Goal: Communication & Community: Answer question/provide support

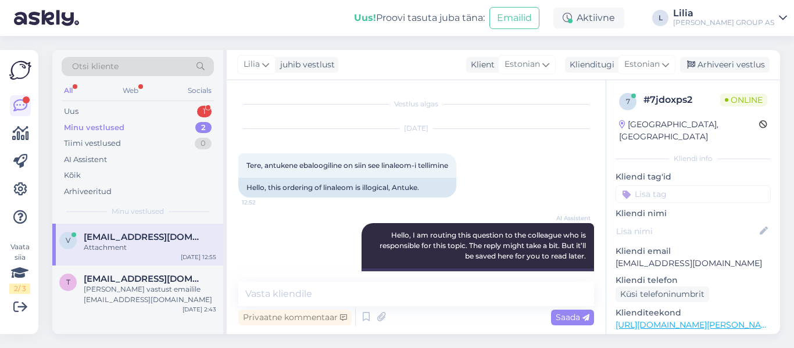
scroll to position [548, 0]
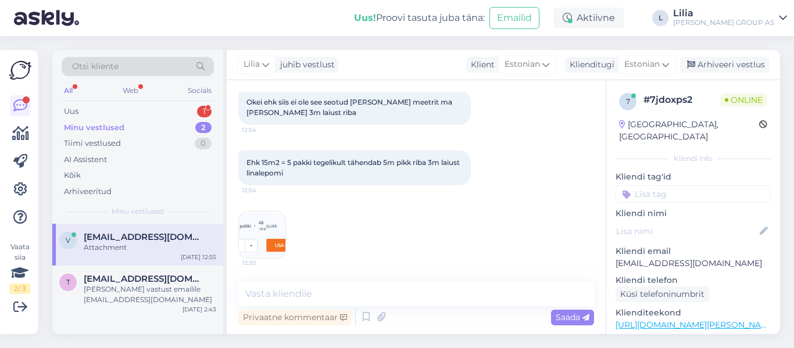
click at [133, 243] on div "Attachment" at bounding box center [150, 247] width 132 height 10
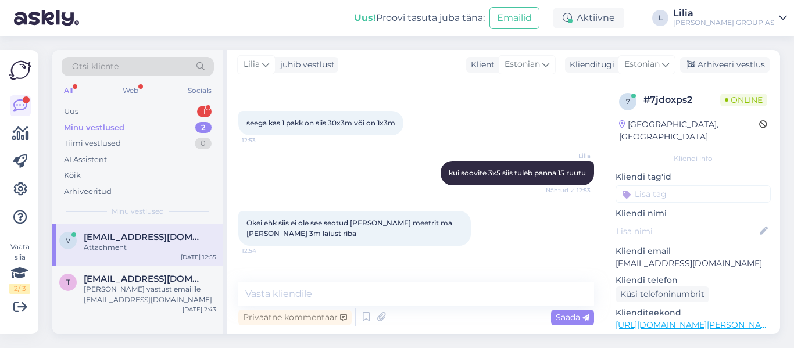
scroll to position [432, 0]
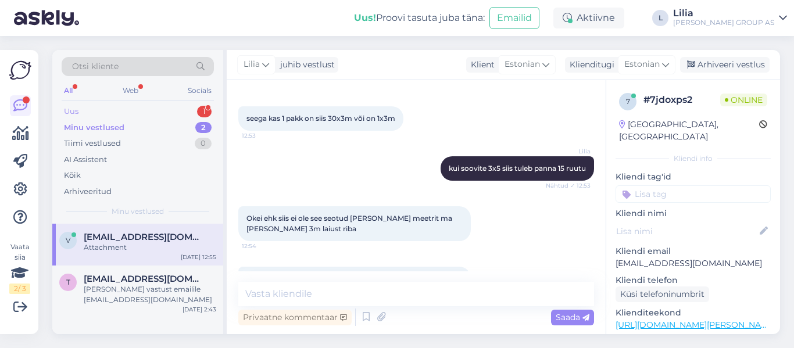
click at [133, 110] on div "Uus 1" at bounding box center [138, 111] width 152 height 16
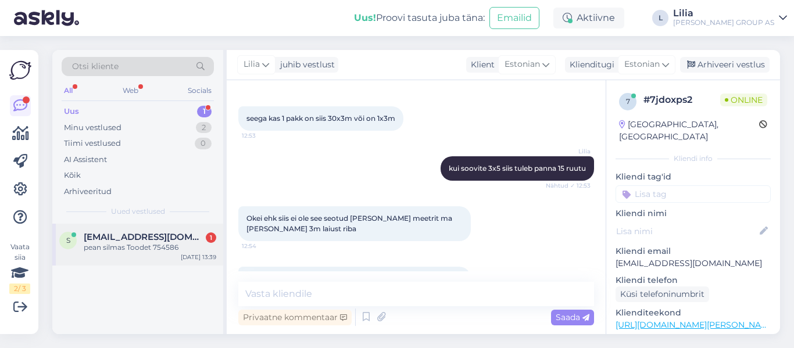
click at [148, 241] on span "[EMAIL_ADDRESS][DOMAIN_NAME]" at bounding box center [144, 237] width 121 height 10
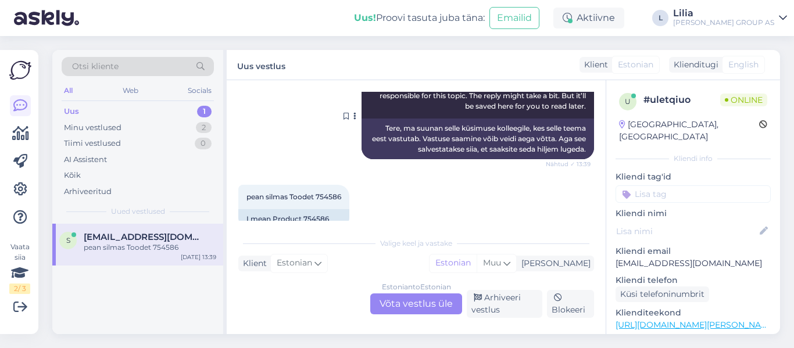
scroll to position [202, 0]
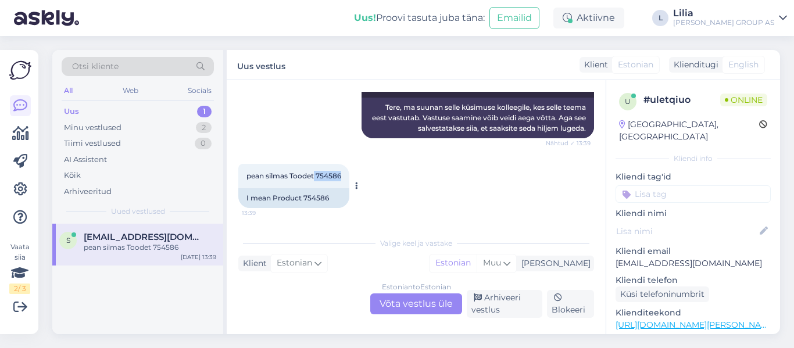
drag, startPoint x: 343, startPoint y: 175, endPoint x: 316, endPoint y: 178, distance: 28.1
click at [316, 178] on div "pean silmas Toodet 754586 13:39" at bounding box center [293, 176] width 111 height 24
copy span "754586"
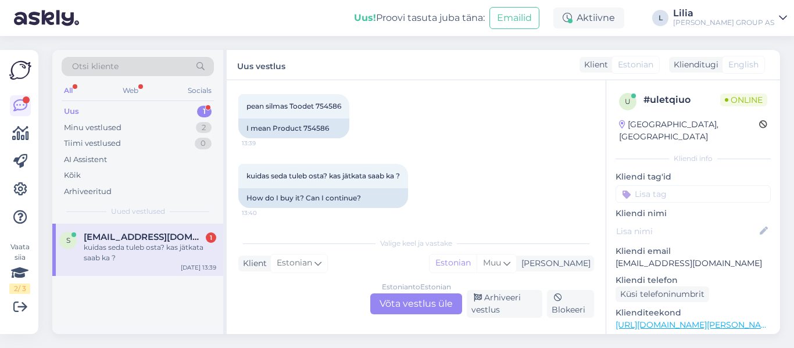
click at [435, 298] on div "Estonian to Estonian Võta vestlus üle" at bounding box center [416, 303] width 92 height 21
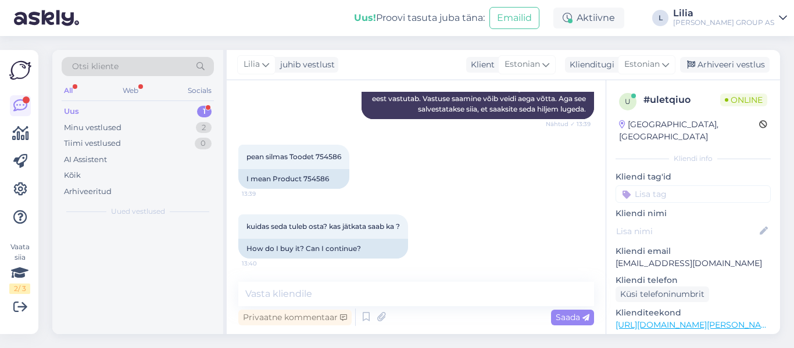
scroll to position [221, 0]
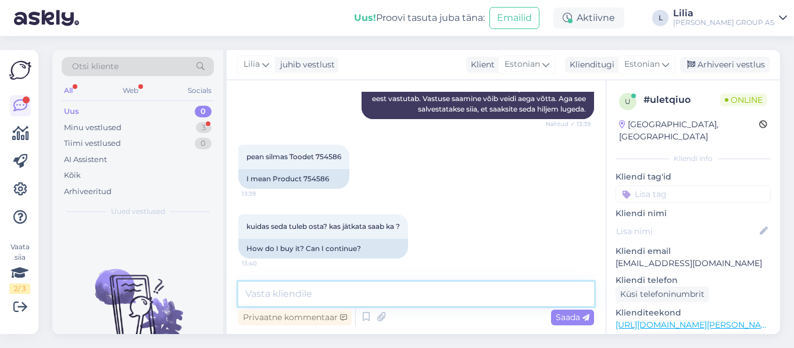
click at [385, 297] on textarea at bounding box center [416, 294] width 356 height 24
drag, startPoint x: 553, startPoint y: 296, endPoint x: 25, endPoint y: 295, distance: 527.6
click at [41, 289] on div "Vaata siia 2 / 3 Võimalused Veendu, et Askly loob sulle väärtust. Sulge Ühenda …" at bounding box center [397, 192] width 794 height 312
paste textarea "PVC lõigatakse vastavalt Teie soovitud mõõdule. Materjali müük toimub ruutmeetr…"
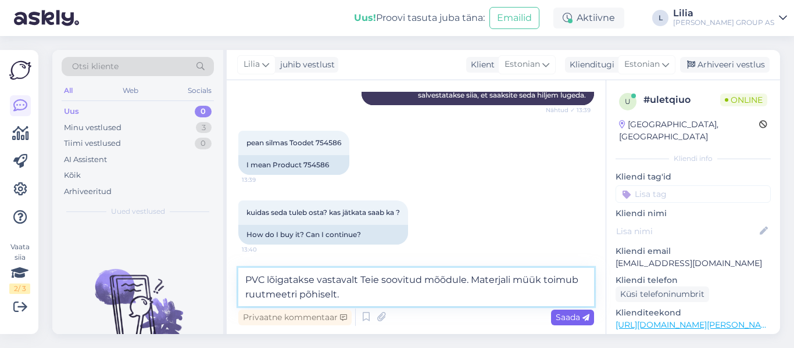
type textarea "PVC lõigatakse vastavalt Teie soovitud mõõdule. Materjali müük toimub ruutmeetr…"
click at [572, 319] on span "Saada" at bounding box center [573, 317] width 34 height 10
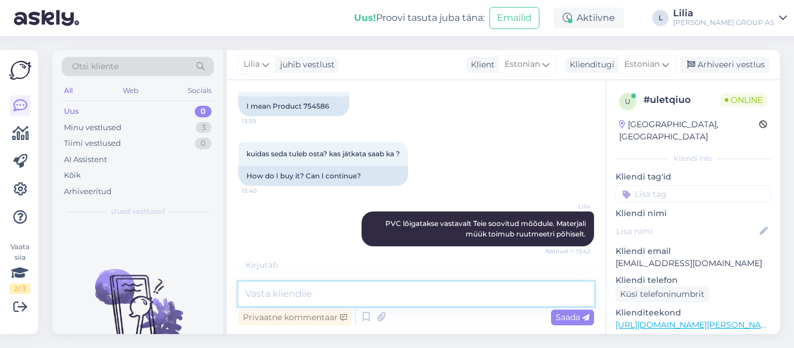
scroll to position [332, 0]
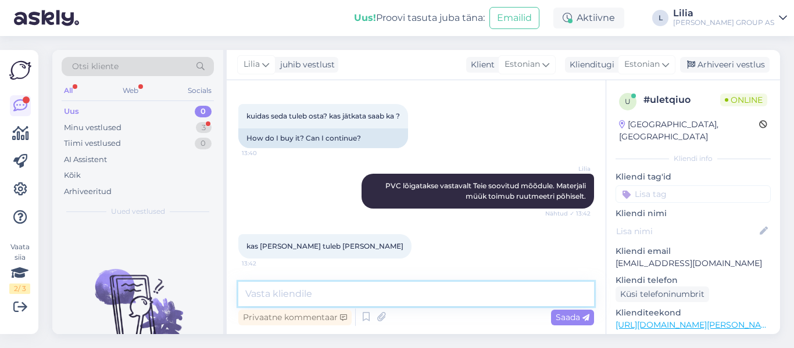
paste textarea "väiksemates ruumides võib lihtsalt põrandale laotada ja servad liistudega kinni…"
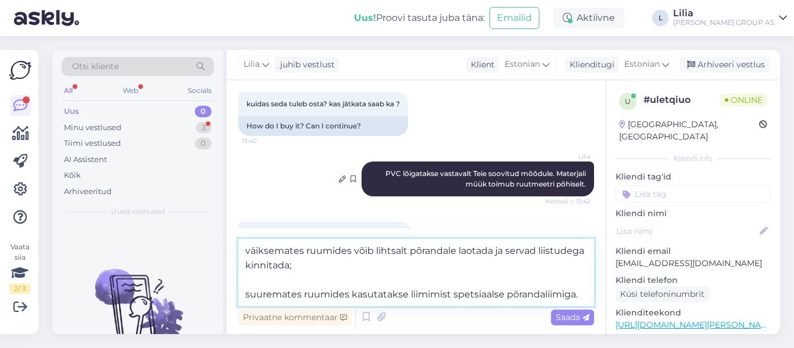
scroll to position [375, 0]
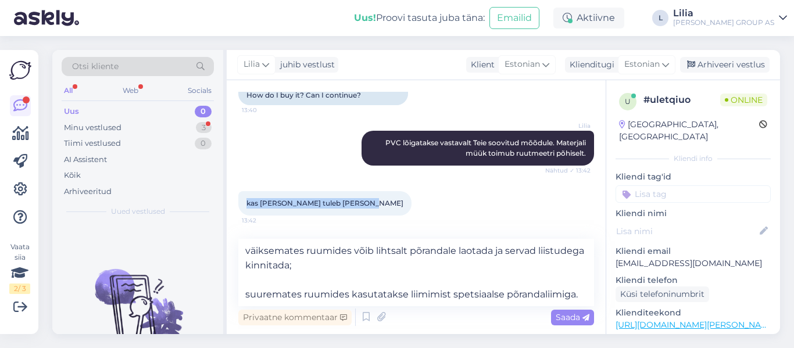
drag, startPoint x: 358, startPoint y: 203, endPoint x: 243, endPoint y: 197, distance: 114.7
click at [243, 197] on div "kas [PERSON_NAME] tuleb [PERSON_NAME] 13:42" at bounding box center [324, 203] width 173 height 24
copy span "kas [PERSON_NAME] tuleb [PERSON_NAME]"
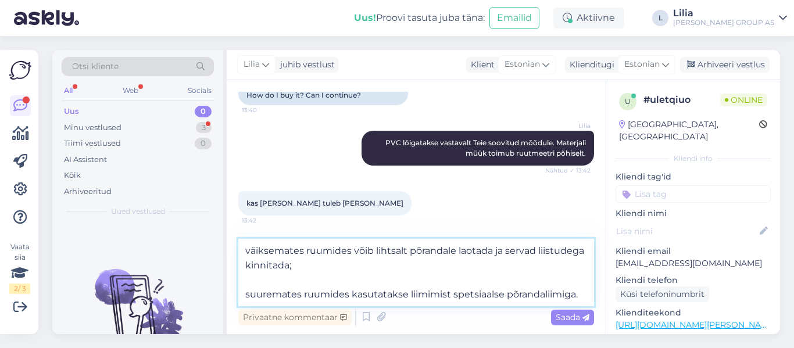
drag, startPoint x: 586, startPoint y: 296, endPoint x: 237, endPoint y: 239, distance: 353.9
click at [237, 239] on div "Vestlus algas [DATE] [PERSON_NAME] on [PERSON_NAME] köögis vana naturaalne park…" at bounding box center [416, 207] width 379 height 254
click at [248, 249] on textarea "väiksemates ruumides võib lihtsalt põrandale laotada ja servad liistudega kinni…" at bounding box center [416, 272] width 356 height 67
click at [245, 248] on textarea "väiksemates ruumides võib lihtsalt põrandale laotada ja servad liistudega kinni…" at bounding box center [416, 272] width 356 height 67
click at [245, 279] on textarea "väiksemates ruumides võib lihtsalt põrandale laotada ja servad liistudega kinni…" at bounding box center [416, 272] width 356 height 67
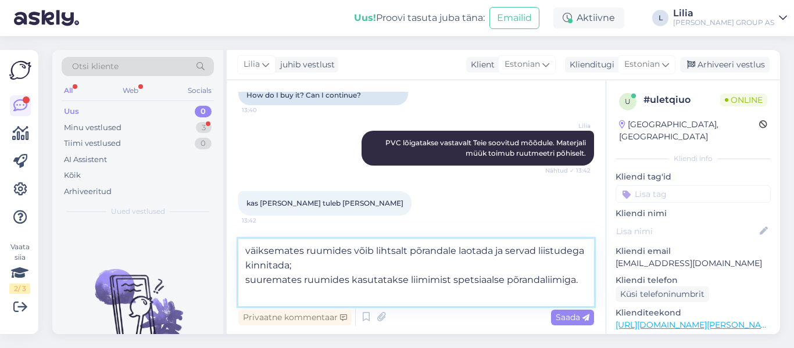
scroll to position [360, 0]
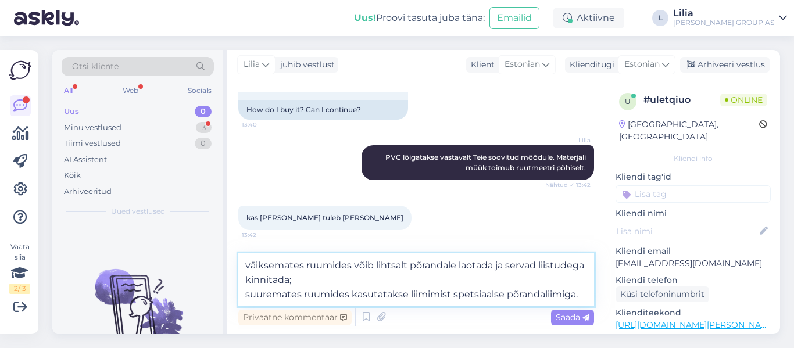
click at [244, 267] on textarea "väiksemates ruumides võib lihtsalt põrandale laotada ja servad liistudega kinni…" at bounding box center [416, 279] width 356 height 53
paste textarea "Kui parkett on tugev, stabiilne"
drag, startPoint x: 344, startPoint y: 268, endPoint x: 313, endPoint y: 264, distance: 31.6
click at [313, 264] on textarea "Kui parkett on tugev, stabiilneväiksemates ruumides võib lihtsalt põrandale lao…" at bounding box center [416, 279] width 356 height 53
click at [354, 266] on textarea "Kui parkett on stabiilneväiksemates ruumides võib lihtsalt põrandale laotada ja…" at bounding box center [416, 279] width 356 height 53
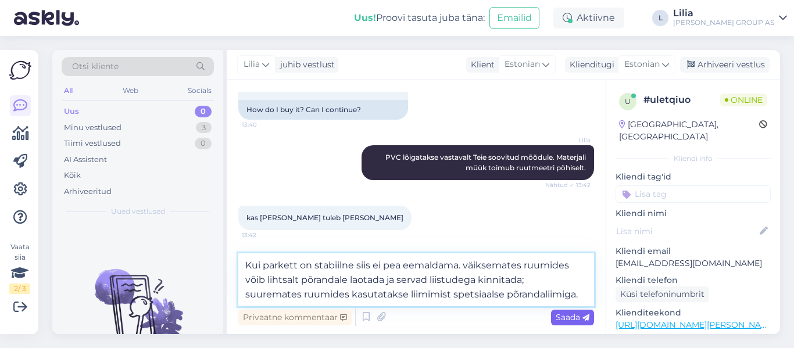
type textarea "Kui parkett on stabiilne siis ei pea eemaldama. väiksemates ruumides võib lihts…"
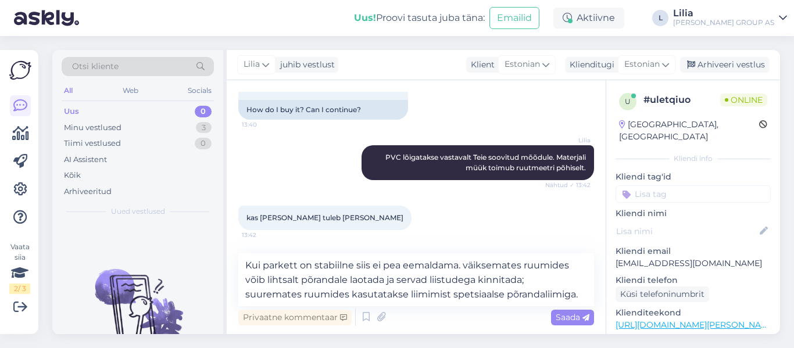
click at [581, 317] on span "Saada" at bounding box center [573, 317] width 34 height 10
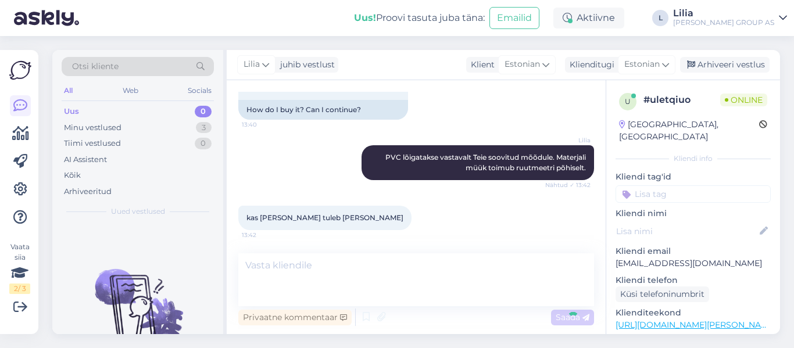
scroll to position [424, 0]
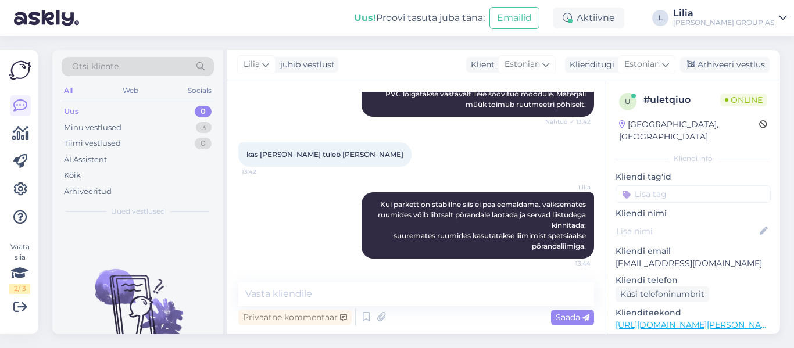
click at [741, 52] on div "[PERSON_NAME] juhib vestlust Klient [DEMOGRAPHIC_DATA] Klienditugi Estonian Arh…" at bounding box center [503, 65] width 553 height 30
click at [748, 63] on div "Arhiveeri vestlus" at bounding box center [724, 65] width 89 height 16
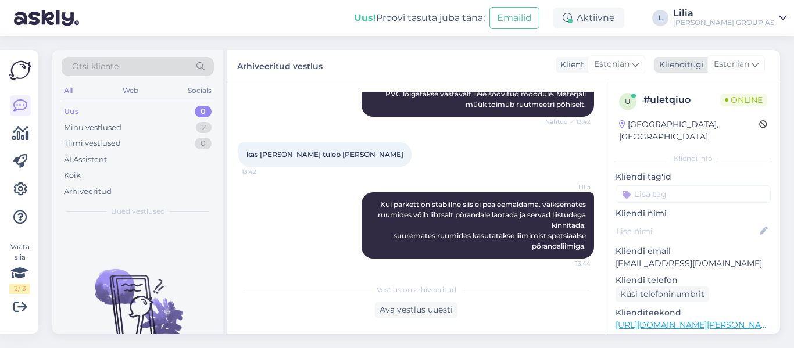
scroll to position [428, 0]
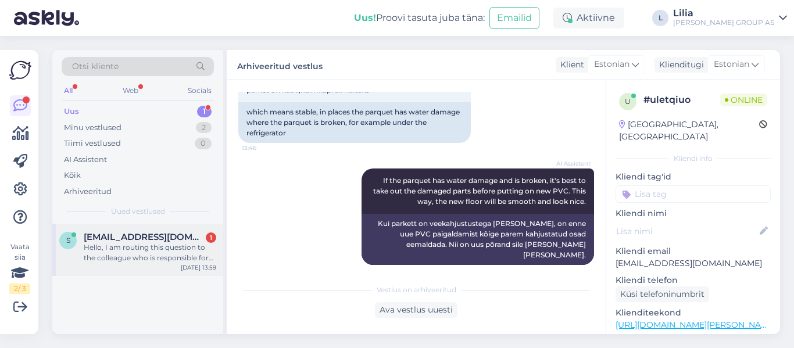
click at [137, 249] on div "Hello, I am routing this question to the colleague who is responsible for this …" at bounding box center [150, 252] width 132 height 21
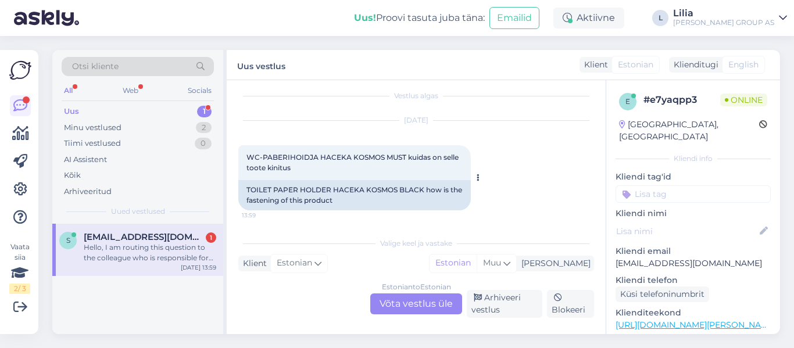
scroll to position [0, 0]
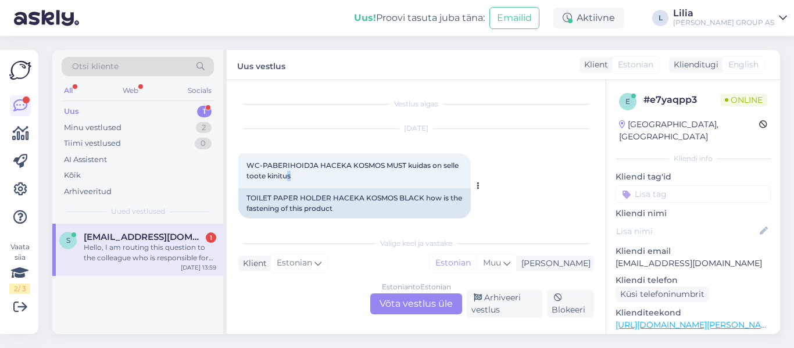
drag, startPoint x: 293, startPoint y: 175, endPoint x: 286, endPoint y: 177, distance: 7.2
click at [286, 177] on div "WC-PABERIHOIDJA HACEKA KOSMOS MUST kuidas on selle toote kinitus 13:59" at bounding box center [354, 170] width 232 height 35
drag, startPoint x: 406, startPoint y: 165, endPoint x: 247, endPoint y: 161, distance: 158.7
click at [247, 161] on span "WC-PABERIHOIDJA HACEKA KOSMOS MUST kuidas on selle toote kinitus" at bounding box center [353, 170] width 214 height 19
copy span "WC-PABERIHOIDJA HACEKA KOSMOS MUST"
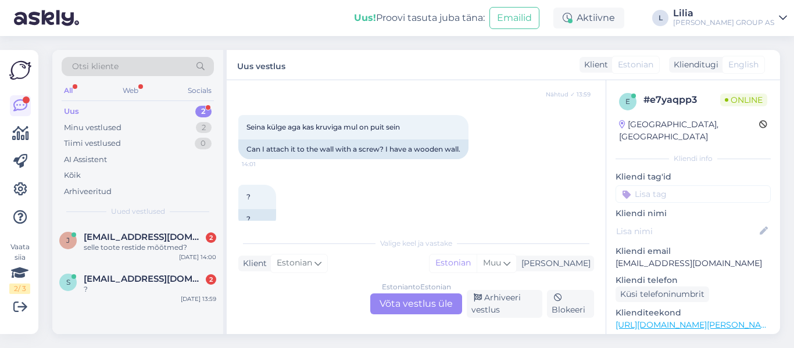
scroll to position [261, 0]
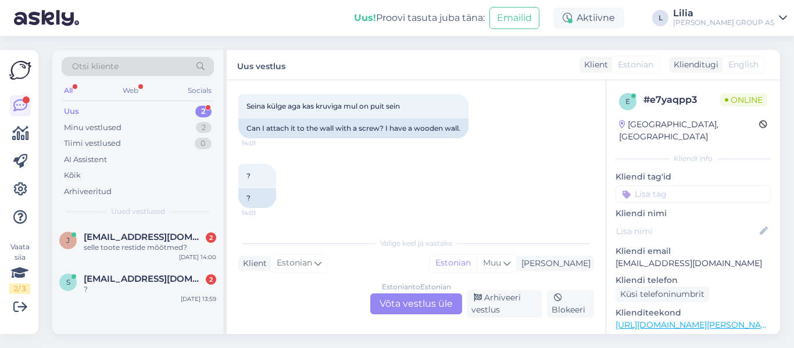
click at [430, 298] on div "Estonian to Estonian Võta vestlus üle" at bounding box center [416, 303] width 92 height 21
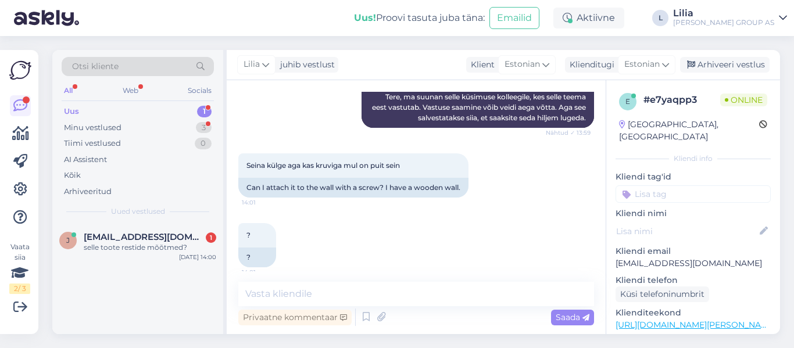
scroll to position [211, 0]
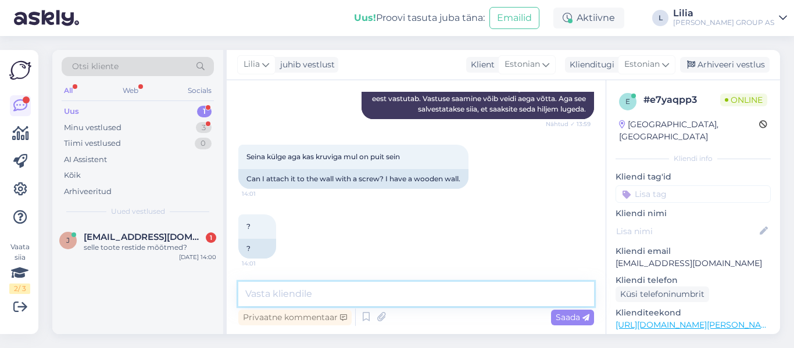
click at [409, 302] on textarea at bounding box center [416, 294] width 356 height 24
type textarea "Saab kinnitada nii kruviga kui ka liimiga"
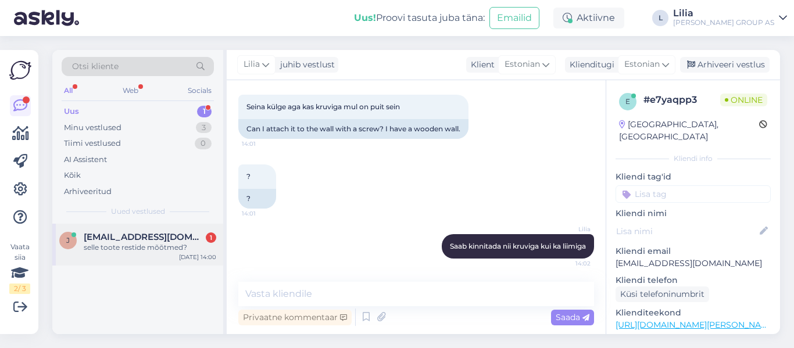
click at [160, 248] on div "selle toote restide mõõtmed?" at bounding box center [150, 247] width 132 height 10
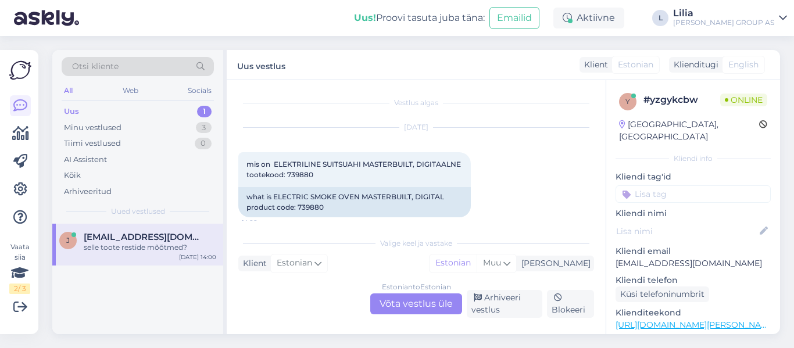
scroll to position [0, 0]
drag, startPoint x: 314, startPoint y: 175, endPoint x: 287, endPoint y: 175, distance: 26.7
click at [287, 175] on div "mis on ELEKTRILINE SUITSUAHI MASTERBUILT, DIGITAALNE tootekood: 739880 14:00" at bounding box center [354, 170] width 232 height 35
copy span "739880"
click at [386, 306] on div "Estonian to Estonian Võta vestlus üle" at bounding box center [416, 303] width 92 height 21
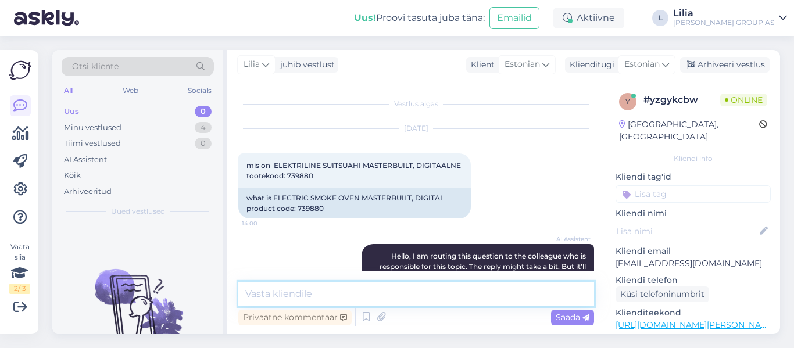
drag, startPoint x: 386, startPoint y: 293, endPoint x: 379, endPoint y: 294, distance: 6.4
click at [386, 293] on textarea at bounding box center [416, 294] width 356 height 24
type textarea "Tere, 37x31"
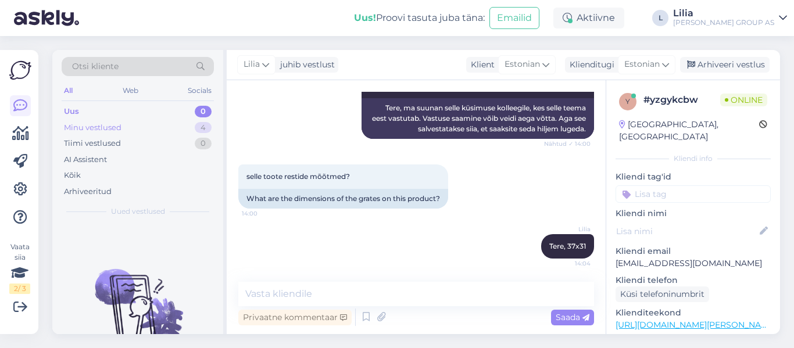
click at [103, 126] on div "Minu vestlused" at bounding box center [93, 128] width 58 height 12
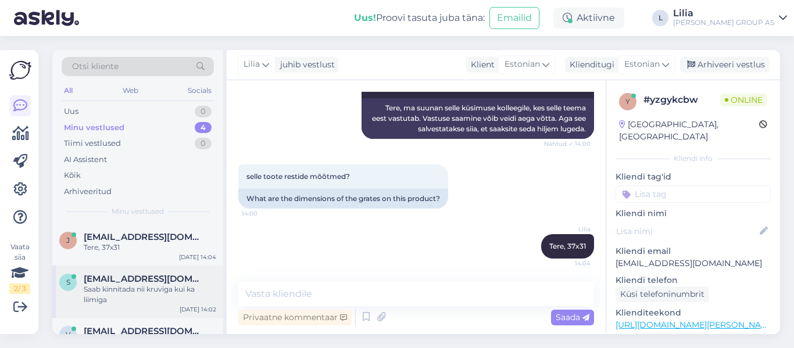
click at [129, 277] on span "[EMAIL_ADDRESS][DOMAIN_NAME]" at bounding box center [144, 279] width 121 height 10
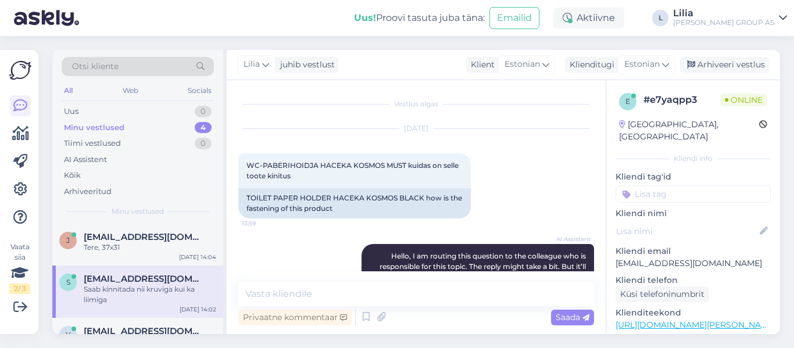
scroll to position [261, 0]
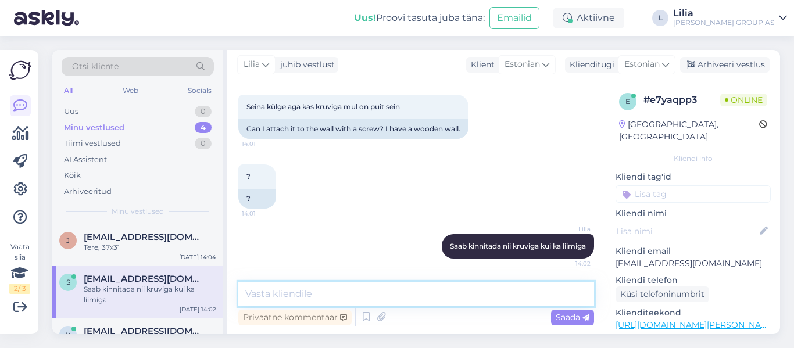
click at [373, 301] on textarea at bounding box center [416, 294] width 356 height 24
type textarea "kruvid ja liim ei kuulu komplekti"
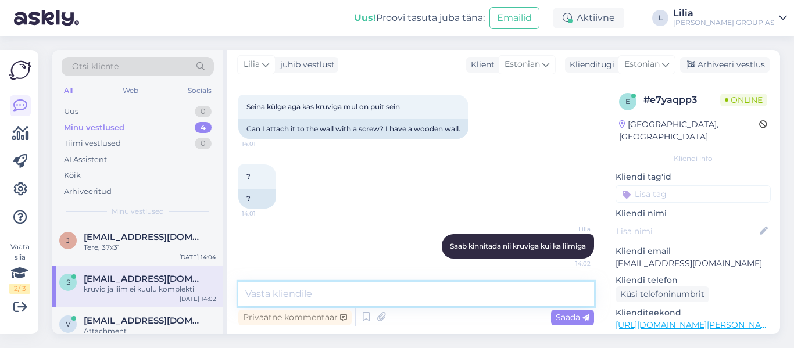
scroll to position [311, 0]
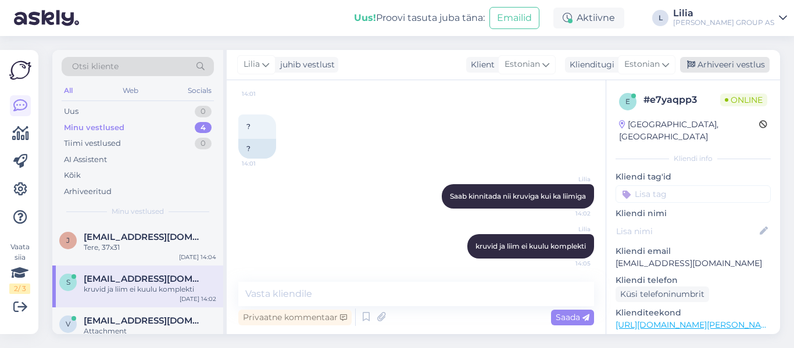
click at [718, 59] on div "[PERSON_NAME] juhib vestlust Klient [DEMOGRAPHIC_DATA] Klienditugi Estonian Arh…" at bounding box center [503, 65] width 553 height 30
click at [709, 65] on div "Arhiveeri vestlus" at bounding box center [724, 65] width 89 height 16
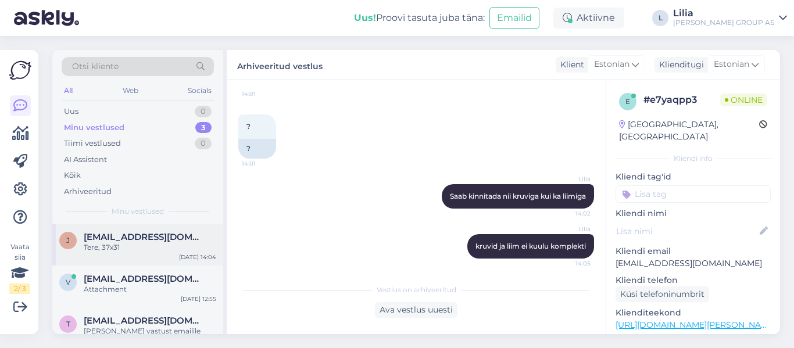
click at [98, 238] on span "[EMAIL_ADDRESS][DOMAIN_NAME]" at bounding box center [144, 237] width 121 height 10
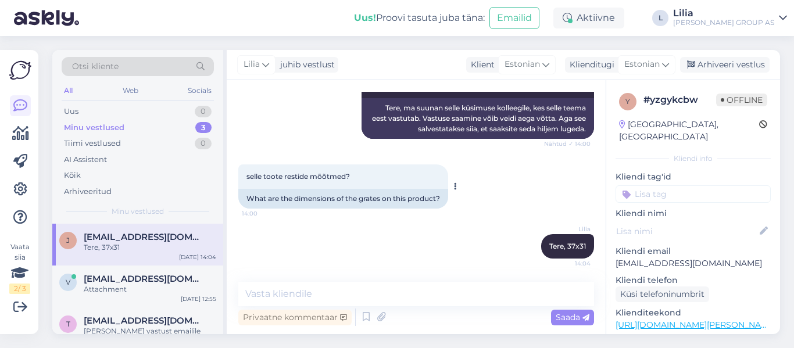
scroll to position [191, 0]
click at [729, 63] on div "Arhiveeri vestlus" at bounding box center [724, 65] width 89 height 16
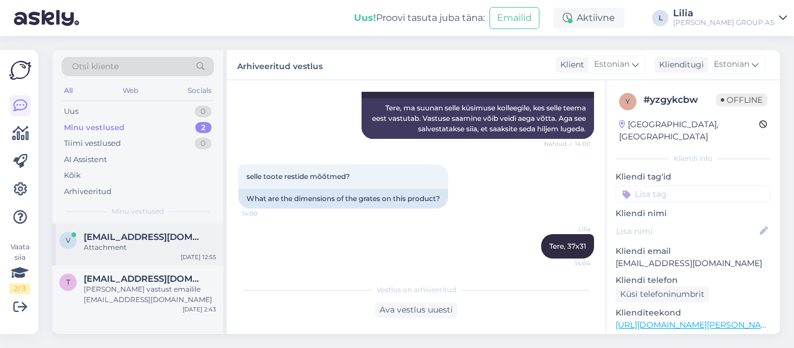
click at [114, 247] on div "Attachment" at bounding box center [150, 247] width 132 height 10
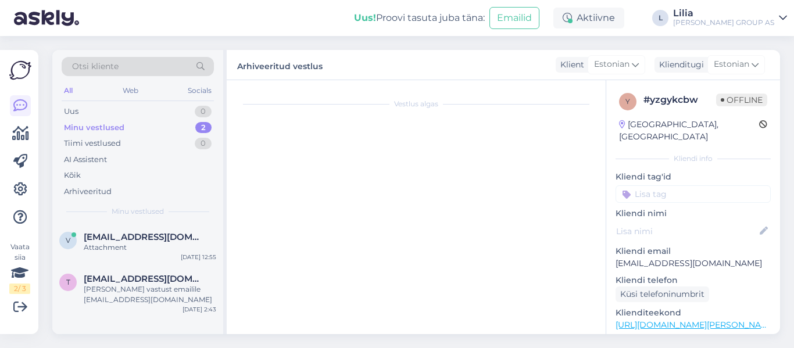
scroll to position [548, 0]
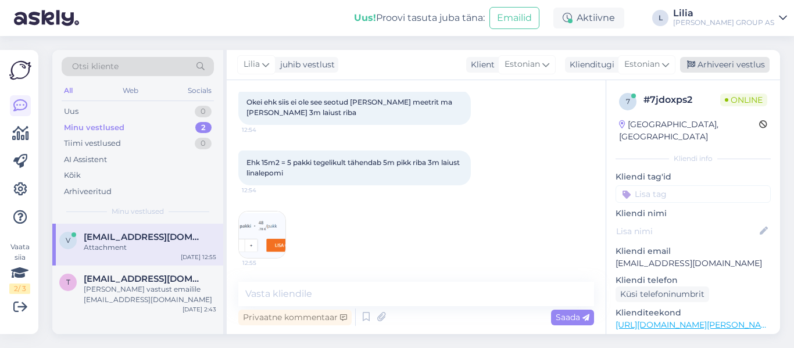
click at [730, 58] on div "Arhiveeri vestlus" at bounding box center [724, 65] width 89 height 16
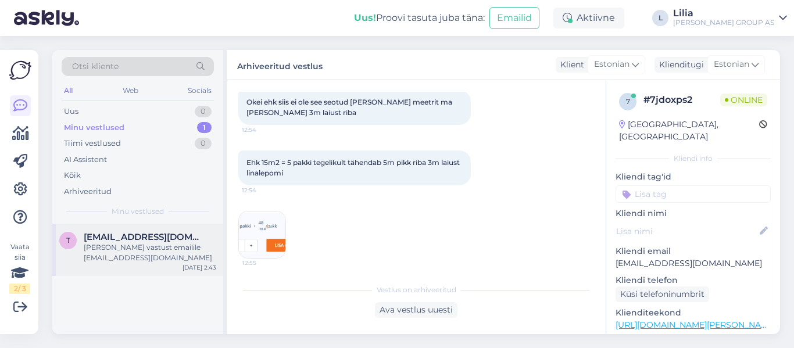
click at [133, 251] on div "[PERSON_NAME] vastust emailile [EMAIL_ADDRESS][DOMAIN_NAME]" at bounding box center [150, 252] width 132 height 21
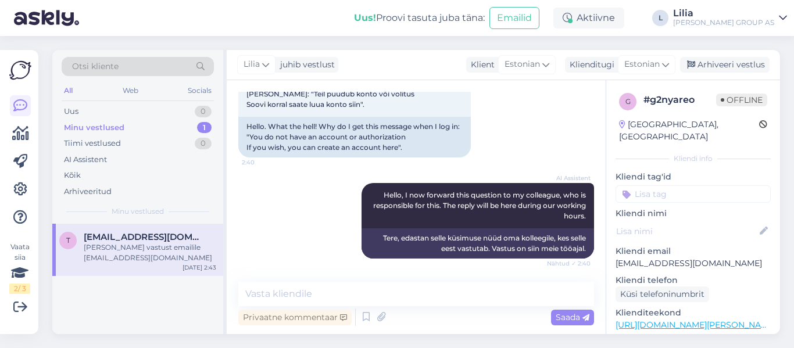
scroll to position [618, 0]
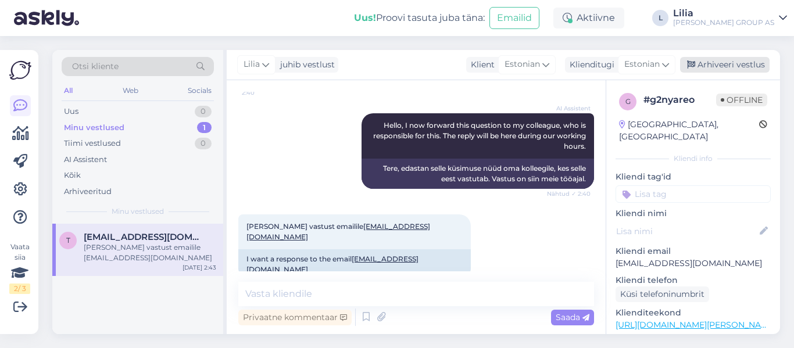
click at [742, 66] on div "Arhiveeri vestlus" at bounding box center [724, 65] width 89 height 16
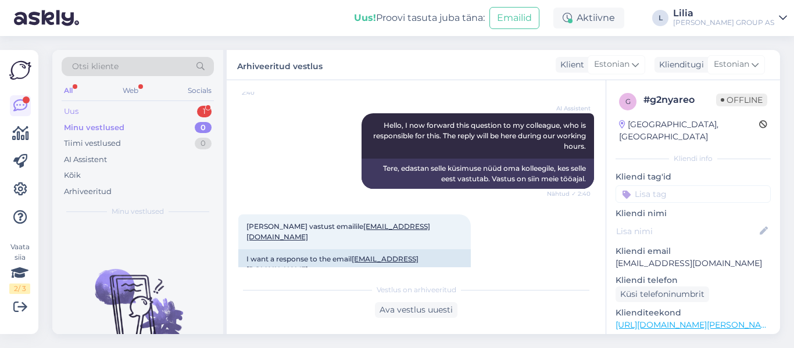
click at [103, 108] on div "Uus 1" at bounding box center [138, 111] width 152 height 16
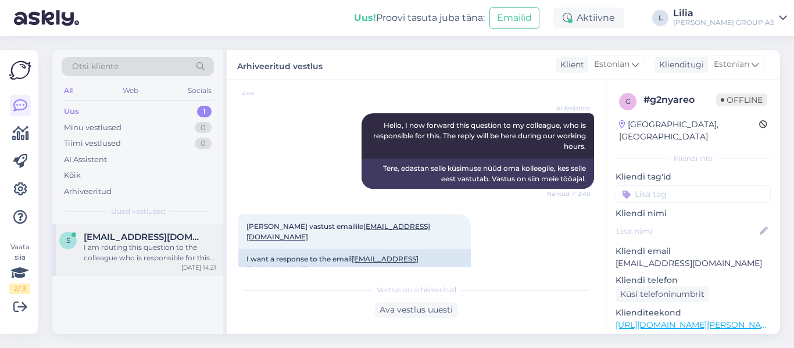
click at [167, 240] on span "[EMAIL_ADDRESS][DOMAIN_NAME]" at bounding box center [144, 237] width 121 height 10
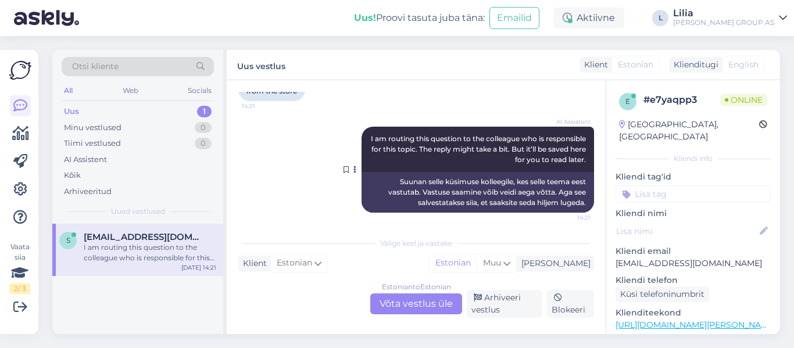
scroll to position [724, 0]
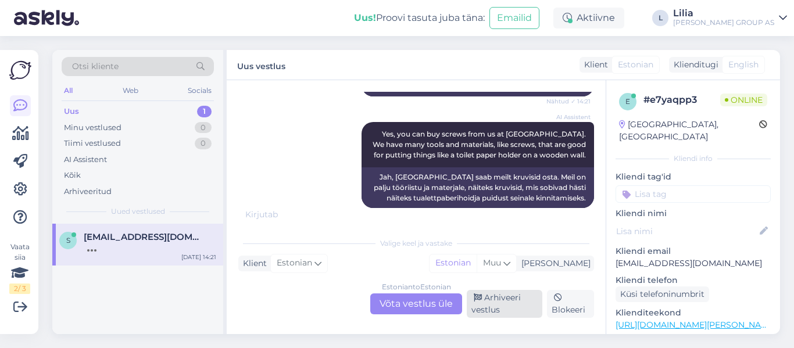
click at [514, 299] on div "Arhiveeri vestlus" at bounding box center [505, 304] width 76 height 28
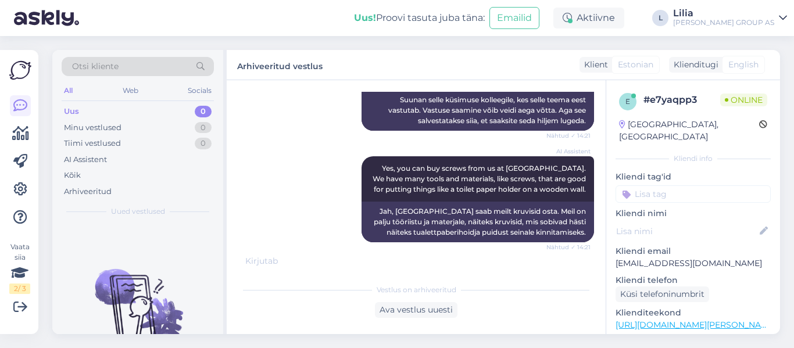
click at [80, 118] on div "Uus 0" at bounding box center [138, 111] width 152 height 16
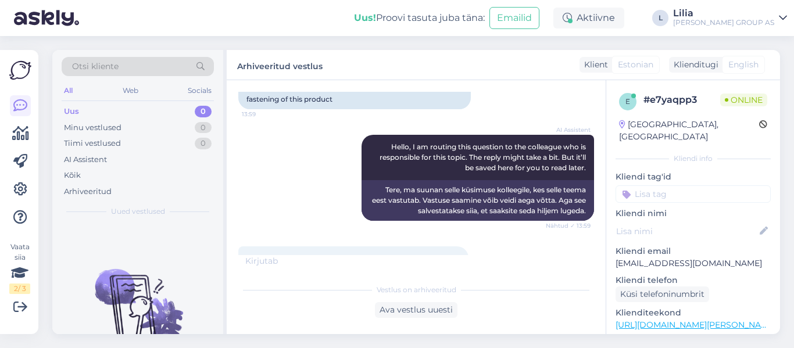
scroll to position [109, 0]
click at [34, 13] on img at bounding box center [46, 18] width 65 height 36
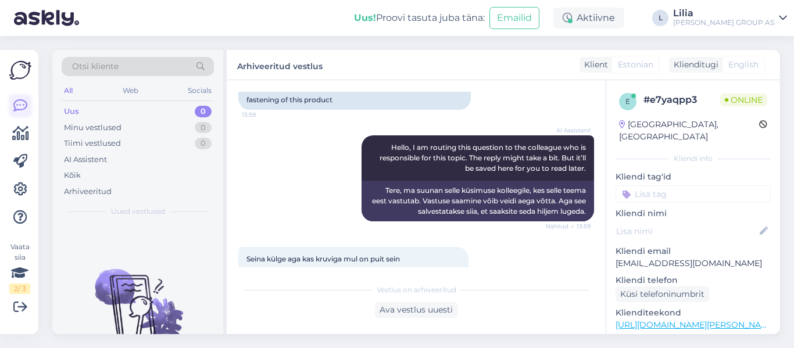
click at [20, 96] on link at bounding box center [20, 105] width 21 height 21
click at [95, 157] on div "AI Assistent" at bounding box center [85, 160] width 43 height 12
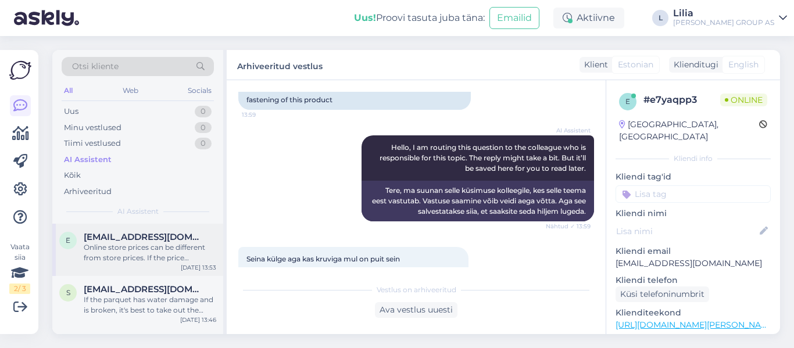
click at [121, 243] on div "Online store prices can be different from store prices. If the price difference…" at bounding box center [150, 252] width 132 height 21
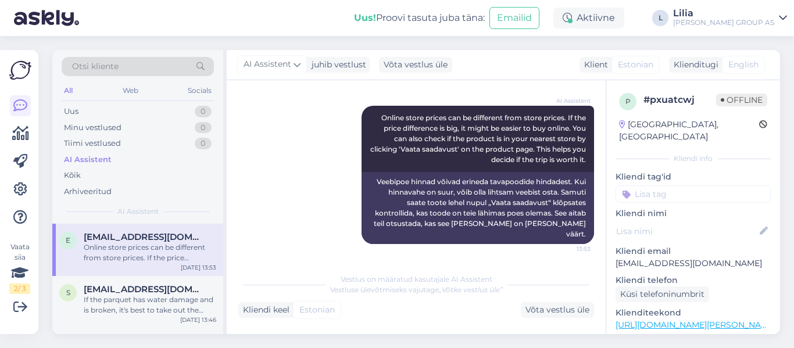
scroll to position [445, 0]
click at [123, 291] on span "[EMAIL_ADDRESS][DOMAIN_NAME]" at bounding box center [144, 289] width 121 height 10
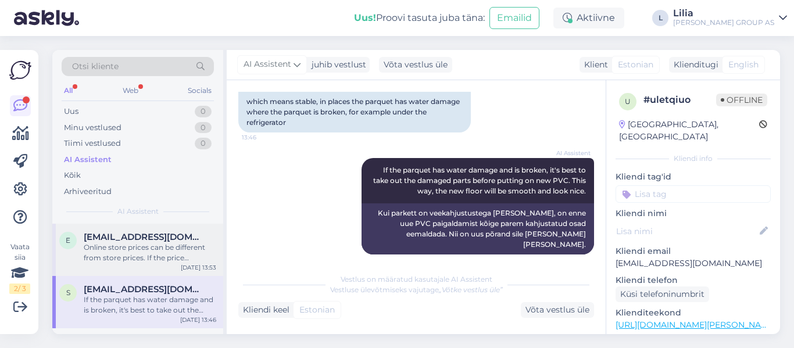
click at [134, 253] on div "Online store prices can be different from store prices. If the price difference…" at bounding box center [150, 252] width 132 height 21
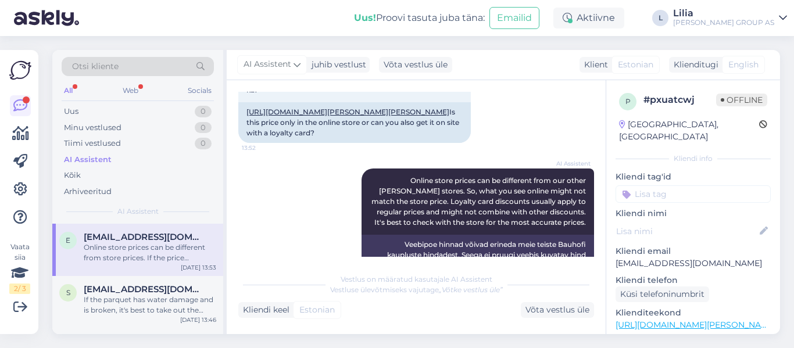
scroll to position [38, 0]
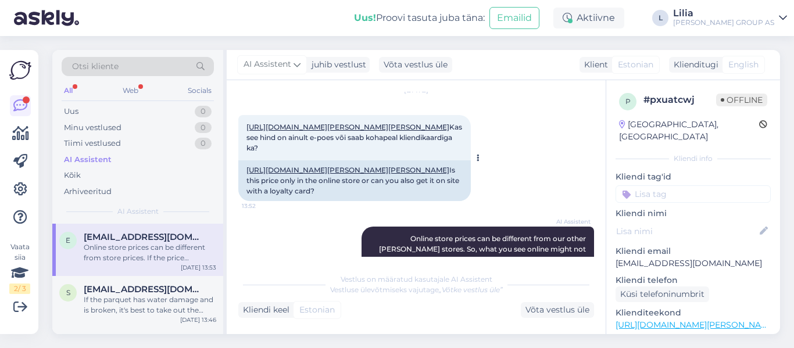
click at [282, 199] on div "[URL][DOMAIN_NAME][PERSON_NAME][PERSON_NAME] Is this price only in the online s…" at bounding box center [354, 180] width 232 height 41
click at [282, 174] on link "[URL][DOMAIN_NAME][PERSON_NAME][PERSON_NAME]" at bounding box center [347, 170] width 203 height 9
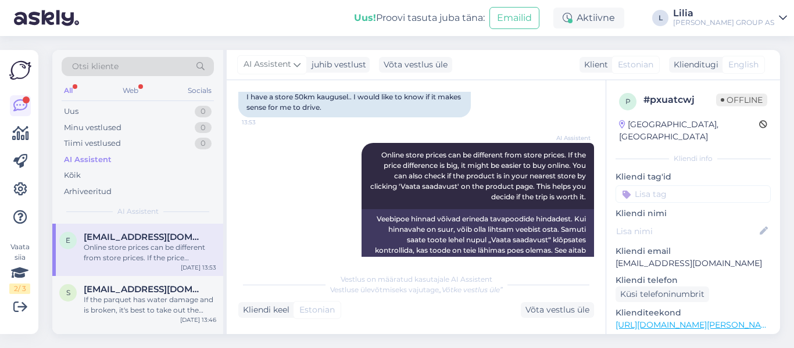
scroll to position [445, 0]
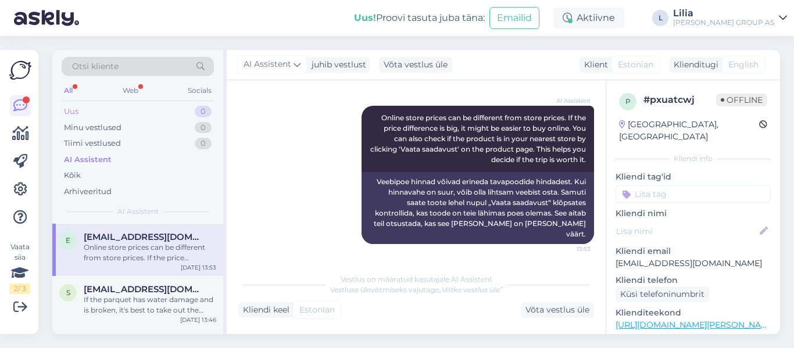
click at [73, 108] on div "Uus" at bounding box center [71, 112] width 15 height 12
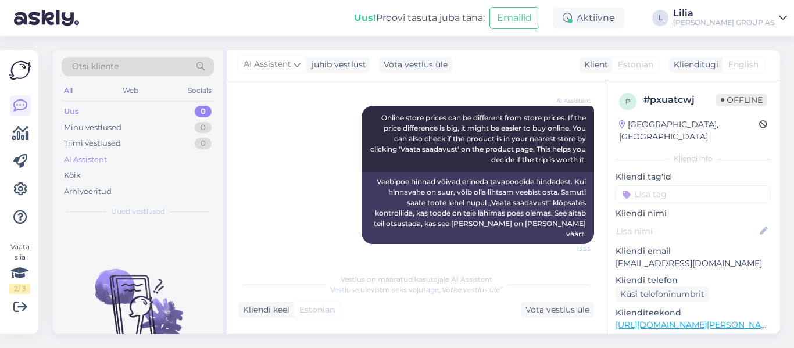
click at [98, 159] on div "AI Assistent" at bounding box center [85, 160] width 43 height 12
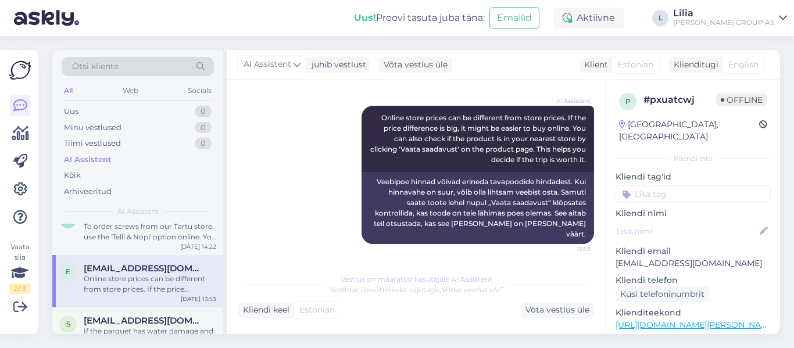
scroll to position [0, 0]
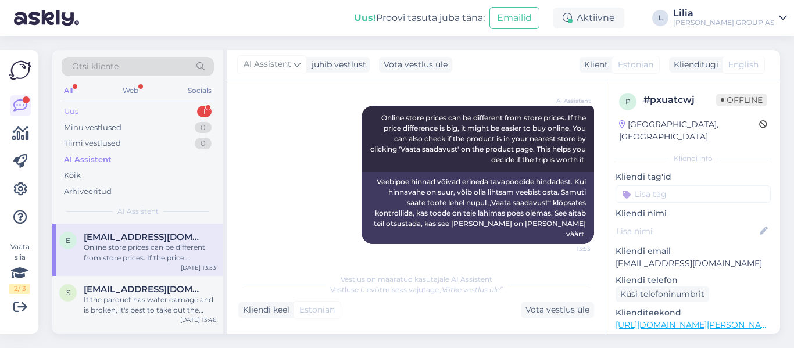
click at [99, 107] on div "Uus 1" at bounding box center [138, 111] width 152 height 16
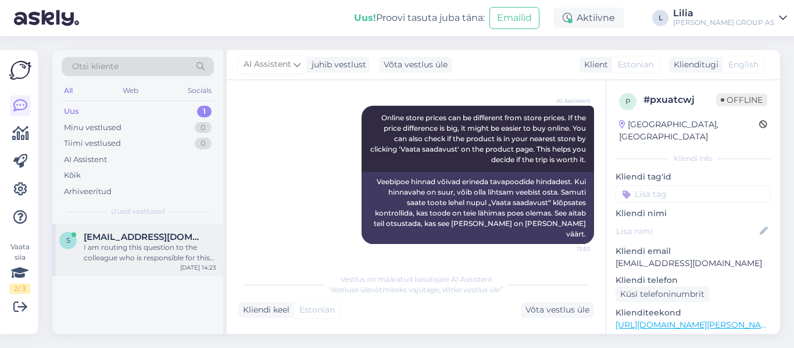
click at [166, 249] on div "I am routing this question to the colleague who is responsible for this topic. …" at bounding box center [150, 252] width 132 height 21
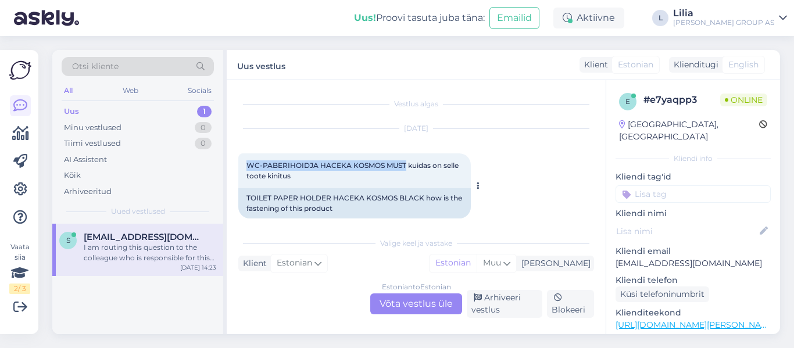
drag, startPoint x: 406, startPoint y: 163, endPoint x: 250, endPoint y: 165, distance: 155.8
click at [250, 165] on span "WC-PABERIHOIDJA HACEKA KOSMOS MUST kuidas on selle toote kinitus" at bounding box center [353, 170] width 214 height 19
drag, startPoint x: 334, startPoint y: 171, endPoint x: 305, endPoint y: 163, distance: 30.3
click at [305, 163] on span "WC-PABERIHOIDJA HACEKA KOSMOS MUST kuidas on selle toote kinitus" at bounding box center [353, 170] width 214 height 19
drag, startPoint x: 404, startPoint y: 161, endPoint x: 245, endPoint y: 162, distance: 159.2
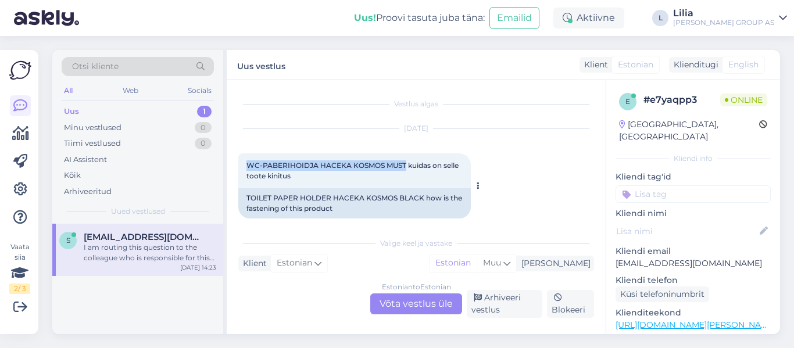
click at [245, 162] on div "WC-PABERIHOIDJA HACEKA KOSMOS MUST kuidas on selle toote kinitus 13:59" at bounding box center [354, 170] width 232 height 35
copy span "WC-PABERIHOIDJA HACEKA KOSMOS MUST"
click at [400, 304] on div "Estonian to Estonian Võta vestlus üle" at bounding box center [416, 303] width 92 height 21
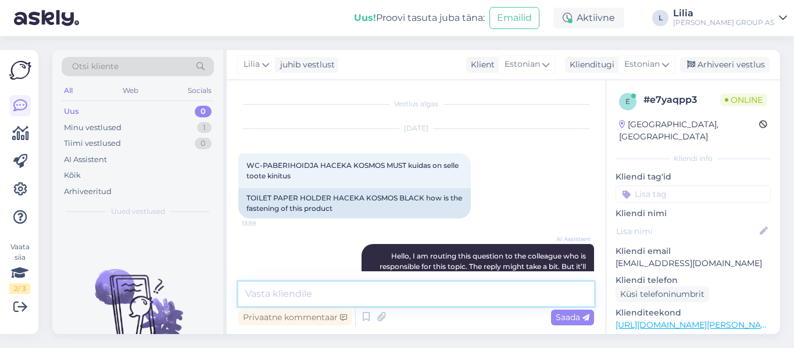
click at [340, 292] on textarea at bounding box center [416, 294] width 356 height 24
paste textarea "Tavaline puidukruvi (ristpea või Torx), pikkusega umbes 30–40 mm. Läbimõõt tava…"
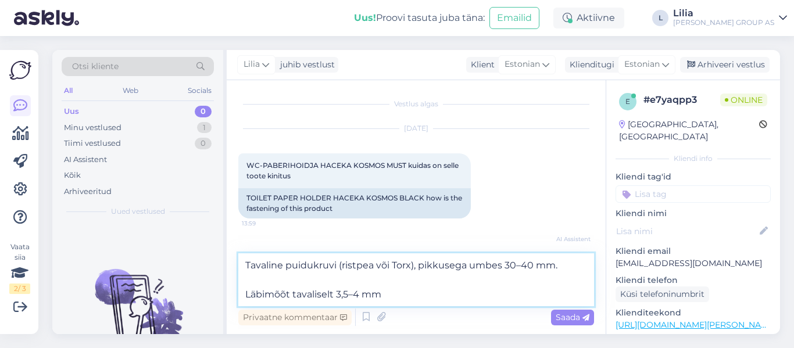
drag, startPoint x: 338, startPoint y: 266, endPoint x: 415, endPoint y: 267, distance: 77.3
click at [415, 267] on textarea "Tavaline puidukruvi (ristpea või Torx), pikkusega umbes 30–40 mm. Läbimõõt tava…" at bounding box center [416, 279] width 356 height 53
drag, startPoint x: 334, startPoint y: 294, endPoint x: 292, endPoint y: 296, distance: 41.9
click at [292, 296] on textarea "Tavaline puidukruvi pikkusega umbes 30–40 mm. Läbimõõt tavaliselt 3,5–4 mm" at bounding box center [416, 279] width 356 height 53
drag, startPoint x: 424, startPoint y: 266, endPoint x: 399, endPoint y: 270, distance: 25.3
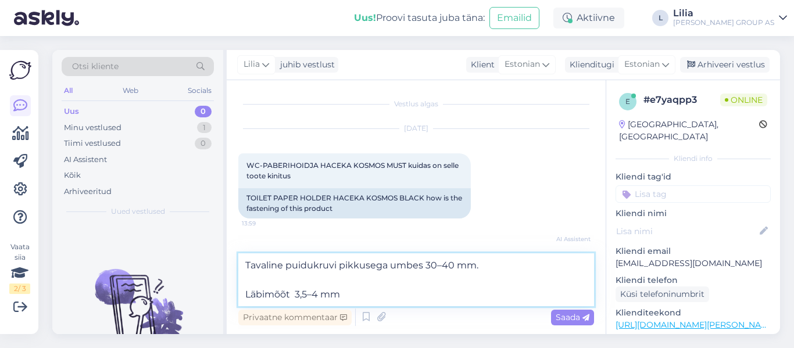
click at [390, 270] on textarea "Tavaline puidukruvi pikkusega umbes 30–40 mm. Läbimõõt 3,5–4 mm" at bounding box center [416, 279] width 356 height 53
click at [459, 268] on textarea "Tavaline puidukruvi pikkusega 30–40 mm. Läbimõõt 3,5–4 mm" at bounding box center [416, 279] width 356 height 53
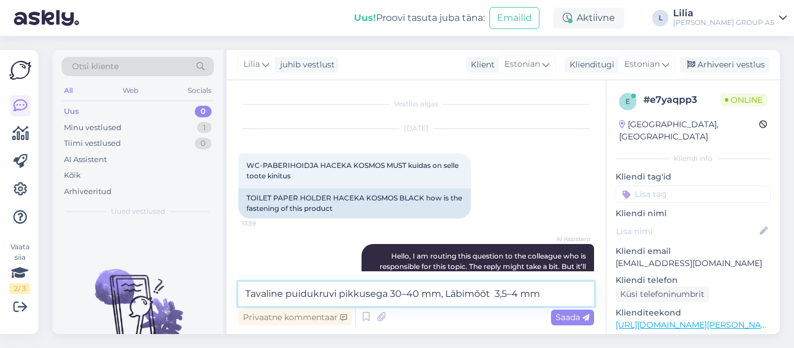
type textarea "Tavaline puidukruvi pikkusega 30–40 mm, Läbimõõt 3,5–4 mm"
click at [590, 319] on div "Saada" at bounding box center [572, 318] width 43 height 16
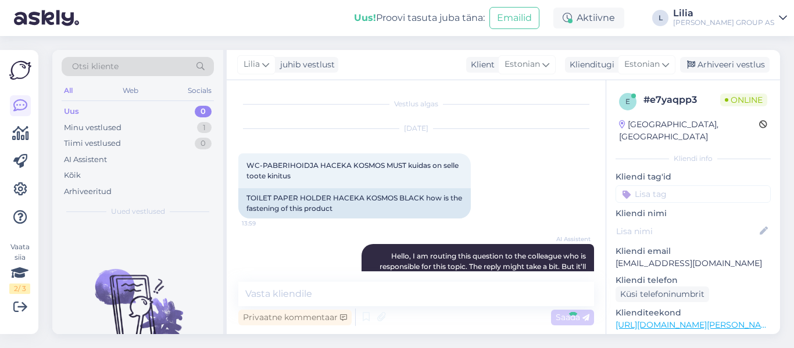
scroll to position [1128, 0]
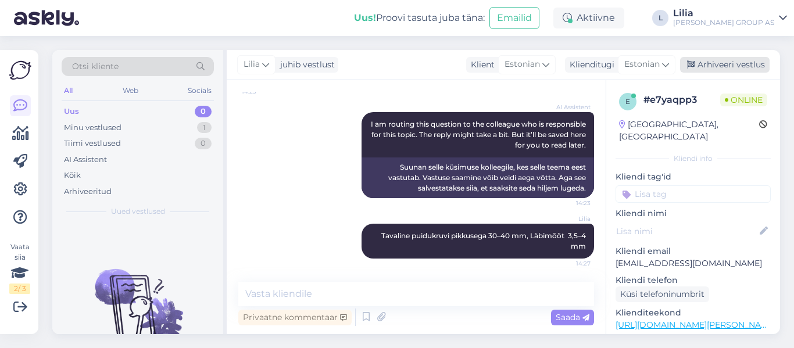
click at [740, 61] on div "Arhiveeri vestlus" at bounding box center [724, 65] width 89 height 16
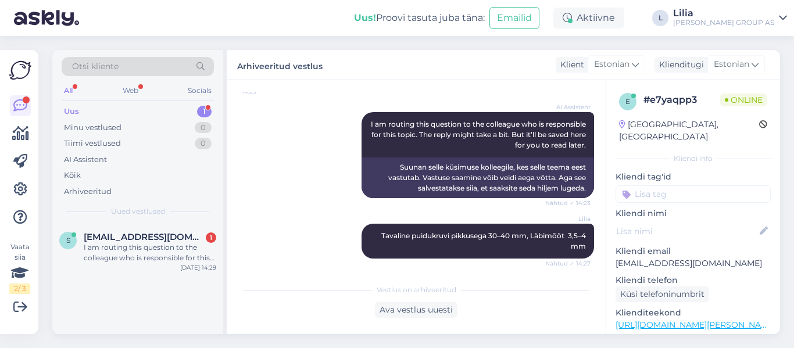
scroll to position [1313, 0]
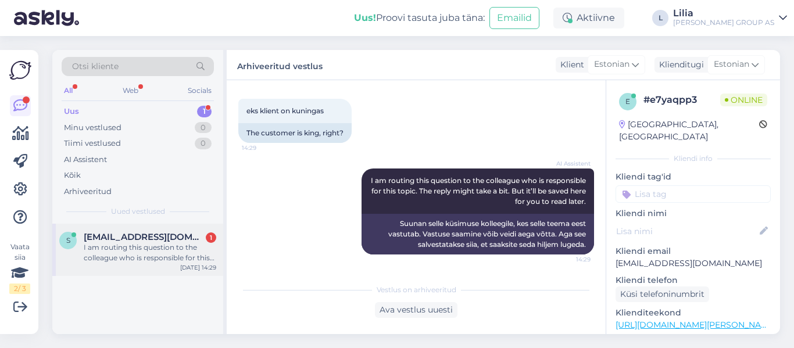
click at [96, 239] on span "[EMAIL_ADDRESS][DOMAIN_NAME]" at bounding box center [144, 237] width 121 height 10
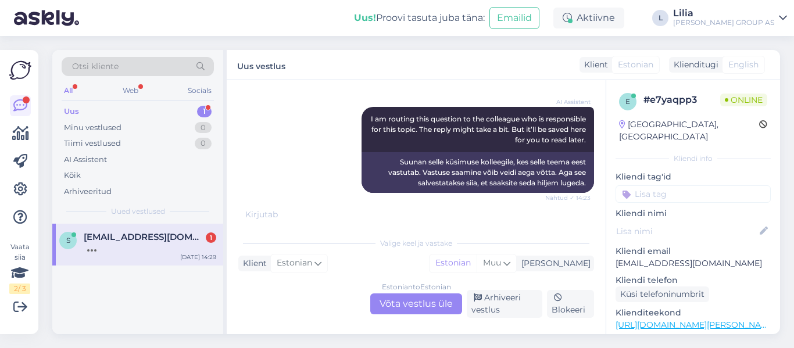
scroll to position [1249, 0]
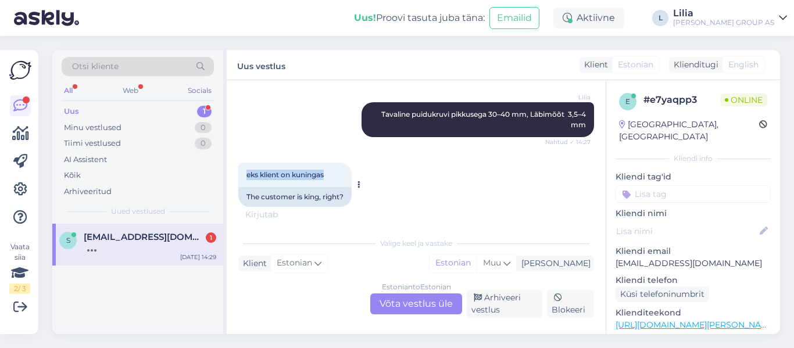
drag, startPoint x: 328, startPoint y: 175, endPoint x: 241, endPoint y: 171, distance: 87.8
click at [241, 171] on div "eks klient on kuningas 14:29" at bounding box center [294, 175] width 113 height 24
copy span "eks klient on kuningas"
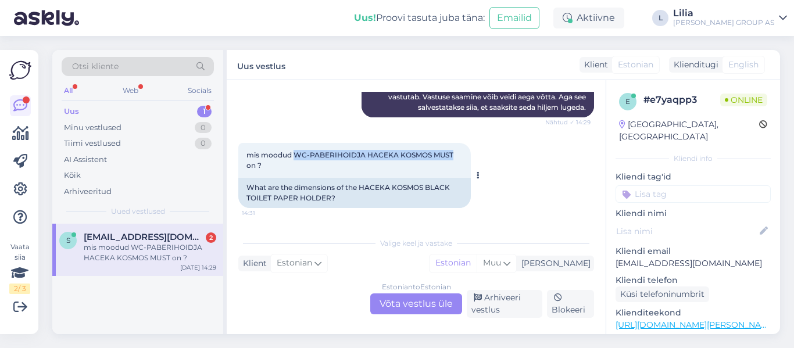
drag, startPoint x: 452, startPoint y: 156, endPoint x: 296, endPoint y: 154, distance: 155.2
click at [296, 154] on span "mis moodud WC-PABERIHOIDJA HACEKA KOSMOS MUST on ?" at bounding box center [350, 160] width 209 height 19
copy span "WC-PABERIHOIDJA HACEKA KOSMOS MUST"
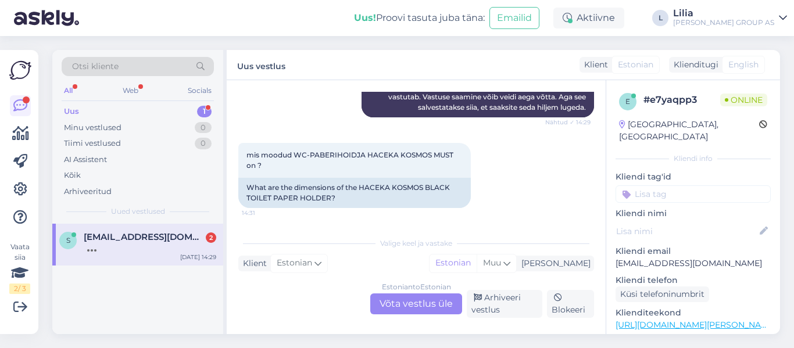
click at [415, 302] on div "Estonian to Estonian Võta vestlus üle" at bounding box center [416, 303] width 92 height 21
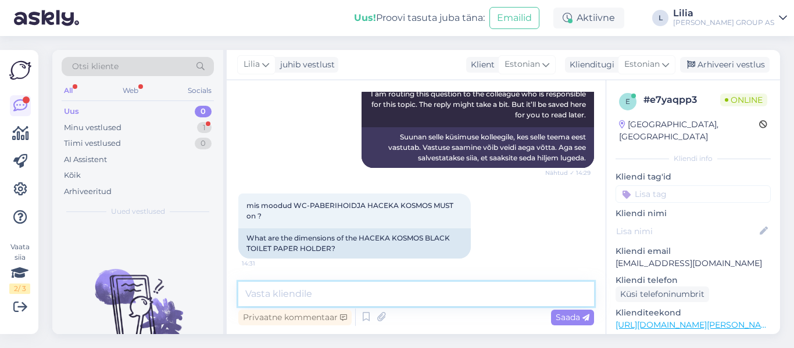
paste textarea "16x8x5см"
click at [281, 293] on textarea "16x8x5см" at bounding box center [416, 294] width 356 height 24
click at [294, 298] on textarea "16x8x5см" at bounding box center [416, 294] width 356 height 24
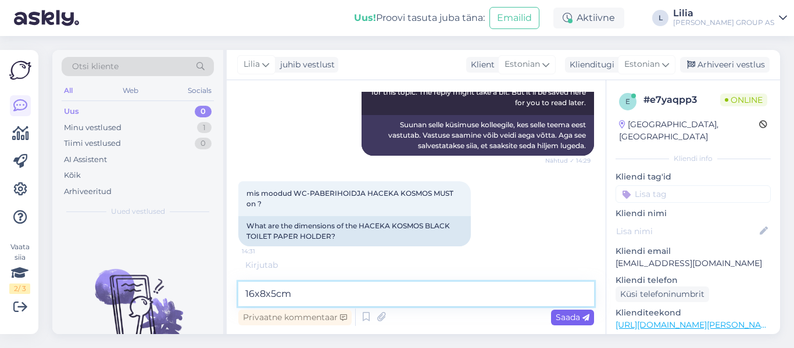
type textarea "16x8x5cm"
click at [576, 320] on span "Saada" at bounding box center [573, 317] width 34 height 10
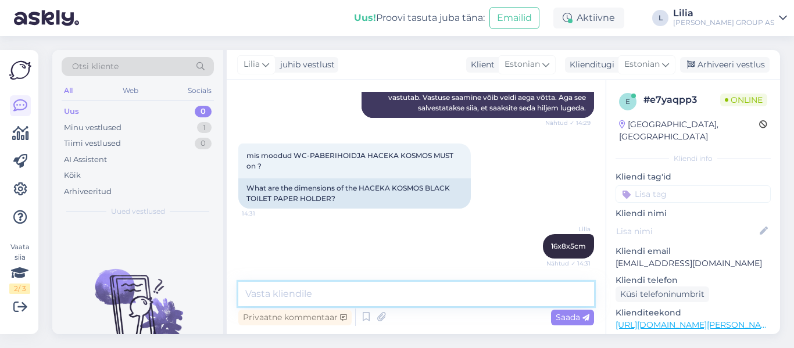
paste textarea "163 мм Глубина 75 мм Высота 54 мм"
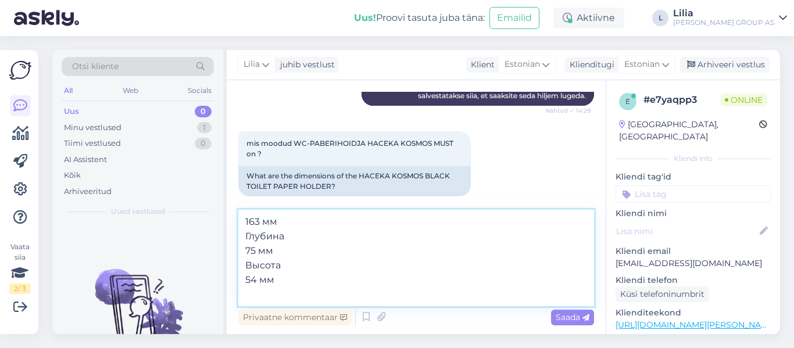
drag, startPoint x: 286, startPoint y: 248, endPoint x: 247, endPoint y: 249, distance: 39.0
click at [247, 249] on textarea "163 мм Глубина 75 мм Высота 54 мм" at bounding box center [416, 258] width 356 height 96
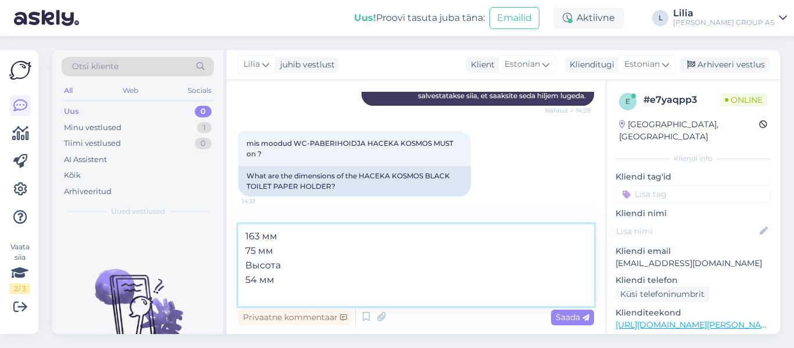
click at [243, 264] on textarea "163 мм 75 мм Высота 54 мм" at bounding box center [416, 265] width 356 height 82
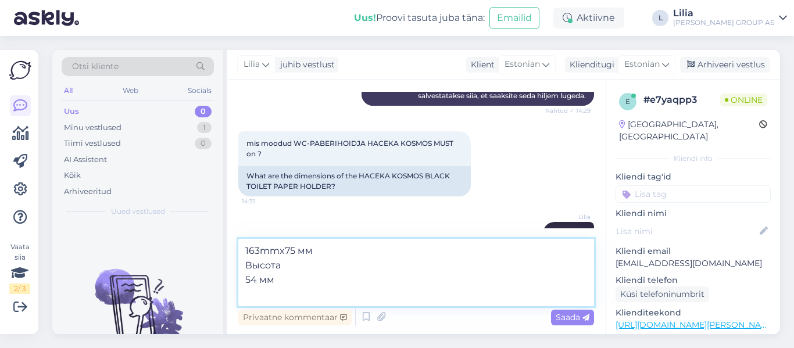
click at [326, 267] on textarea "163mmx75 мм Высота 54 мм" at bounding box center [416, 272] width 356 height 67
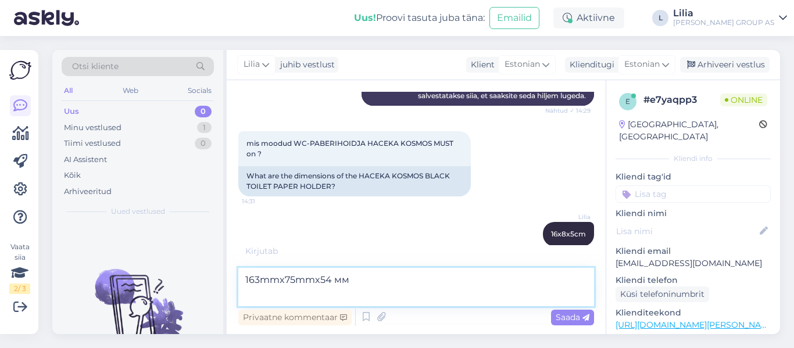
drag, startPoint x: 336, startPoint y: 293, endPoint x: 460, endPoint y: 314, distance: 126.1
click at [430, 316] on div "163mmx75mmx54 мм Privaatne kommentaar Saada" at bounding box center [416, 298] width 356 height 60
type textarea "163mmx75mmx54mm"
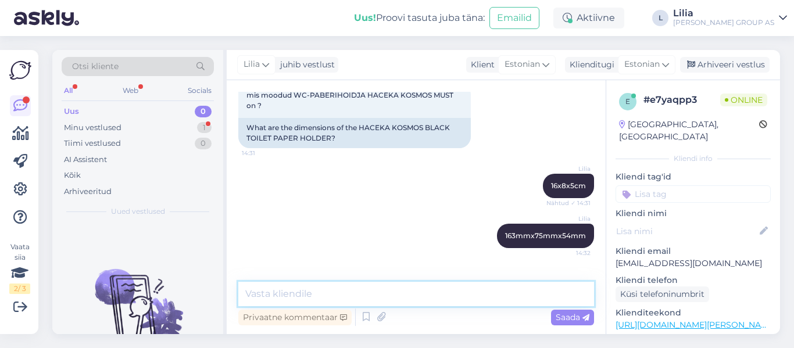
scroll to position [1560, 0]
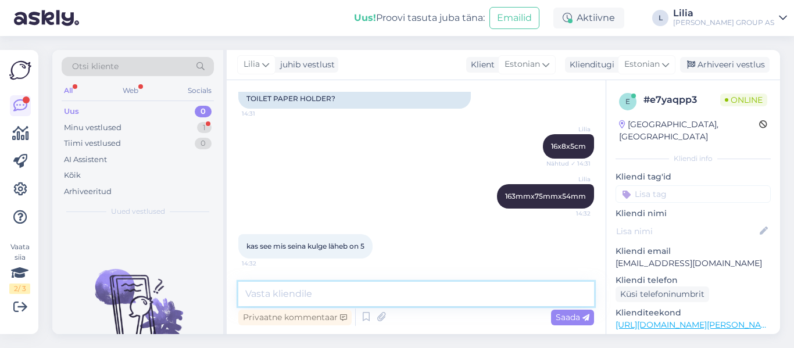
click at [286, 298] on textarea at bounding box center [416, 294] width 356 height 24
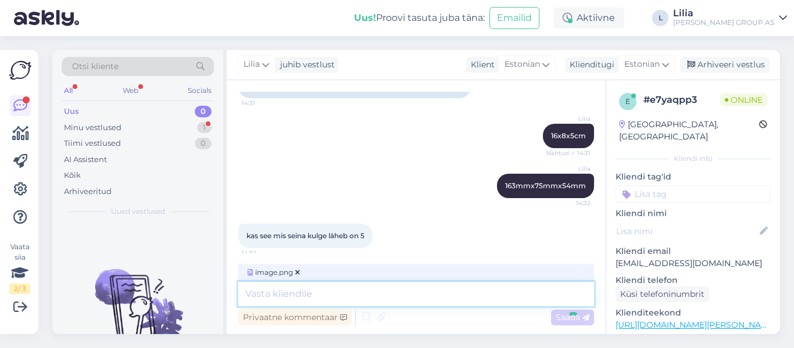
scroll to position [1633, 0]
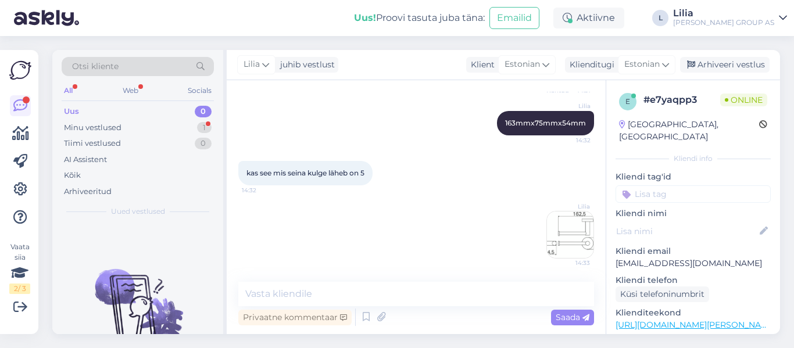
click at [557, 221] on img at bounding box center [570, 235] width 46 height 46
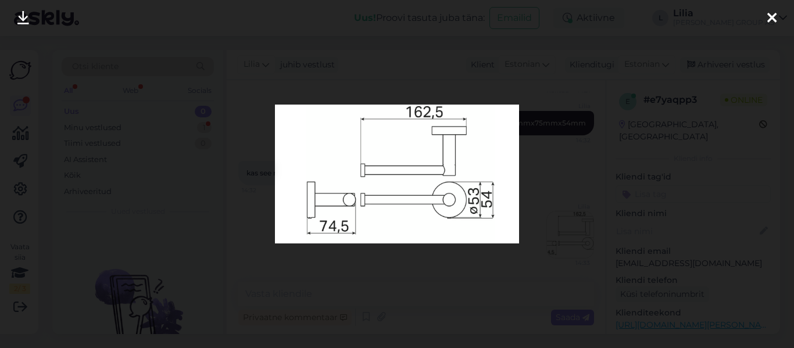
drag, startPoint x: 773, startPoint y: 17, endPoint x: 768, endPoint y: 22, distance: 7.1
click at [772, 19] on icon at bounding box center [771, 18] width 9 height 15
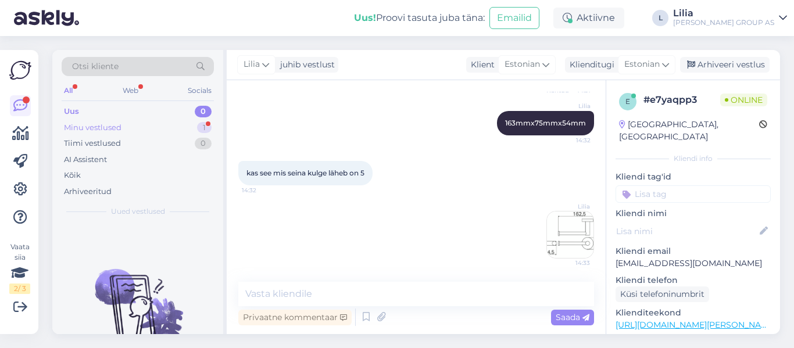
click at [98, 132] on div "Minu vestlused" at bounding box center [93, 128] width 58 height 12
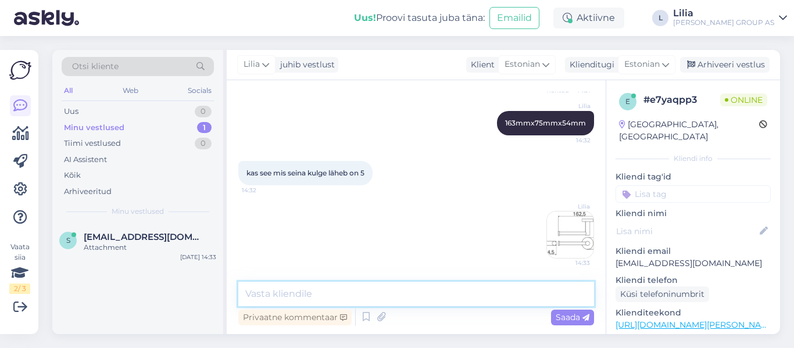
click at [343, 295] on textarea at bounding box center [416, 294] width 356 height 24
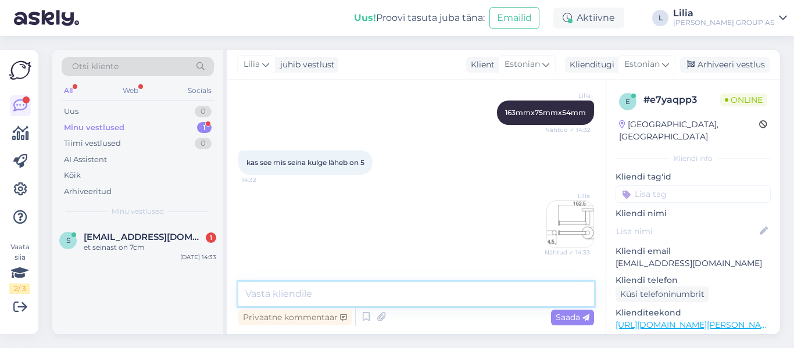
scroll to position [1683, 0]
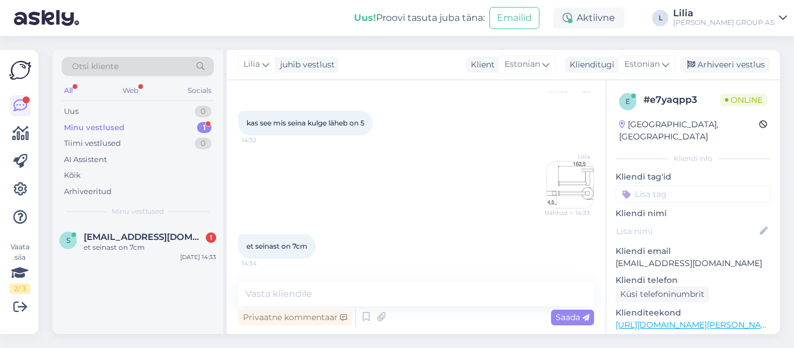
click at [396, 203] on div "[PERSON_NAME] ✓ 14:33" at bounding box center [416, 184] width 356 height 73
click at [564, 188] on img at bounding box center [570, 185] width 46 height 46
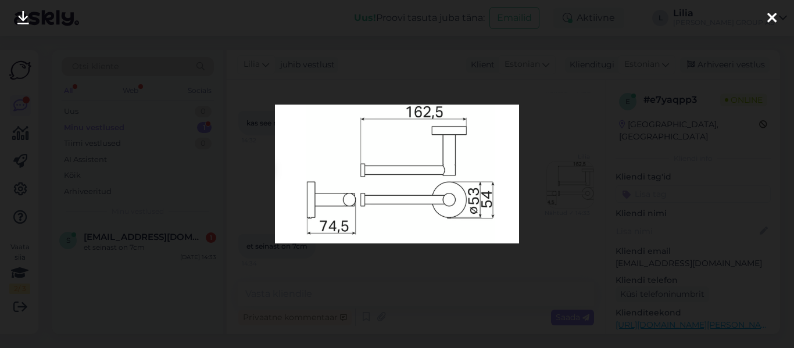
click at [477, 268] on div at bounding box center [397, 174] width 794 height 348
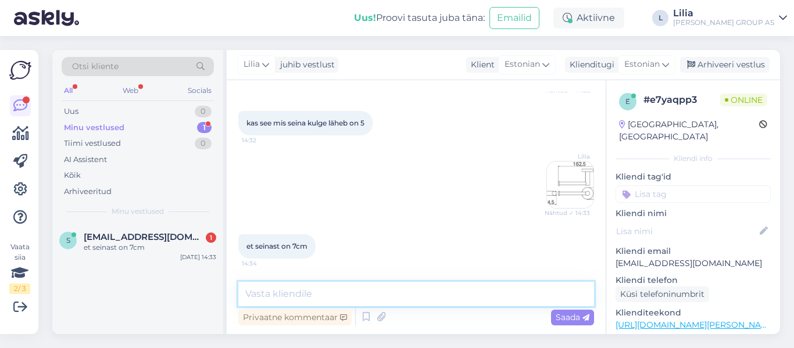
click at [458, 292] on textarea at bounding box center [416, 294] width 356 height 24
type textarea "74,5mm seinast"
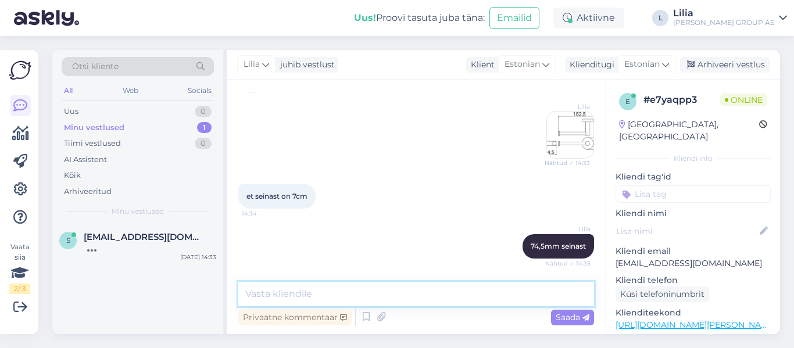
scroll to position [1783, 0]
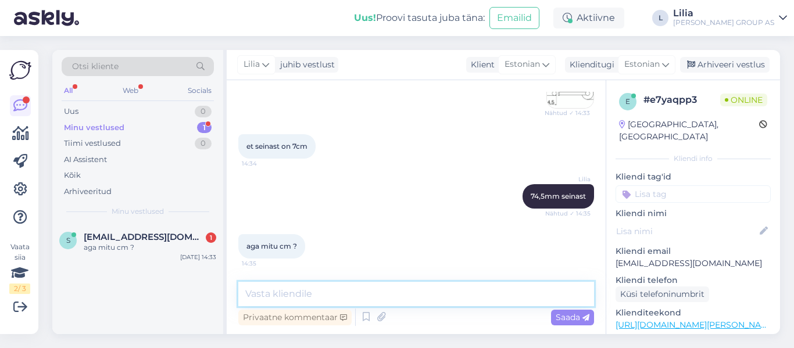
click at [406, 300] on textarea at bounding box center [416, 294] width 356 height 24
type textarea "7,45"
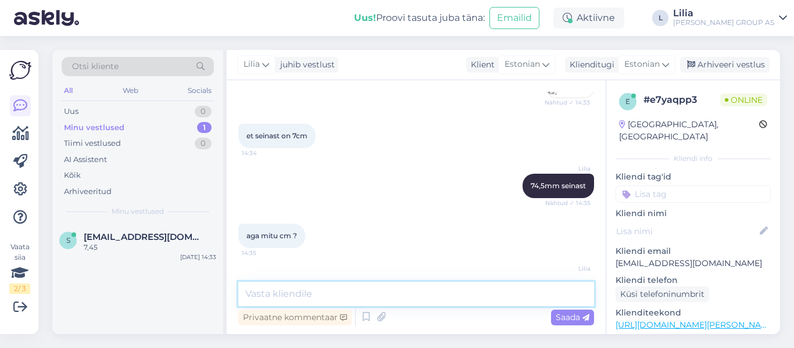
scroll to position [1833, 0]
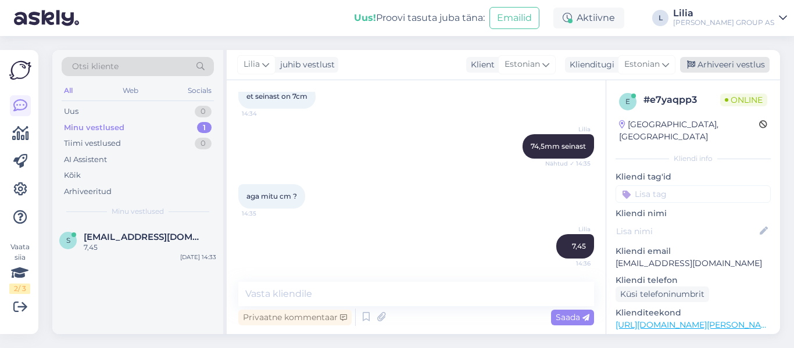
click at [735, 58] on div "Arhiveeri vestlus" at bounding box center [724, 65] width 89 height 16
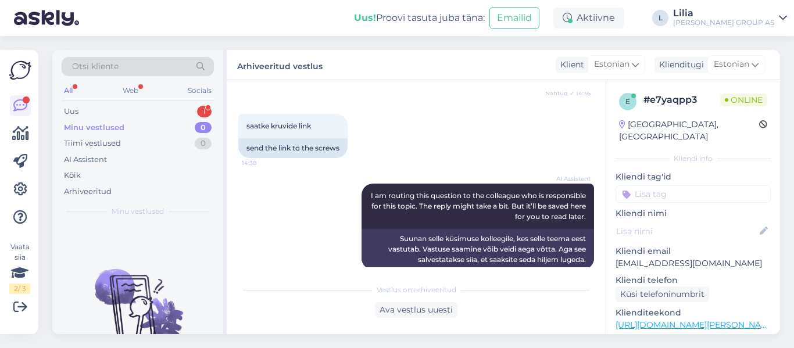
scroll to position [1972, 0]
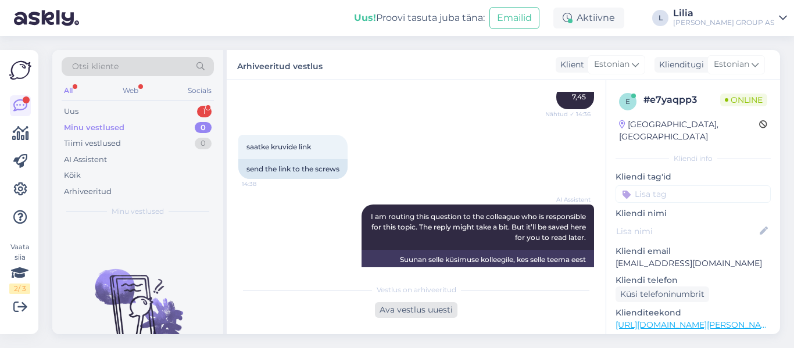
click at [431, 309] on div "Ava vestlus uuesti" at bounding box center [416, 310] width 83 height 16
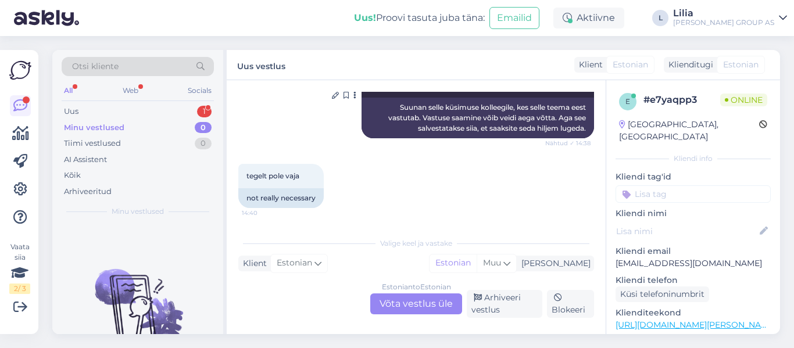
scroll to position [2135, 0]
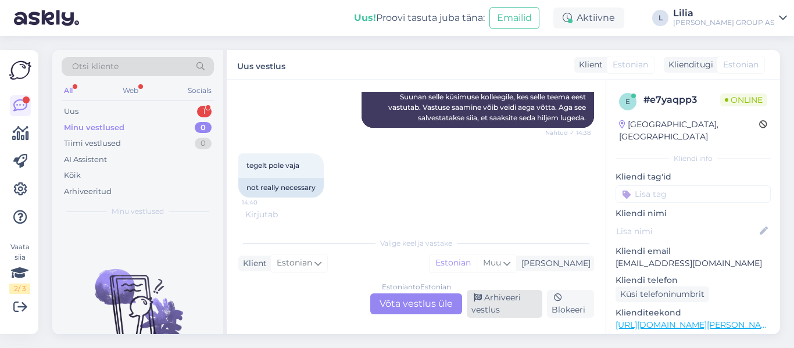
click at [508, 309] on div "Arhiveeri vestlus" at bounding box center [505, 304] width 76 height 28
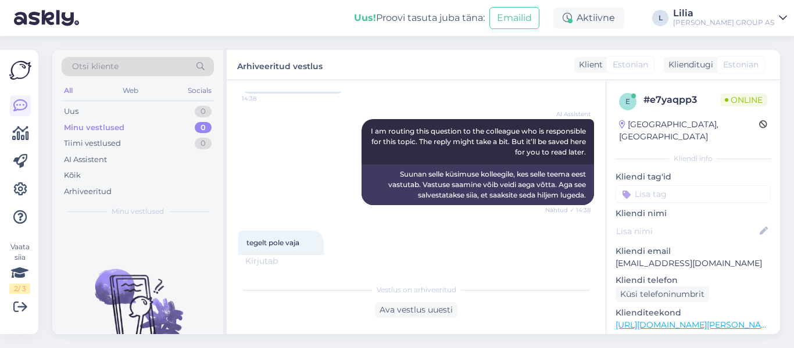
scroll to position [2088, 0]
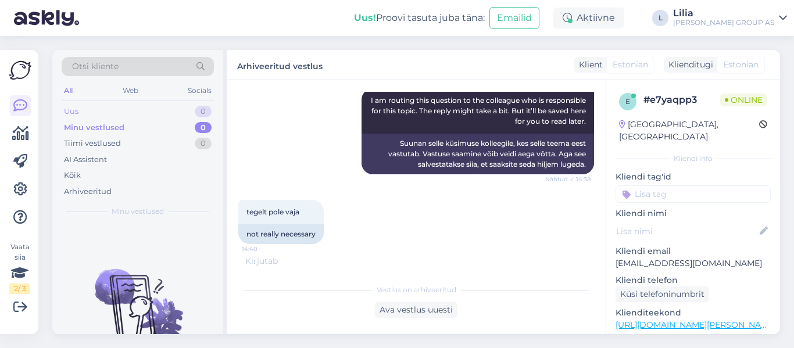
click at [68, 113] on div "Uus" at bounding box center [71, 112] width 15 height 12
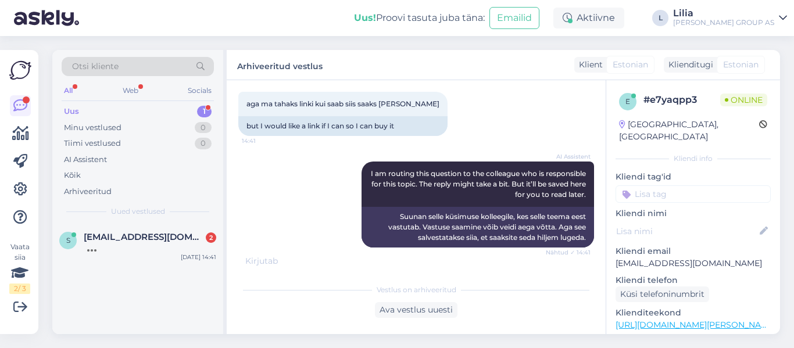
scroll to position [2340, 0]
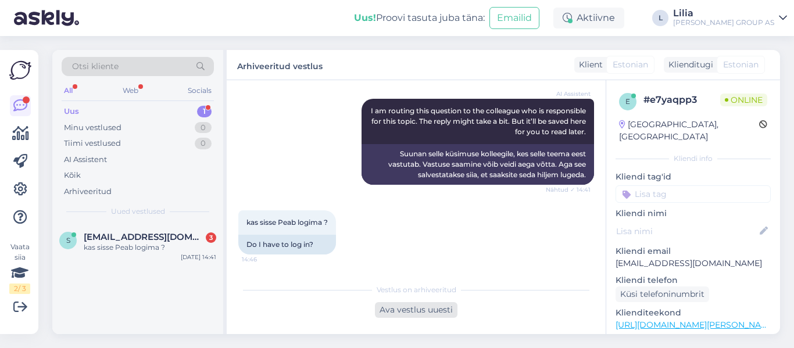
click at [400, 310] on div "Ava vestlus uuesti" at bounding box center [416, 310] width 83 height 16
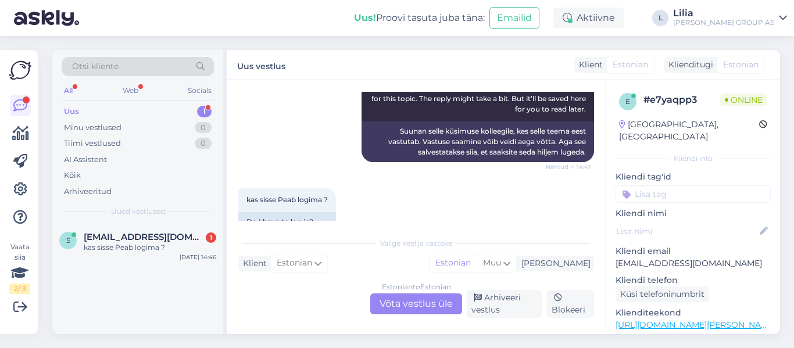
click at [413, 303] on div "Estonian to Estonian Võta vestlus üle" at bounding box center [416, 303] width 92 height 21
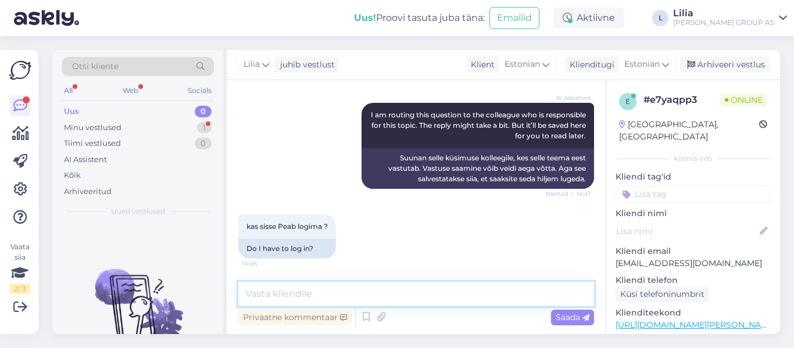
click at [338, 303] on textarea at bounding box center [416, 294] width 356 height 24
paste textarea "sisselogimine e-poes ei ole kohustuslik. Kui aga olete sisse loginud, rakendub …"
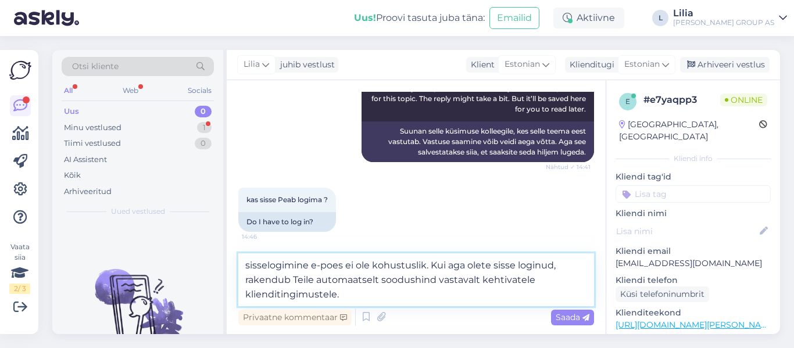
click at [248, 266] on textarea "sisselogimine e-poes ei ole kohustuslik. Kui aga olete sisse loginud, rakendub …" at bounding box center [416, 279] width 356 height 53
click at [244, 265] on textarea "Sisselogimine e-poes ei ole kohustuslik. Kui aga olete sisse loginud, rakendub …" at bounding box center [416, 279] width 356 height 53
paste textarea "[URL][DOMAIN_NAME][PERSON_NAME]"
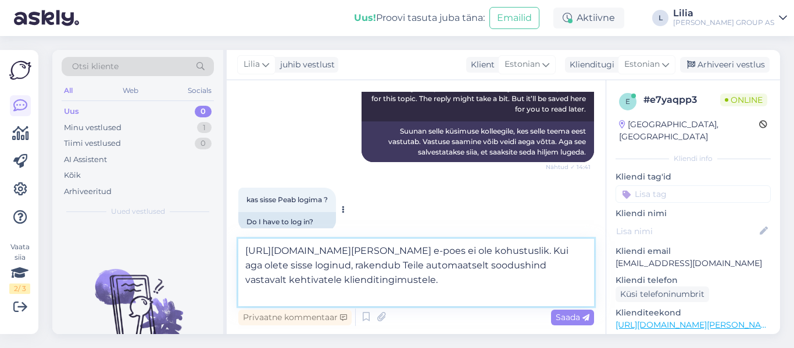
type textarea "[URL][DOMAIN_NAME][PERSON_NAME] Sisselogimine e-poes ei ole kohustuslik. Kui ag…"
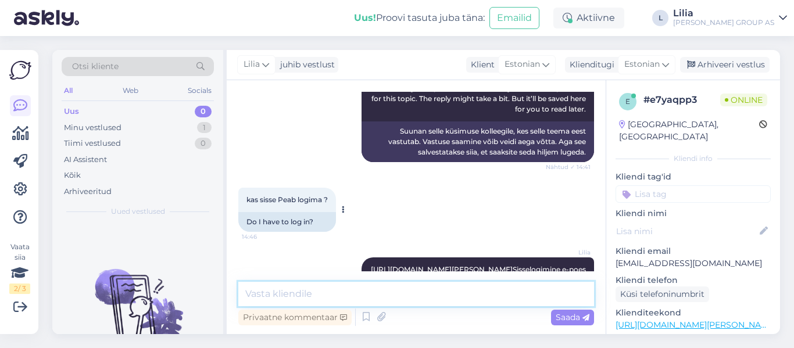
scroll to position [2417, 0]
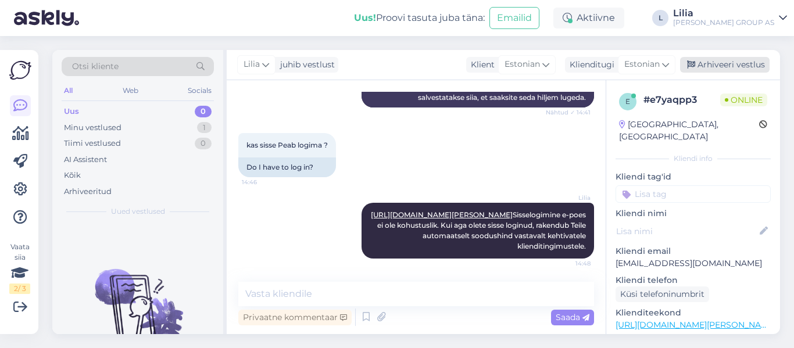
click at [728, 62] on div "Arhiveeri vestlus" at bounding box center [724, 65] width 89 height 16
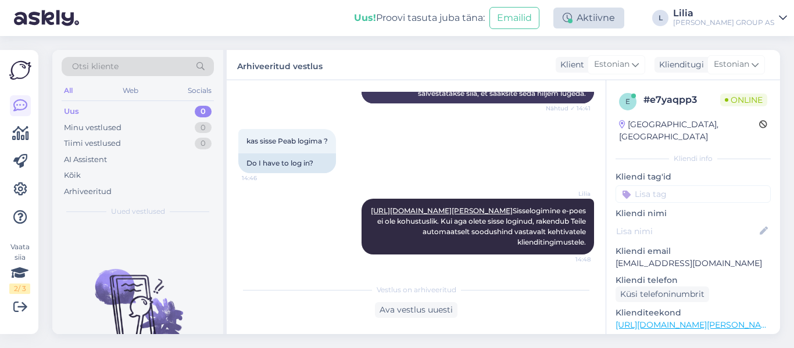
click at [612, 21] on div "Aktiivne" at bounding box center [588, 18] width 71 height 21
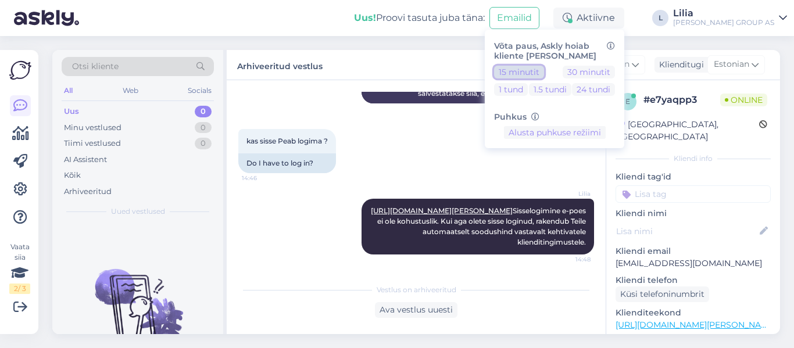
click at [544, 71] on button "15 minutit" at bounding box center [519, 72] width 50 height 13
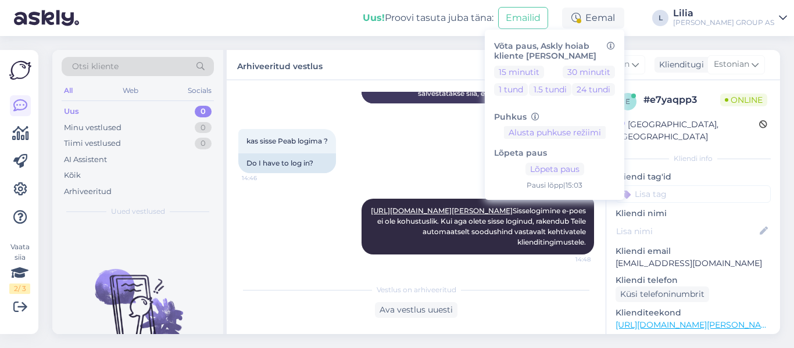
click at [435, 285] on span "Vestlus on arhiveeritud" at bounding box center [417, 290] width 80 height 10
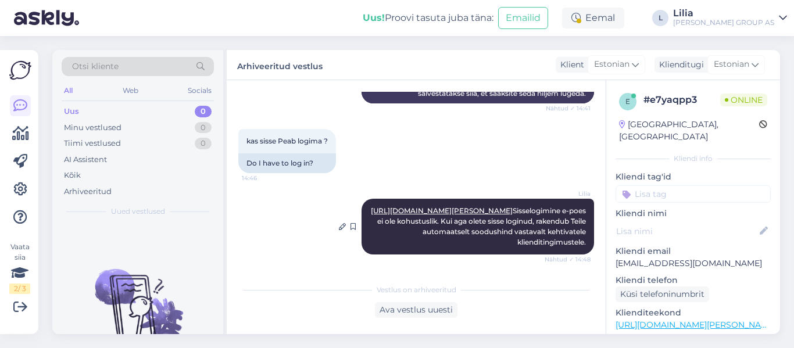
scroll to position [2421, 0]
click at [624, 20] on div "Eemal" at bounding box center [593, 18] width 62 height 21
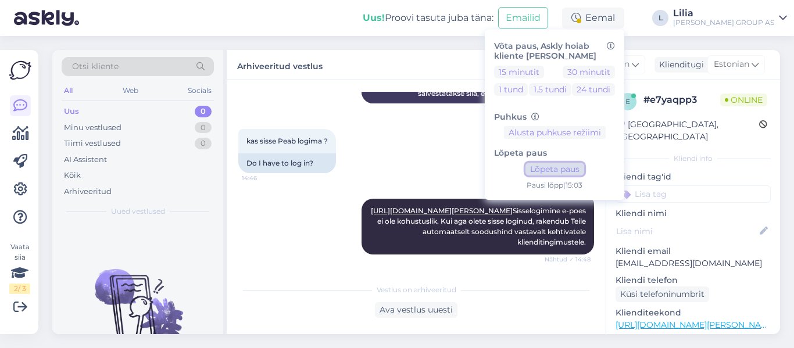
click at [574, 168] on button "Lõpeta paus" at bounding box center [554, 169] width 59 height 13
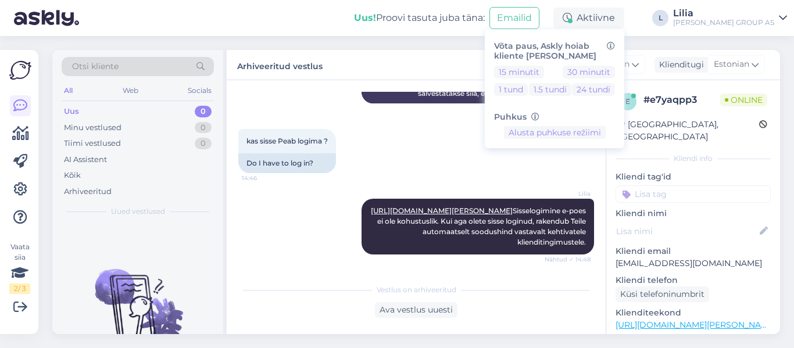
click at [317, 257] on div "[PERSON_NAME] [URL][DOMAIN_NAME][PERSON_NAME] Sisselogimine e-poes ei ole kohus…" at bounding box center [416, 226] width 356 height 81
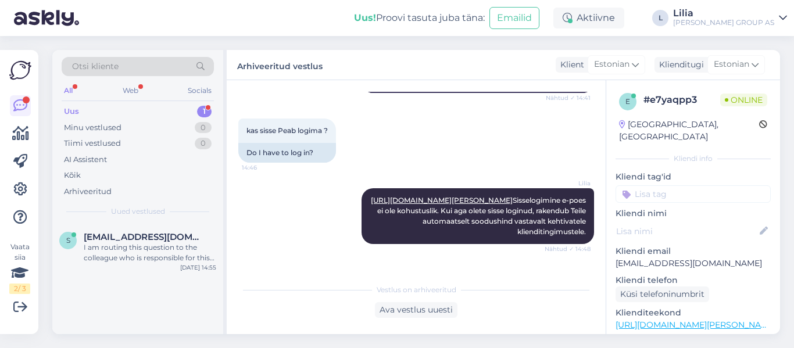
scroll to position [2602, 0]
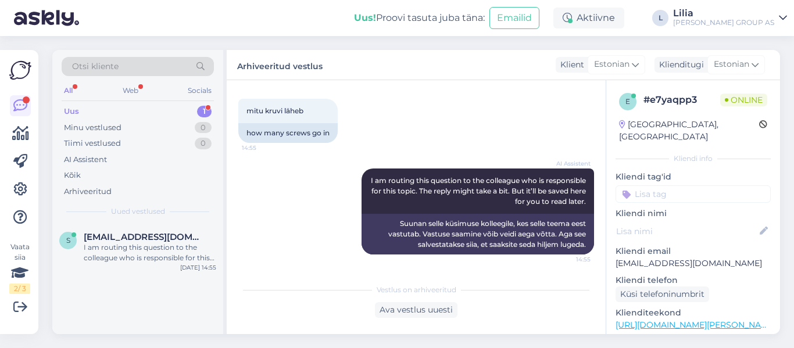
click at [84, 111] on div "Uus 1" at bounding box center [138, 111] width 152 height 16
click at [129, 238] on span "[EMAIL_ADDRESS][DOMAIN_NAME]" at bounding box center [144, 237] width 121 height 10
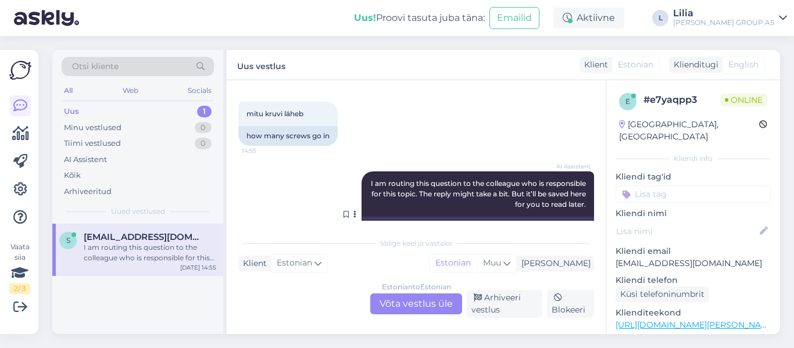
scroll to position [2474, 0]
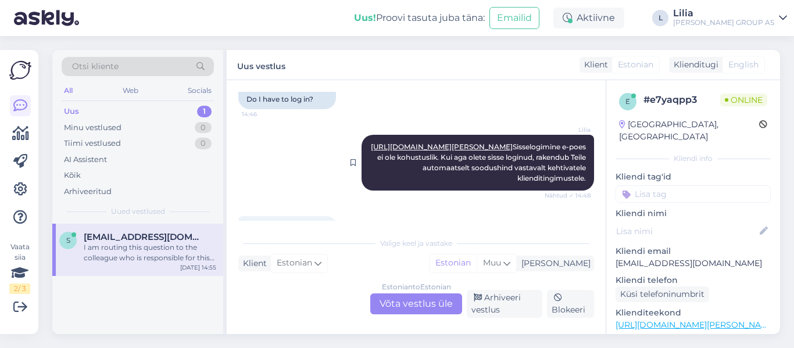
click at [413, 151] on link "[URL][DOMAIN_NAME][PERSON_NAME]" at bounding box center [442, 146] width 142 height 9
click at [399, 302] on div "Estonian to Estonian Võta vestlus üle" at bounding box center [416, 303] width 92 height 21
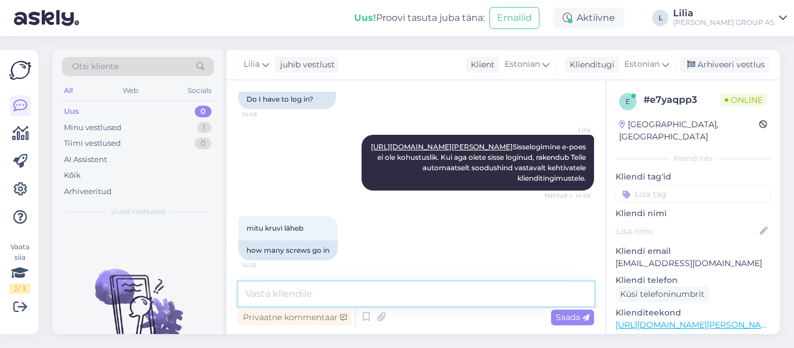
click at [379, 296] on textarea at bounding box center [416, 294] width 356 height 24
type textarea "Selline info puudub toote kirjelduses"
click at [581, 315] on span "Saada" at bounding box center [573, 317] width 34 height 10
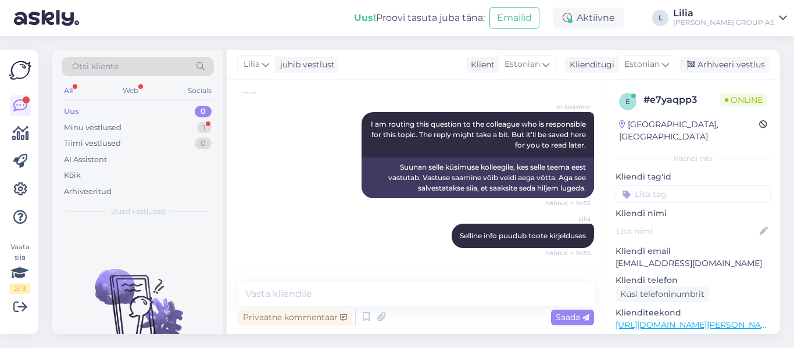
scroll to position [2698, 0]
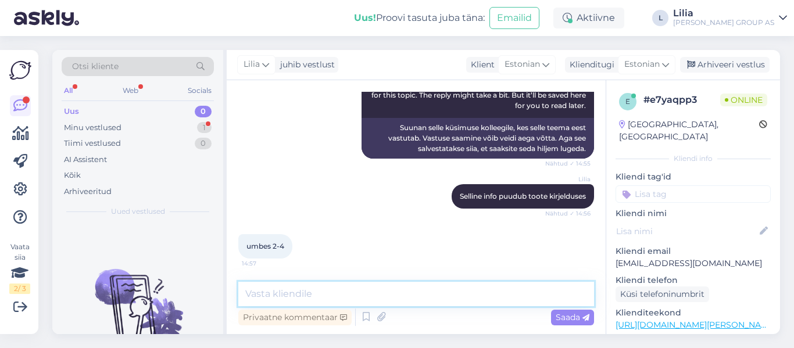
click at [332, 284] on textarea at bounding box center [416, 294] width 356 height 24
type textarea "Tõenäoliselt 2"
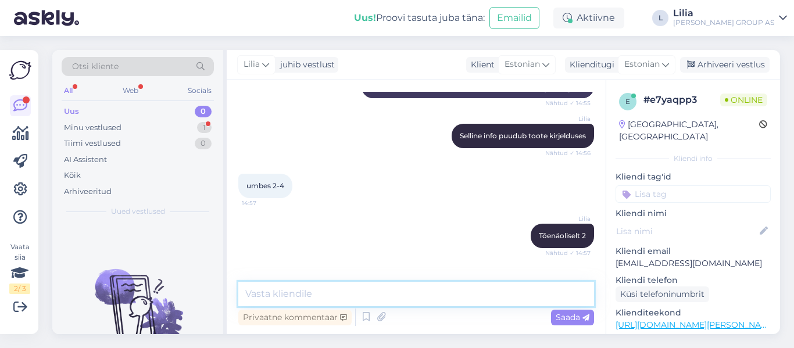
scroll to position [2798, 0]
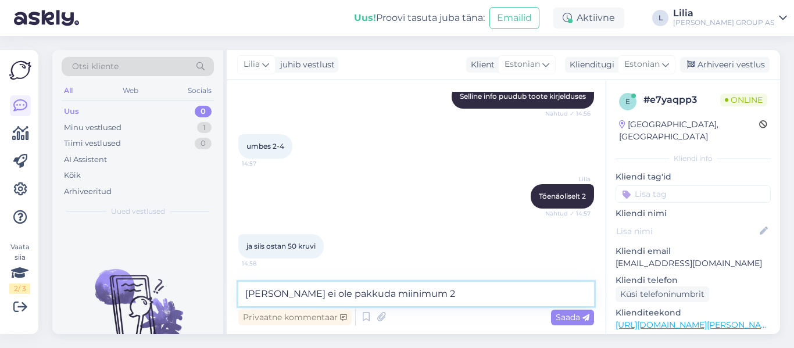
type textarea "[PERSON_NAME] ei ole pakkuda miinimum 25"
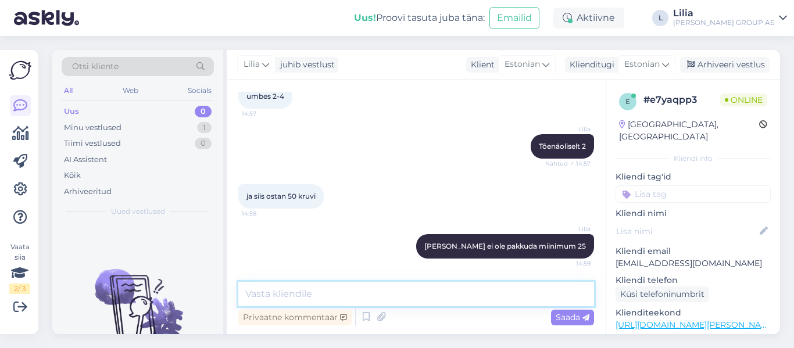
paste textarea "[URL][DOMAIN_NAME][PERSON_NAME]"
type textarea "[URL][DOMAIN_NAME][PERSON_NAME]"
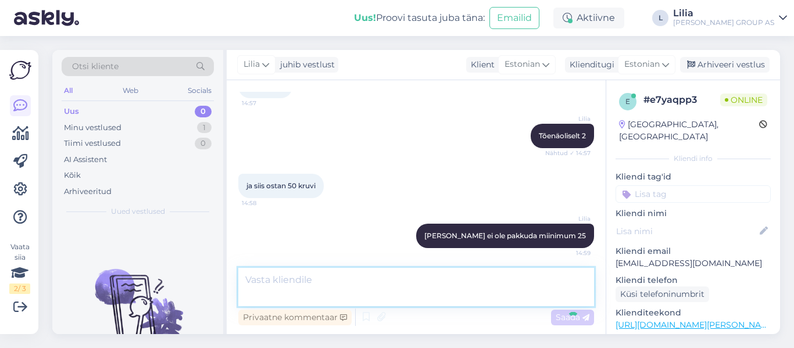
scroll to position [2908, 0]
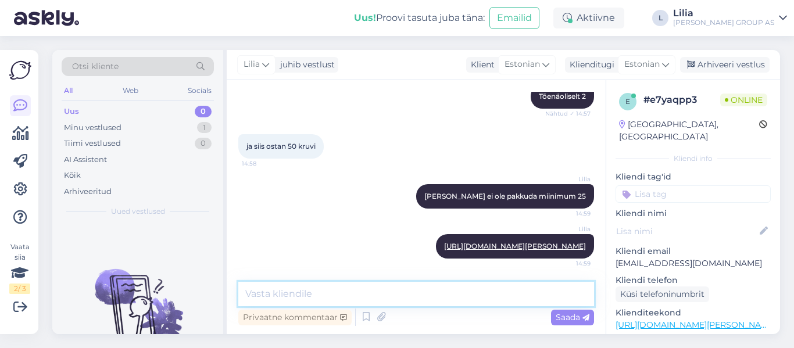
click at [353, 298] on textarea at bounding box center [416, 294] width 356 height 24
paste textarea "[URL][DOMAIN_NAME][PERSON_NAME][PERSON_NAME]"
type textarea "[URL][DOMAIN_NAME][PERSON_NAME][PERSON_NAME]"
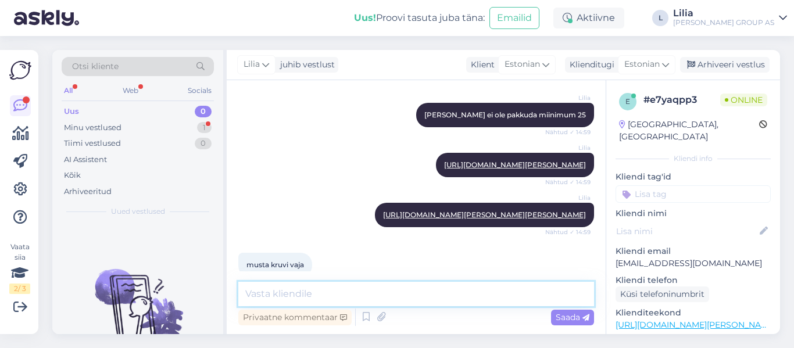
scroll to position [3219, 0]
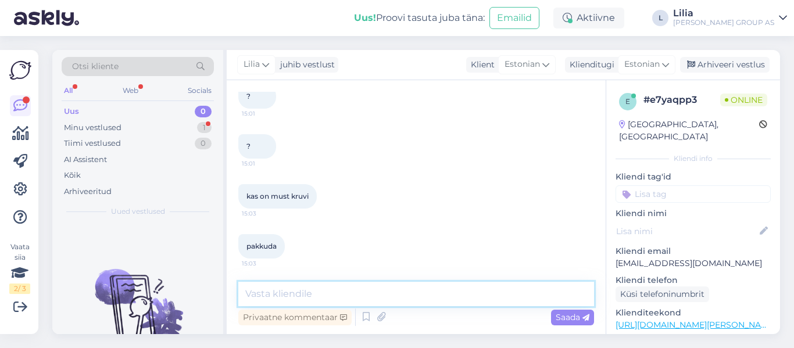
click at [356, 296] on textarea at bounding box center [416, 294] width 356 height 24
click at [321, 292] on textarea at bounding box center [416, 294] width 356 height 24
paste textarea "Musta puidukruve ei ole pakkuda."
type textarea "Musta puidukruve ei ole pakkuda."
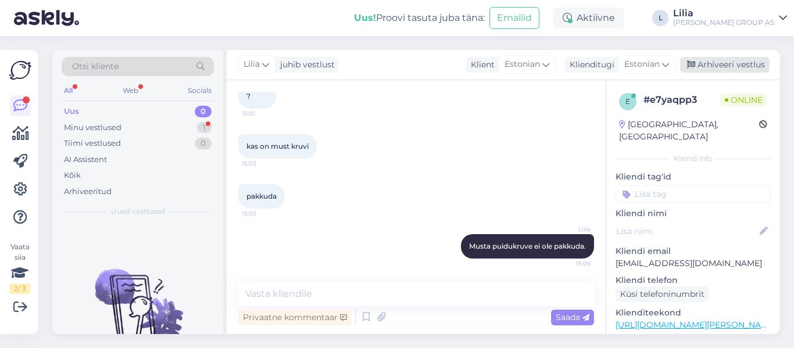
click at [725, 62] on div "Arhiveeri vestlus" at bounding box center [724, 65] width 89 height 16
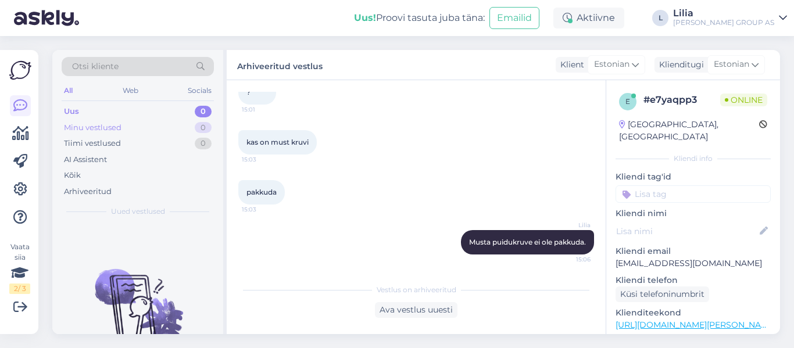
click at [111, 127] on div "Minu vestlused" at bounding box center [93, 128] width 58 height 12
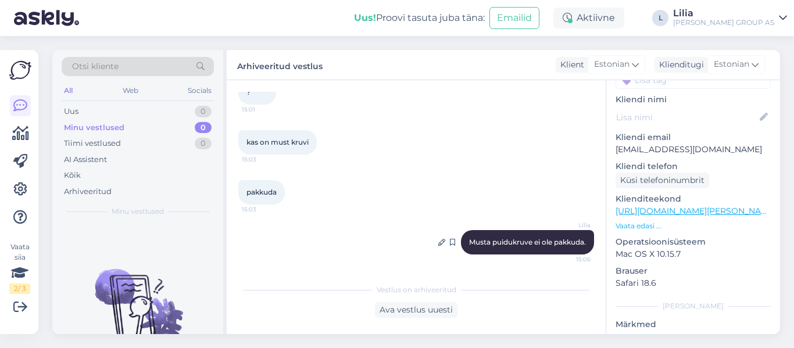
scroll to position [224, 0]
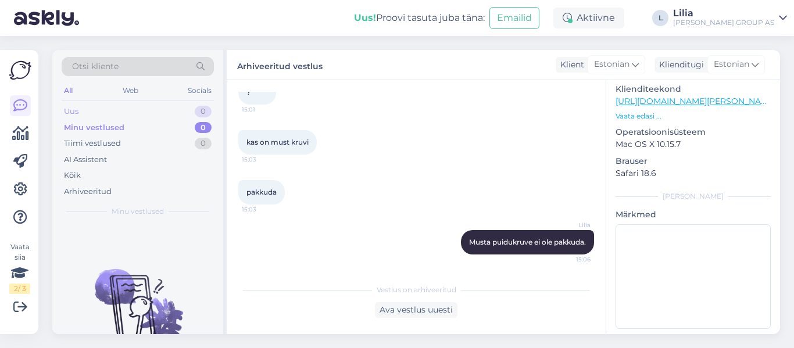
click at [79, 108] on div "Uus 0" at bounding box center [138, 111] width 152 height 16
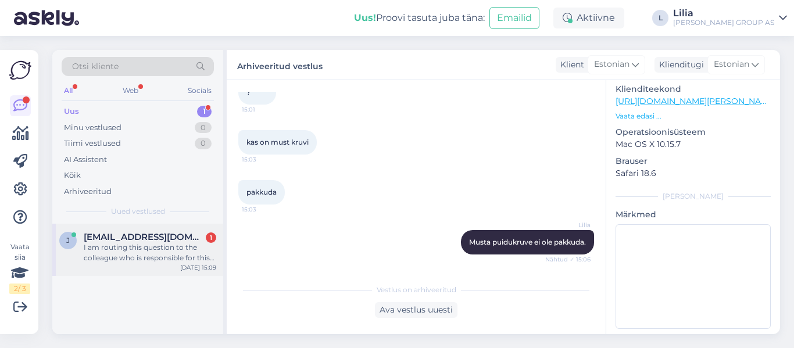
click at [169, 255] on div "I am routing this question to the colleague who is responsible for this topic. …" at bounding box center [150, 252] width 132 height 21
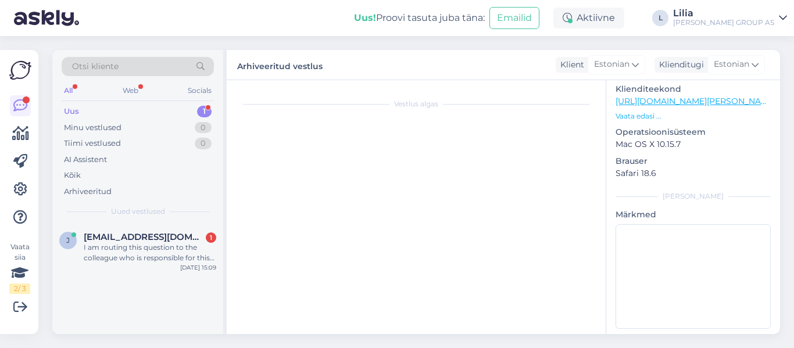
scroll to position [1876, 0]
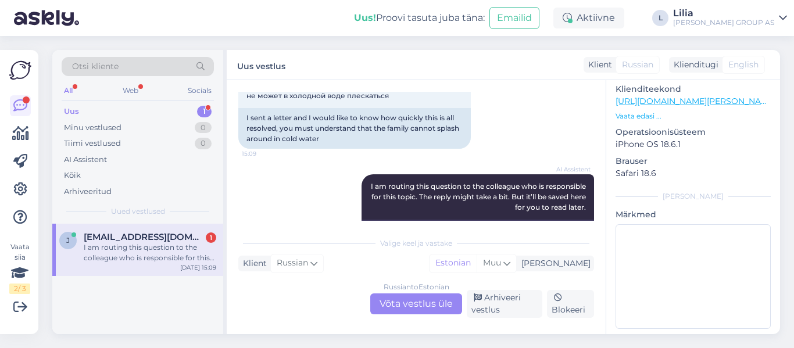
click at [428, 303] on div "Russian to Estonian Võta vestlus üle" at bounding box center [416, 303] width 92 height 21
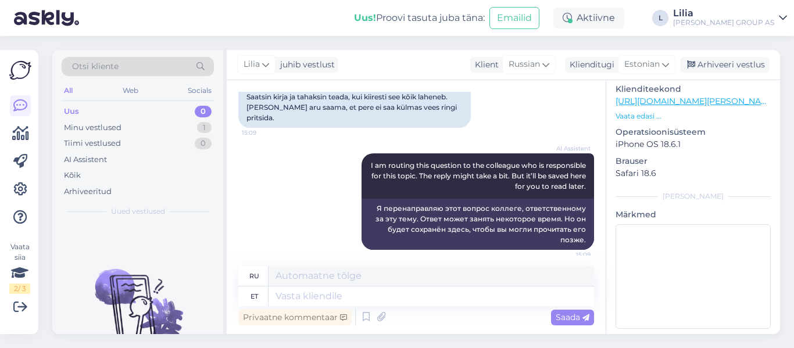
scroll to position [1914, 0]
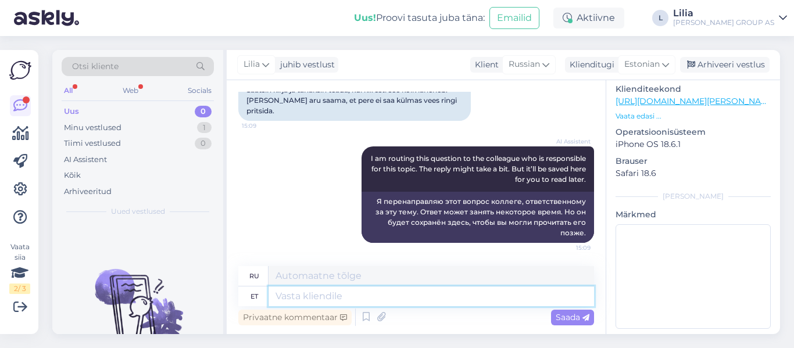
click at [384, 296] on textarea at bounding box center [430, 296] width 325 height 20
type textarea "Tere,"
type textarea "Привет,"
type textarea "[PERSON_NAME], soovisite"
type textarea "Привет, ты хотел"
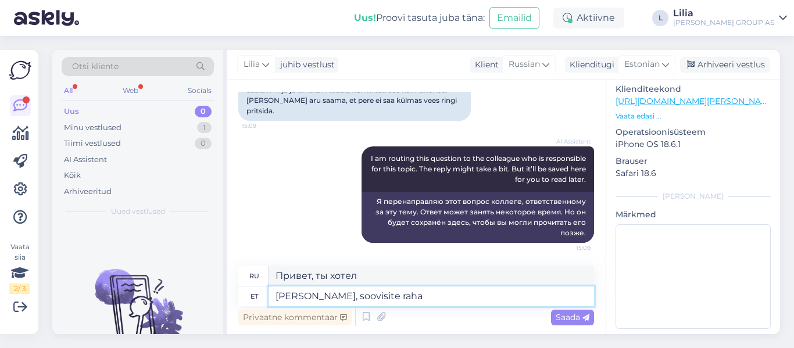
type textarea "[PERSON_NAME], soovisite raha"
type textarea "Здравствуйте, вам нужны были деньги."
type textarea "[PERSON_NAME], soovisite raha tagast"
type textarea "Здравствуйте, вы хотели вернуть деньги."
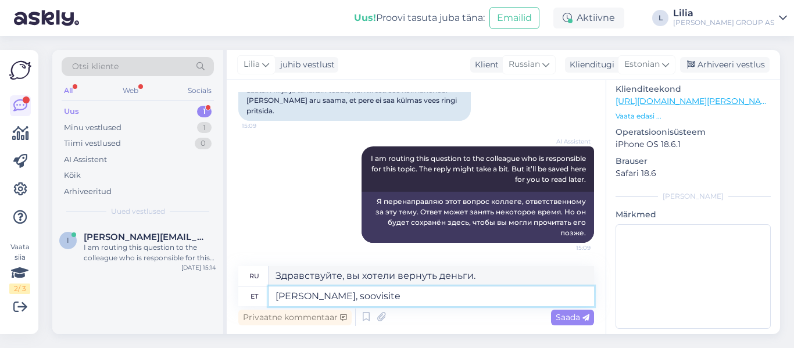
type textarea "[PERSON_NAME], soovisite"
type textarea "Здравствуйте, вам нужны были деньги."
type textarea "[PERSON_NAME], soovi"
type textarea "Привет, ты хотел"
type textarea "Tere,"
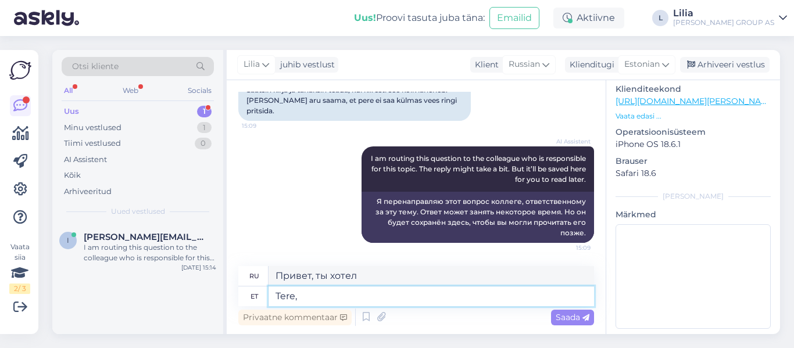
type textarea "Привет,"
type textarea "Tere, akt"
type textarea "Привет, действуй."
type textarea "Tere, akt on"
type textarea "Привет, это действие"
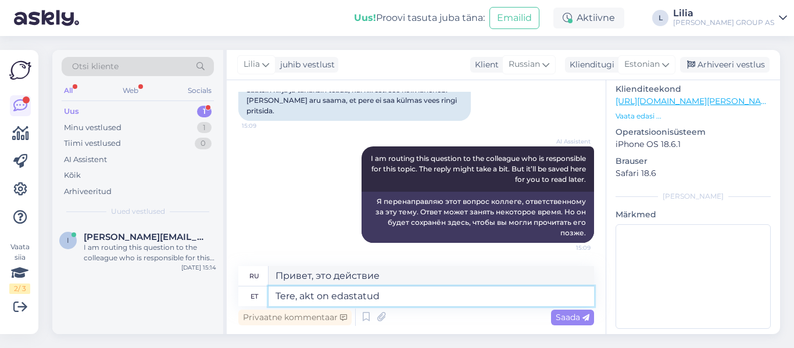
type textarea "Tere, akt on edastatud"
type textarea "Здравствуйте, документ отправлен."
type textarea "Tere, akt on edastatud vastava o"
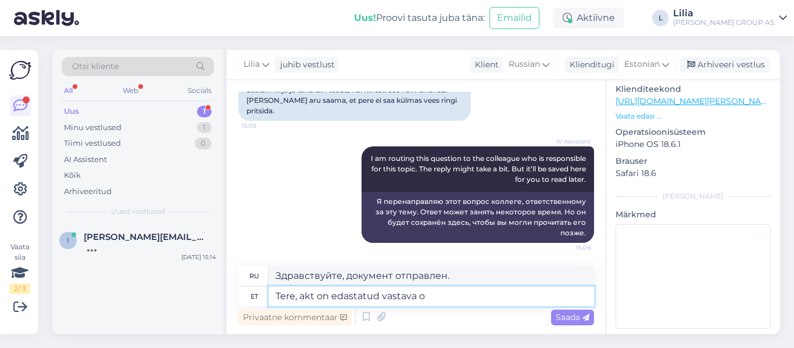
type textarea "Здравствуйте, документ был передан соответствующему"
type textarea "Tere, akt on edastatud vastava osakonda"
type textarea "Здравствуйте, документ передан в соответствующий отдел."
type textarea "Tere, akt on edastatud vastava osakonda. kui"
type textarea "Здравствуйте, документ передан в соответствующий отдел. Если"
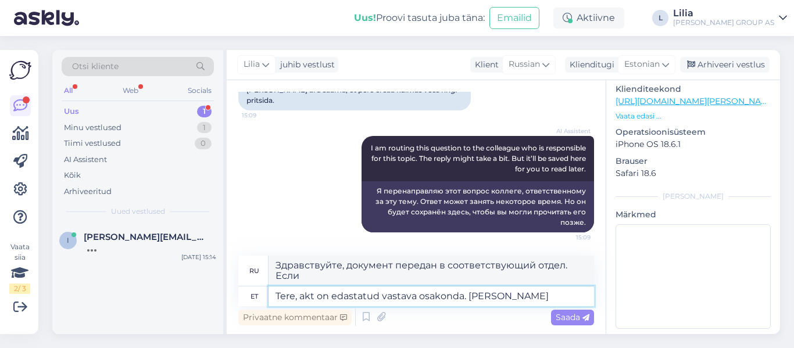
type textarea "Tere, akt on edastatud vastava osakonda. [PERSON_NAME] k"
type textarea "Здравствуйте, документ передан в соответствующий отдел. Если он..."
type textarea "Tere, akt on edastatud vastava osakonda. [PERSON_NAME] kinnitatakse s"
type textarea "Здравствуйте, акт передан в соответствующий отдел. Если он будет одобрен"
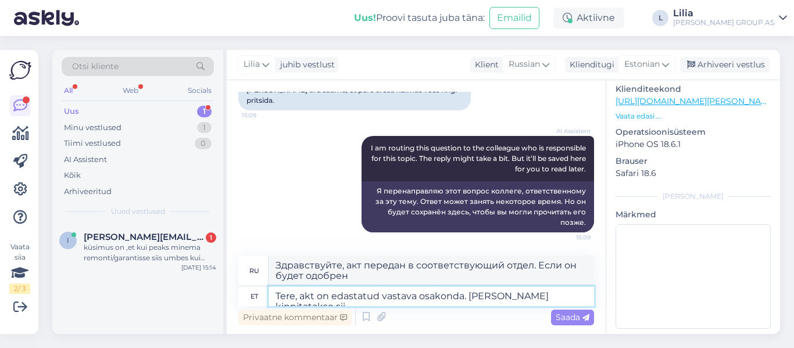
type textarea "Tere, akt on edastatud vastava osakonda. [PERSON_NAME] kinnitatakse siis"
type textarea "Здравствуйте, акт передан в соответствующий отдел. Если он подтвердится, пожалу…"
type textarea "Tere, akt on edastatud vastava osakonda. [PERSON_NAME] kinnitatakse siis"
type textarea "Здравствуйте, документ передан в соответствующий отдел. Если он будет одобрен, …"
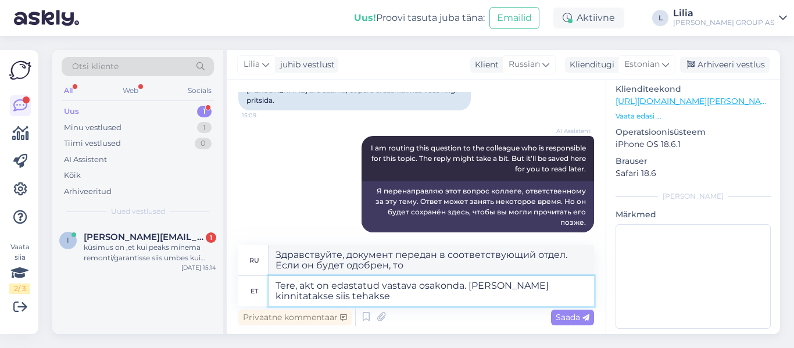
type textarea "Tere, akt on edastatud vastava osakonda. [PERSON_NAME] kinnitatakse siis tehakse"
type textarea "Здравствуйте, акт передан в соответствующий отдел. Если будет одобрен, то будет…"
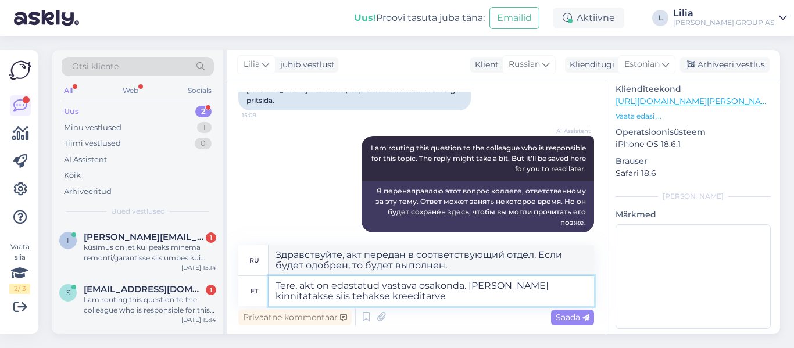
type textarea "Tere, akt on edastatud vastava osakonda. [PERSON_NAME] kinnitatakse siis tehaks…"
type textarea "Здравствуйте, документ передан в соответствующий отдел. В случае одобрения буде…"
type textarea "Tere, akt on edastatud vastava osakonda. [PERSON_NAME] kinnitatakse siis tehaks…"
type textarea "Здравствуйте, документ передан в соответствующий отдел. В случае одобрения буде…"
type textarea "Tere, akt on edastatud vastava osakonda. [PERSON_NAME] kinnitatakse siis tehaks…"
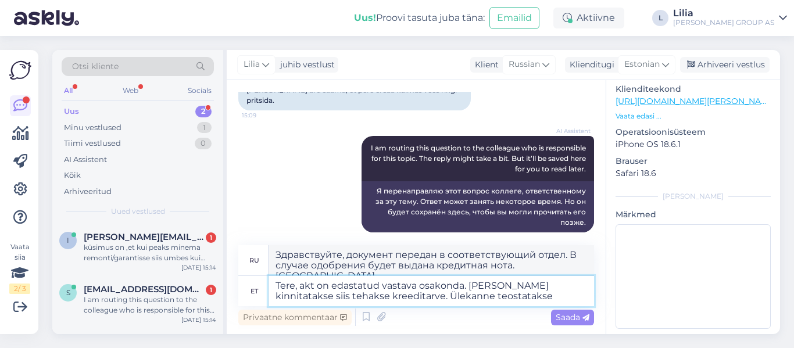
type textarea "Здравствуйте, документ передан в соответствующий отдел. В случае одобрения буде…"
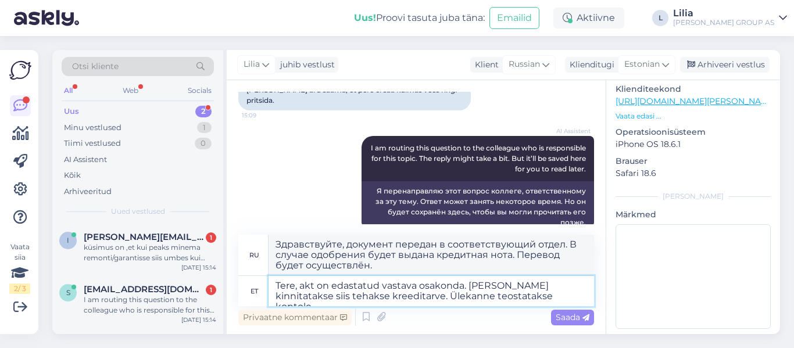
type textarea "Tere, akt on edastatud vastava osakonda. [PERSON_NAME] kinnitatakse siis tehaks…"
type textarea "Здравствуйте, документ передан в соответствующий отдел. В случае одобрения буде…"
type textarea "Tere, akt on edastatud vastava osakonda. [PERSON_NAME] kinnitatakse siis tehaks…"
type textarea "Здравствуйте, документ передан в соответствующий отдел. В случае одобрения буде…"
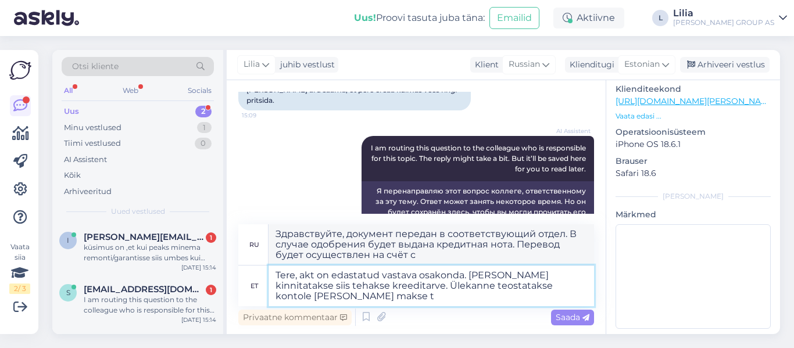
type textarea "Tere, akt on edastatud vastava osakonda. [PERSON_NAME] kinnitatakse siis tehaks…"
type textarea "Здравствуйте, акт передан в соответствующий отдел. В случае одобрения будет вып…"
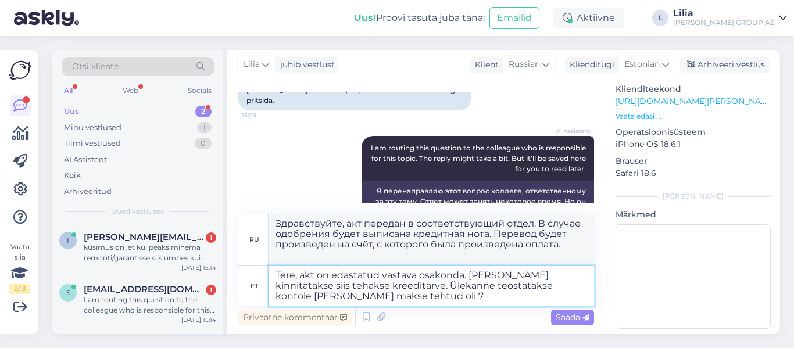
type textarea "Tere, akt on edastatud vastava osakonda. [PERSON_NAME] kinnitatakse siis tehaks…"
type textarea "Здравствуйте, акт передан в соответствующий отдел. В случае одобрения будет вып…"
type textarea "Tere, akt on edastatud vastava osakonda. [PERSON_NAME] kinnitatakse siis tehaks…"
type textarea "Здравствуйте! Документ передан в соответствующий отдел. В случае одобрения буде…"
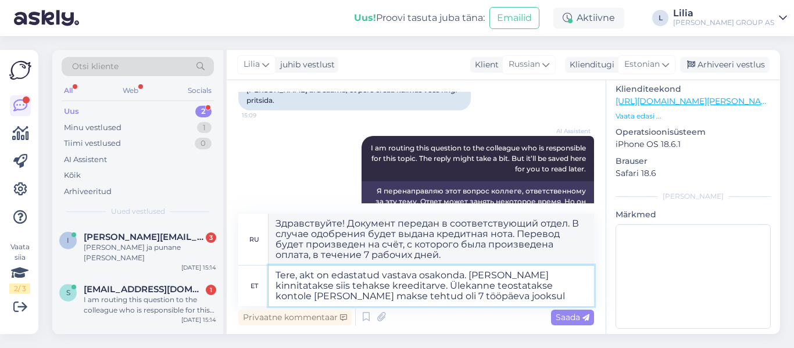
click at [508, 275] on textarea "Tere, akt on edastatud vastava osakonda. [PERSON_NAME] kinnitatakse siis tehaks…" at bounding box center [430, 286] width 325 height 41
drag, startPoint x: 564, startPoint y: 274, endPoint x: 472, endPoint y: 275, distance: 91.8
click at [472, 275] on textarea "Tere, akt on edastatud vastava osakonda. [PERSON_NAME] kinnitatakse siis tehaks…" at bounding box center [430, 286] width 325 height 41
click at [507, 275] on textarea "Tere, akt on edastatud vastava osakonda. [PERSON_NAME] kinnitatakse siis tehaks…" at bounding box center [430, 286] width 325 height 41
click at [504, 275] on textarea "Tere, akt on edastatud vastava osakonda. [PERSON_NAME] kinnitatakse siis tehaks…" at bounding box center [430, 286] width 325 height 41
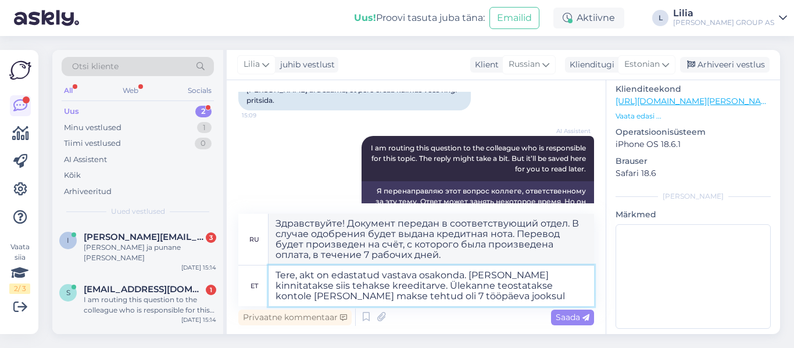
drag, startPoint x: 568, startPoint y: 277, endPoint x: 469, endPoint y: 275, distance: 99.4
click at [469, 275] on textarea "Tere, akt on edastatud vastava osakonda. [PERSON_NAME] kinnitatakse siis tehaks…" at bounding box center [430, 286] width 325 height 41
type textarea "Tere, akt on edastatud vastava osakonda. [PERSON_NAME] kinnitudsiis tehakse kre…"
type textarea "Здравствуйте! Документ передан в соответствующий отдел. После одобрения будет в…"
type textarea "Tere, akt on edastatud vastava osakonda. [PERSON_NAME] kinnitustsiis tehakse kr…"
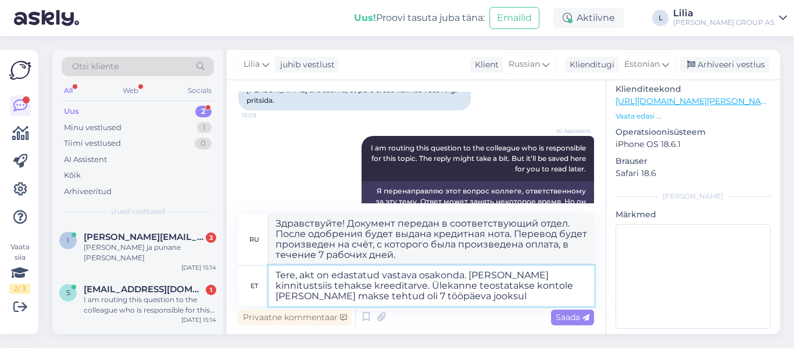
type textarea "Здравствуйте! Документ передан в соответствующий отдел. После подтверждения буд…"
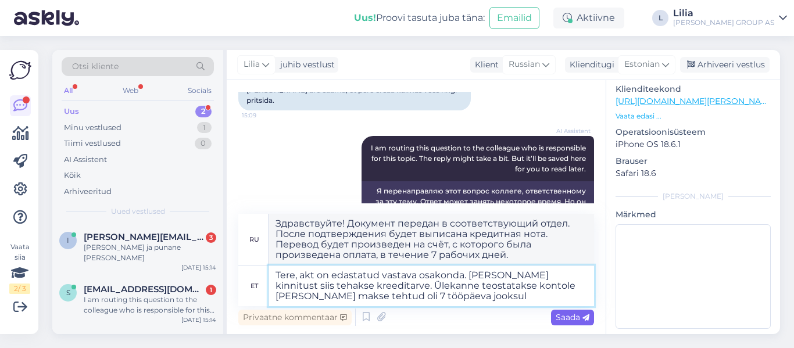
type textarea "Tere, akt on edastatud vastava osakonda. [PERSON_NAME] kinnitust siis tehakse k…"
click at [592, 316] on div "Saada" at bounding box center [572, 318] width 43 height 16
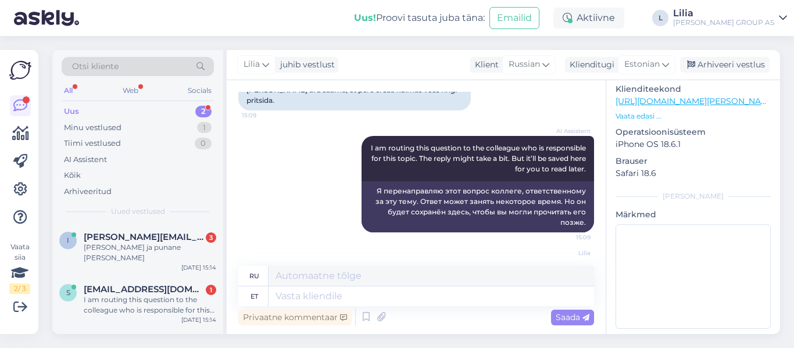
scroll to position [2036, 0]
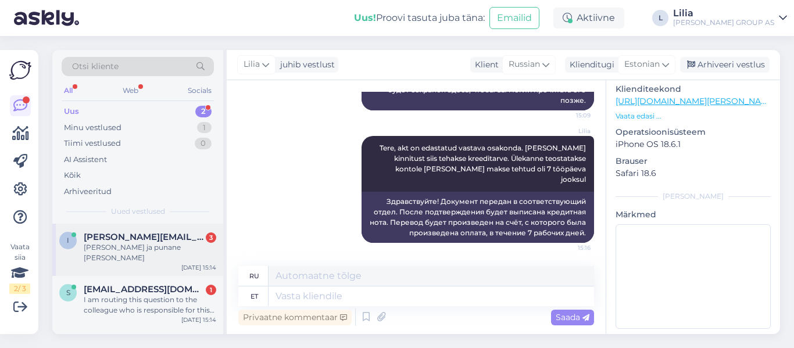
click at [92, 241] on span "[PERSON_NAME][EMAIL_ADDRESS][DOMAIN_NAME]" at bounding box center [144, 237] width 121 height 10
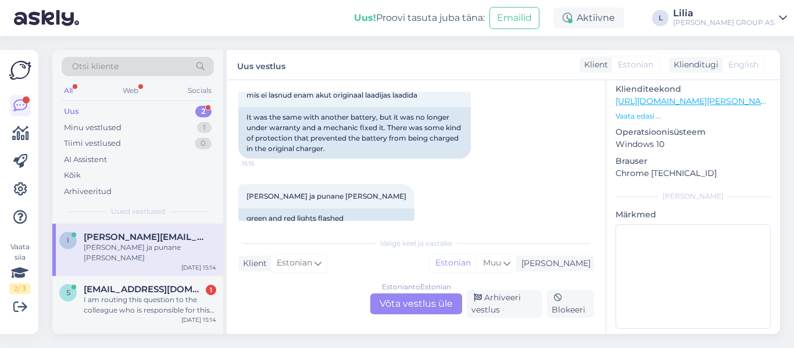
scroll to position [1185, 0]
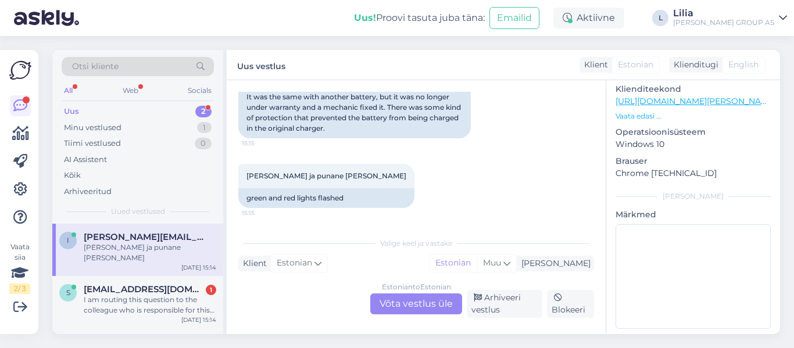
click at [424, 301] on div "Estonian to Estonian Võta vestlus üle" at bounding box center [416, 303] width 92 height 21
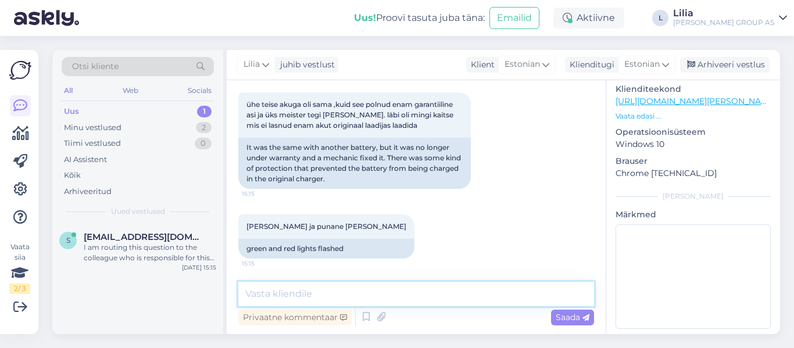
click at [424, 288] on textarea at bounding box center [416, 294] width 356 height 24
click at [434, 289] on textarea at bounding box center [416, 294] width 356 height 24
type textarea "Tere, kuni 2 nädalat tavaliselt"
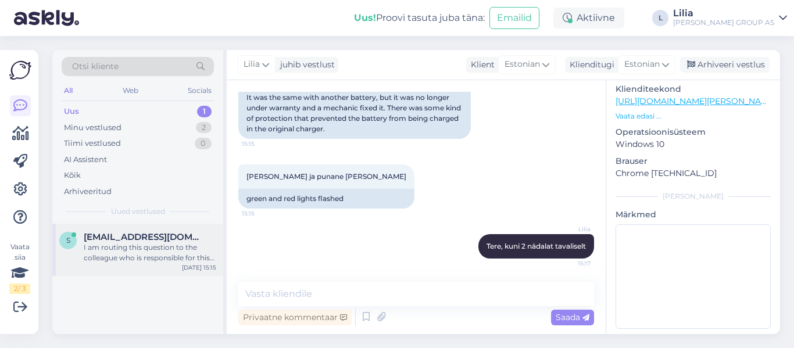
click at [170, 258] on div "I am routing this question to the colleague who is responsible for this topic. …" at bounding box center [150, 252] width 132 height 21
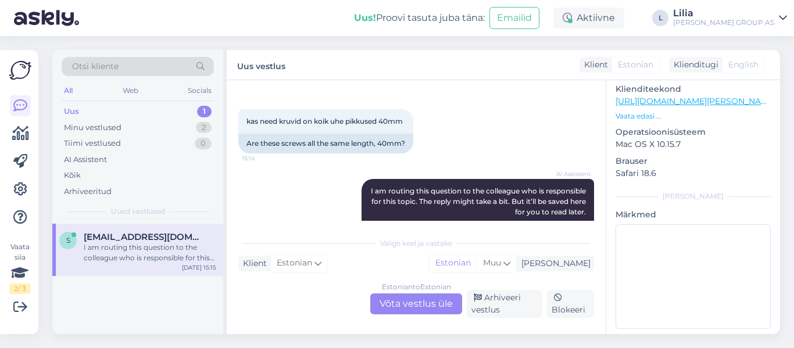
scroll to position [3442, 0]
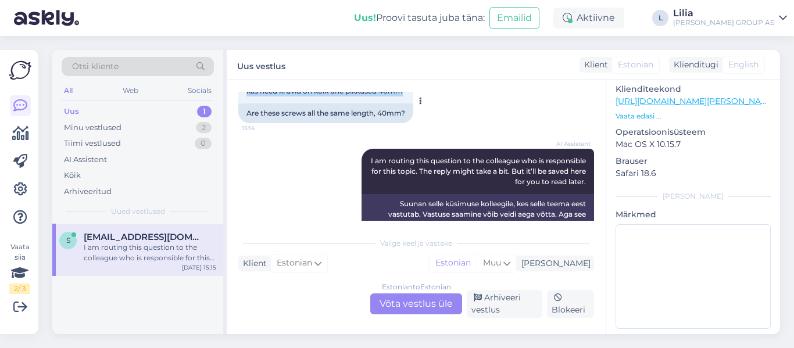
drag, startPoint x: 406, startPoint y: 120, endPoint x: 243, endPoint y: 124, distance: 163.3
click at [243, 103] on div "kas need kruvid on koik uhe pikkused 40mm 15:14" at bounding box center [325, 91] width 175 height 24
copy span "kas need kruvid on koik uhe pikkused 40mm"
click at [423, 299] on div "Estonian to Estonian Võta vestlus üle" at bounding box center [416, 303] width 92 height 21
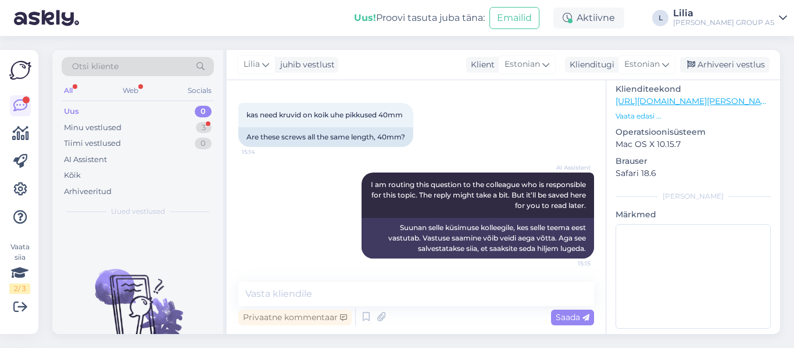
scroll to position [3450, 0]
click at [342, 297] on textarea at bounding box center [416, 294] width 356 height 24
paste textarea "[URL][DOMAIN_NAME][PERSON_NAME]"
type textarea "Valikuga saate tutvuda siin: [URL][DOMAIN_NAME][PERSON_NAME]"
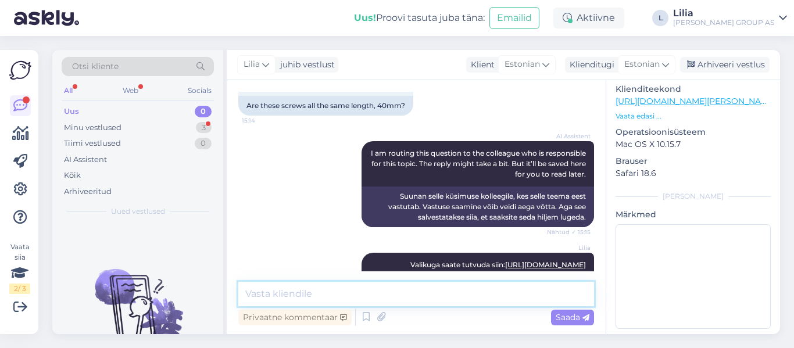
scroll to position [3510, 0]
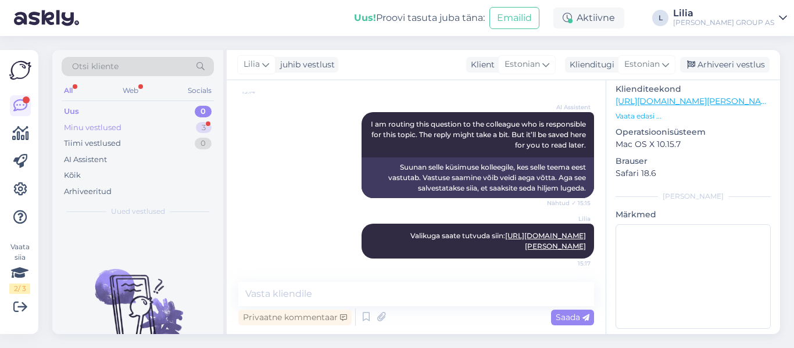
click at [83, 126] on div "Minu vestlused" at bounding box center [93, 128] width 58 height 12
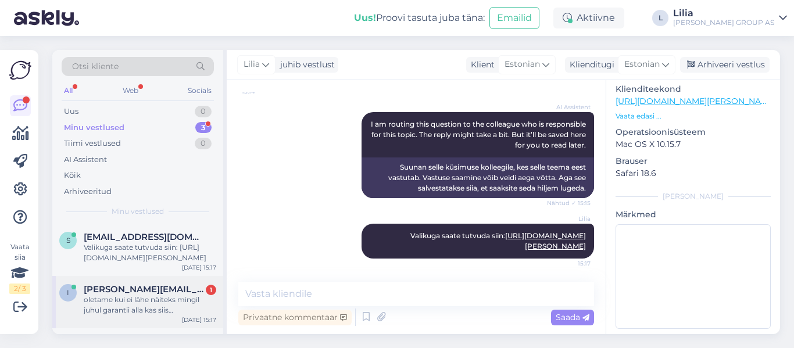
click at [158, 289] on div "[PERSON_NAME][EMAIL_ADDRESS][DOMAIN_NAME] 1" at bounding box center [150, 289] width 132 height 10
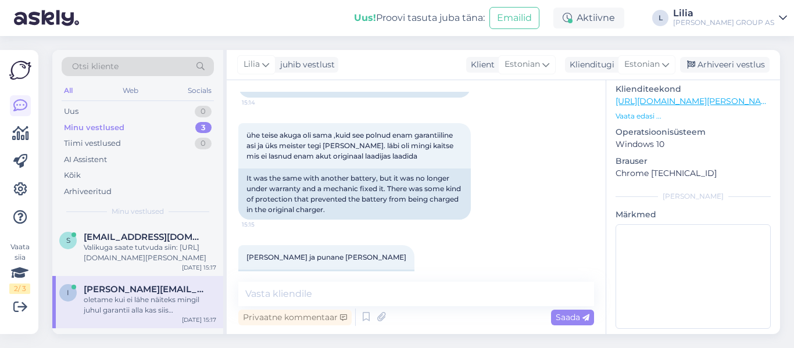
scroll to position [1245, 0]
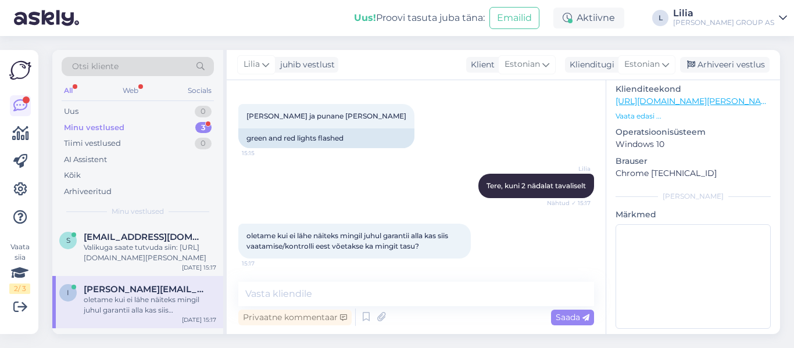
click at [104, 127] on div "Minu vestlused" at bounding box center [94, 128] width 60 height 12
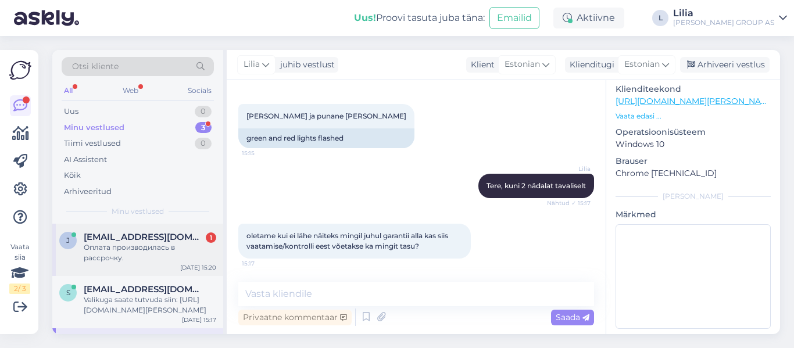
click at [144, 237] on span "[EMAIL_ADDRESS][DOMAIN_NAME]" at bounding box center [144, 237] width 121 height 10
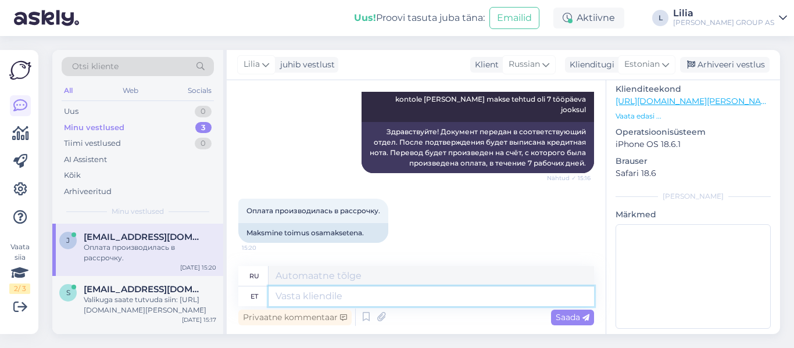
click at [317, 302] on textarea at bounding box center [430, 296] width 325 height 20
type textarea "Ka"
type textarea "Также"
type textarea "[PERSON_NAME]"
type textarea "Если"
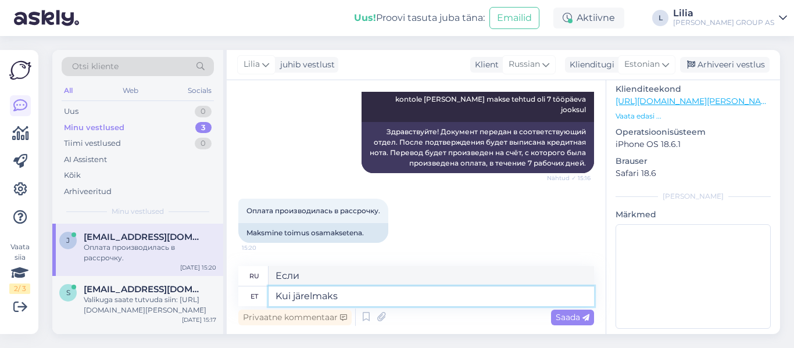
type textarea "Kui järelmaks"
type textarea "Если оплата в рассрочку"
type textarea "Kui järelmaks pole v"
type textarea "Если нет рассрочки платежа"
type textarea "Kui järelmaks pole veel"
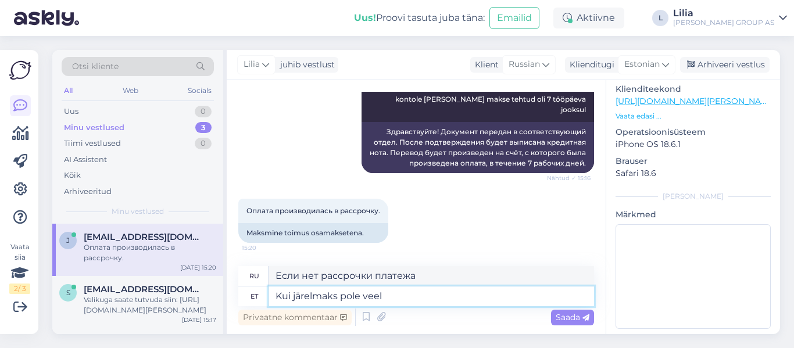
type textarea "Если срок уплаты очередного платежа еще не наступил"
type textarea "Kui järelmaks pole veel lõpetat"
type textarea "Если оплата рассрочки еще не завершена"
type textarea "Kui järelmaks pole veel lõpetatud sis se"
type textarea "Если оплата очередного платежа еще не завершена,"
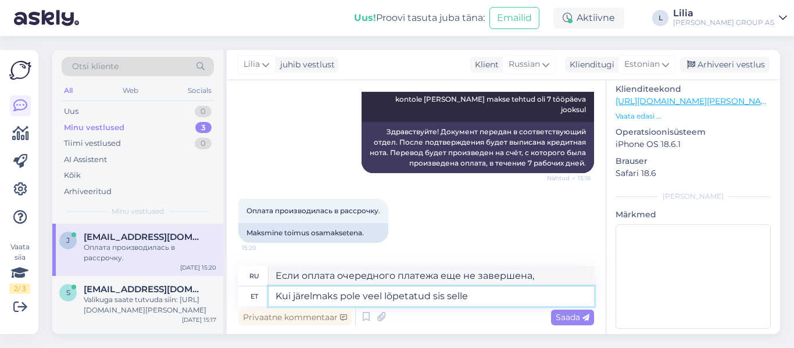
type textarea "Kui järelmaks pole veel lõpetatud sis selle"
type textarea "Если оплата рассрочки еще не завершена, введите это"
type textarea "Kui järelmaks pole veel lõpetatud sis selle annuleeritakse"
type textarea "Если оплата рассрочки еще не завершена, она будет аннулирована."
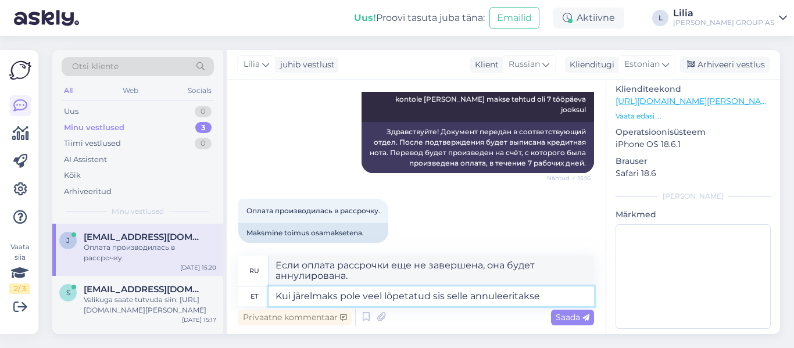
click at [441, 295] on textarea "Kui järelmaks pole veel lõpetatud sis selle annuleeritakse" at bounding box center [430, 296] width 325 height 20
click at [503, 298] on textarea "Kui järelmaks pole veel lõpetatud siis selle annuleeritakse" at bounding box center [430, 296] width 325 height 20
click at [497, 297] on textarea "Kui järelmaks pole veel lõpetatud siis selle annuleeritakse" at bounding box center [430, 296] width 325 height 20
type textarea "Kui järelmaks pole veel lõpetatud siis selle annulleeritakse"
click at [578, 318] on span "Saada" at bounding box center [573, 317] width 34 height 10
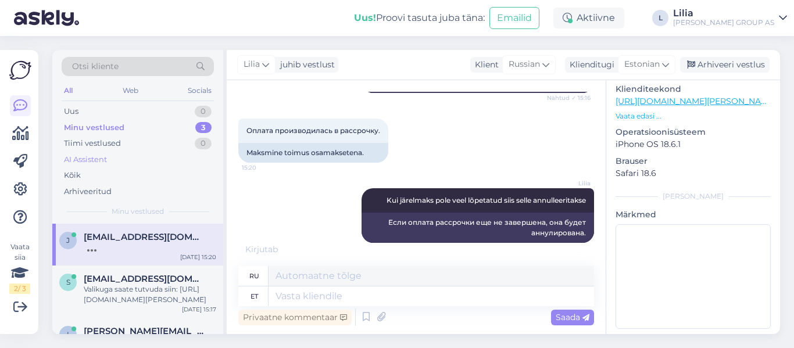
scroll to position [2197, 0]
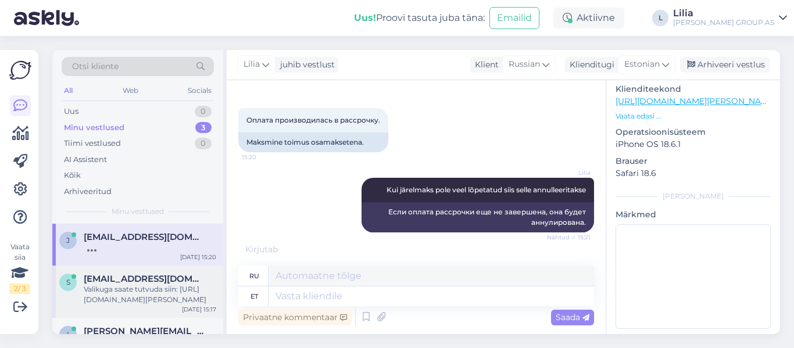
click at [135, 289] on div "Valikuga saate tutvuda siin: [URL][DOMAIN_NAME][PERSON_NAME]" at bounding box center [150, 294] width 132 height 21
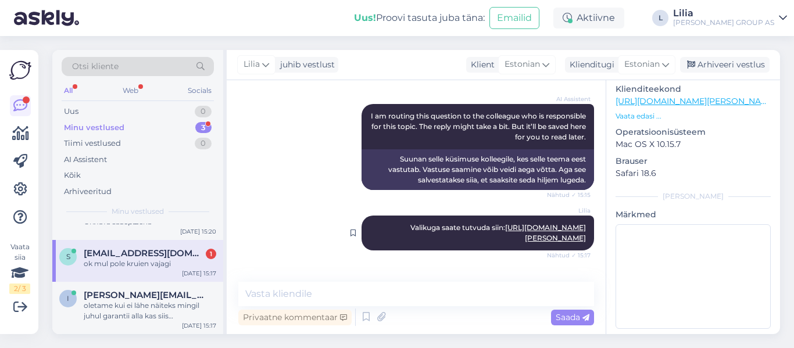
scroll to position [3560, 0]
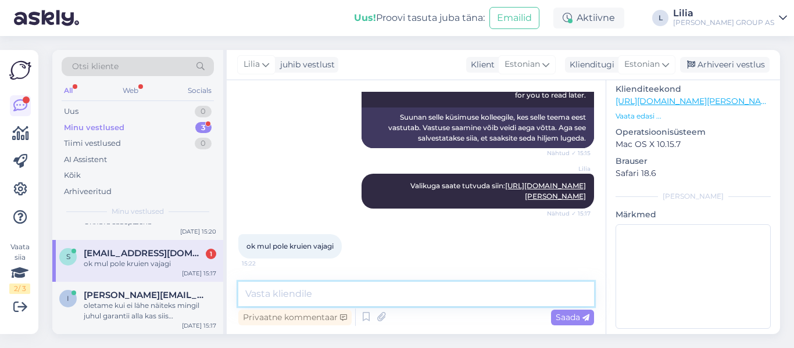
click at [295, 289] on textarea at bounding box center [416, 294] width 356 height 24
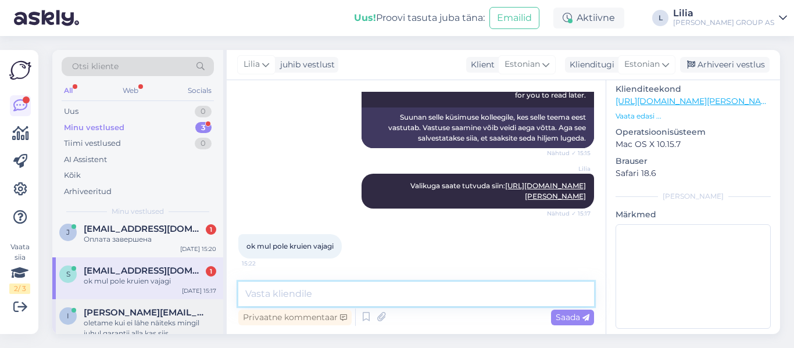
scroll to position [0, 0]
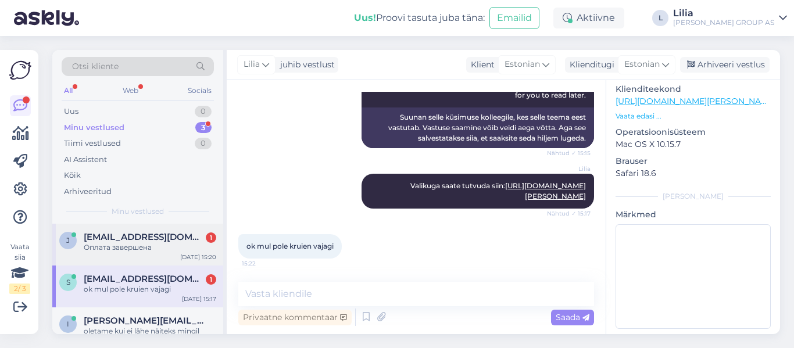
click at [130, 253] on div "[PERSON_NAME] [PERSON_NAME][EMAIL_ADDRESS][DOMAIN_NAME] 1 Оплата завершена [DAT…" at bounding box center [137, 245] width 171 height 42
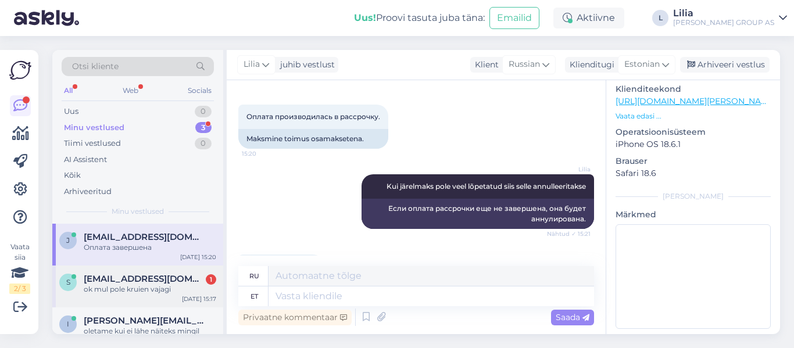
click at [123, 286] on div "ok mul pole kruien vajagi" at bounding box center [150, 289] width 132 height 10
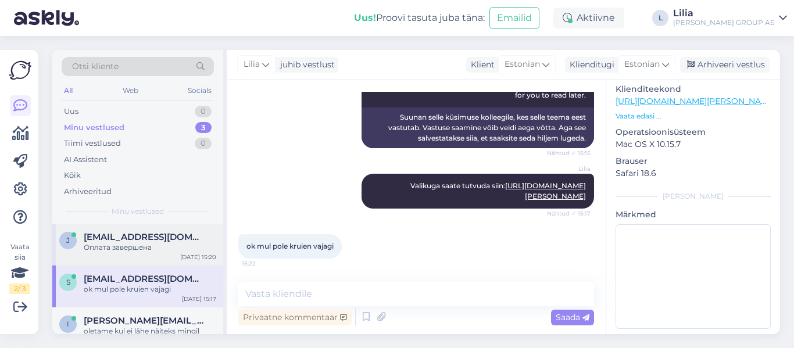
click at [108, 248] on div "Оплата завершена" at bounding box center [150, 247] width 132 height 10
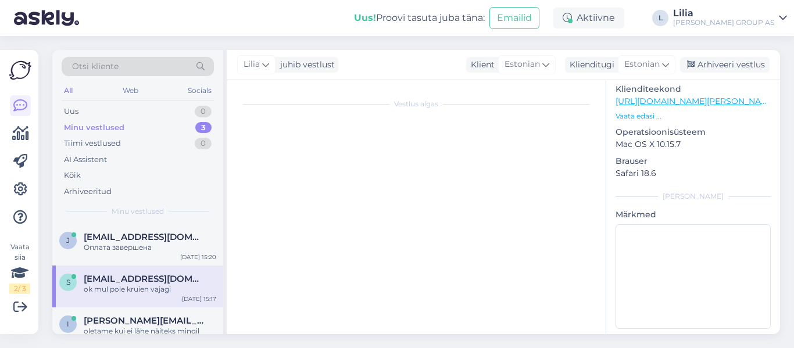
scroll to position [2200, 0]
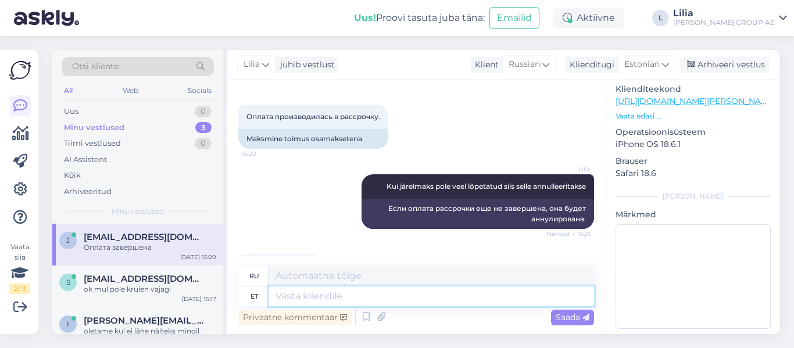
click at [343, 298] on textarea at bounding box center [430, 296] width 325 height 20
type textarea "Siis"
type textarea "Затем"
type textarea "Siis täpsustatakse t"
type textarea "Затем указывается"
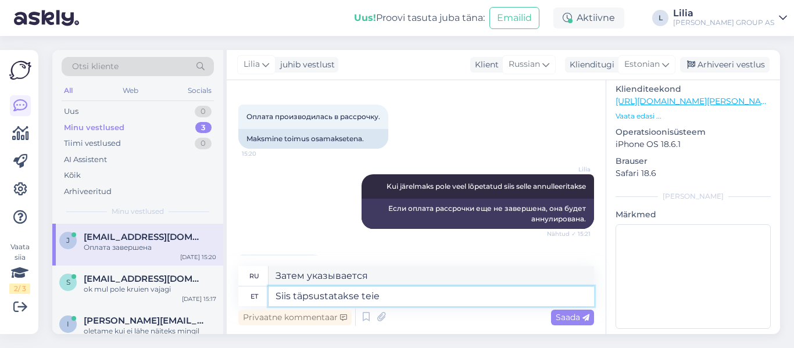
type textarea "Siis täpsustatakse teie k"
type textarea "После этого Ваши данные будут уточнены."
type textarea "Siis täpsustatakse teie käest"
type textarea "Затем вас попросят указать"
type textarea "Siis täpsustatakse teie käest konto"
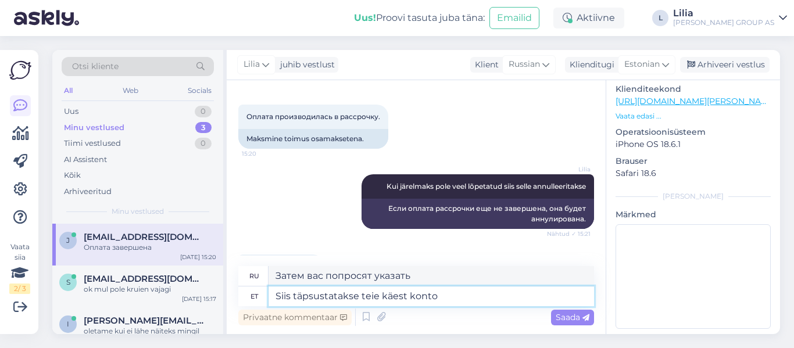
type textarea "После чего с Вас будет указан счет."
type textarea "Siis täpsustatakse teie käest konto andmed"
type textarea "После этого данные вашего счета будут уточнены."
drag, startPoint x: 294, startPoint y: 296, endPoint x: 270, endPoint y: 299, distance: 24.6
click at [270, 299] on textarea "Siis täpsustatakse teie käest konto andmed" at bounding box center [430, 296] width 325 height 20
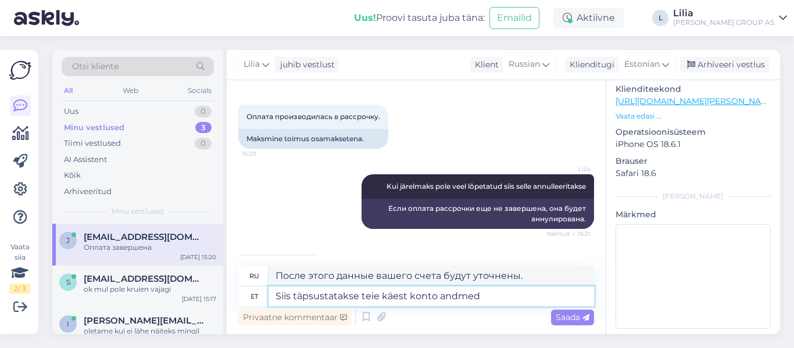
type textarea "täpsustatakse teie käest konto andmed"
type textarea "Данные вашего счета будут уточнены."
type textarea "täpsustatakse teie käest konto andmed"
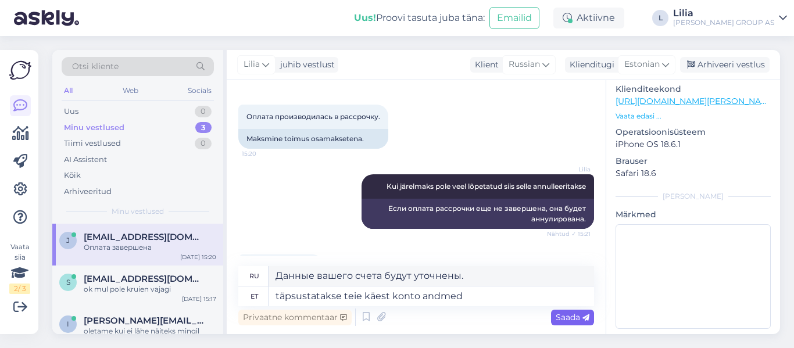
click at [582, 321] on icon at bounding box center [585, 317] width 7 height 7
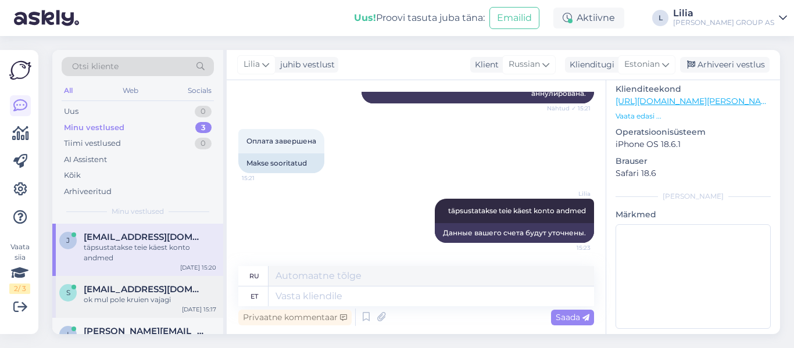
scroll to position [36, 0]
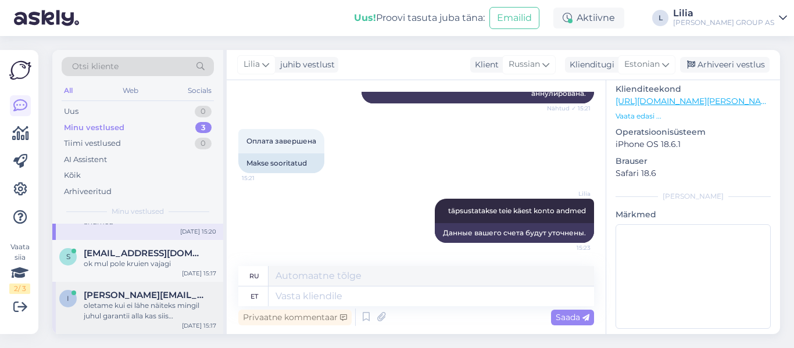
click at [127, 291] on span "[PERSON_NAME][EMAIL_ADDRESS][DOMAIN_NAME]" at bounding box center [144, 295] width 121 height 10
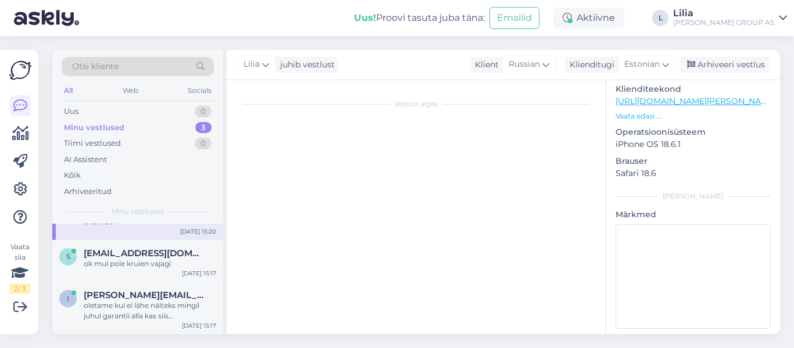
scroll to position [1245, 0]
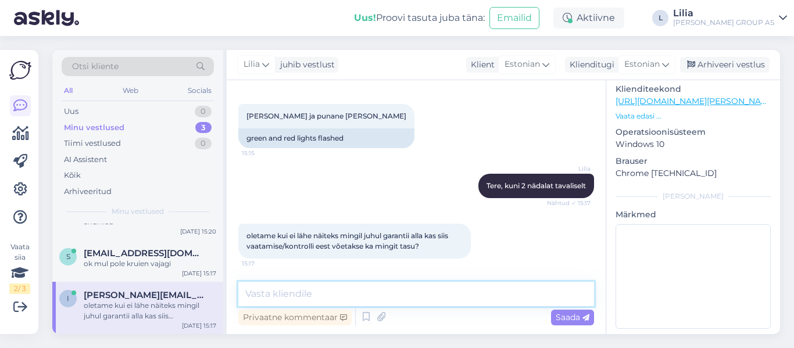
click at [256, 289] on textarea at bounding box center [416, 294] width 356 height 24
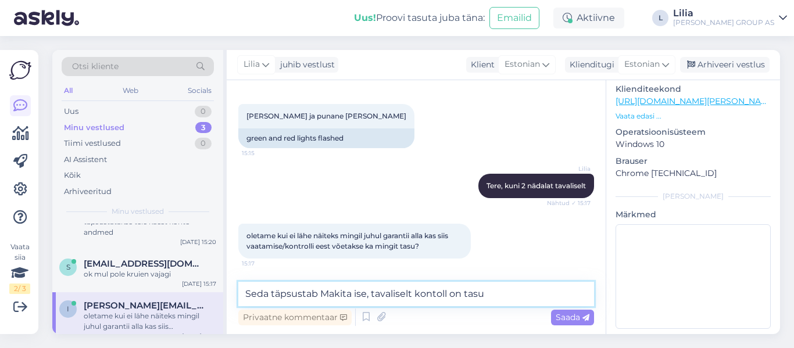
scroll to position [36, 0]
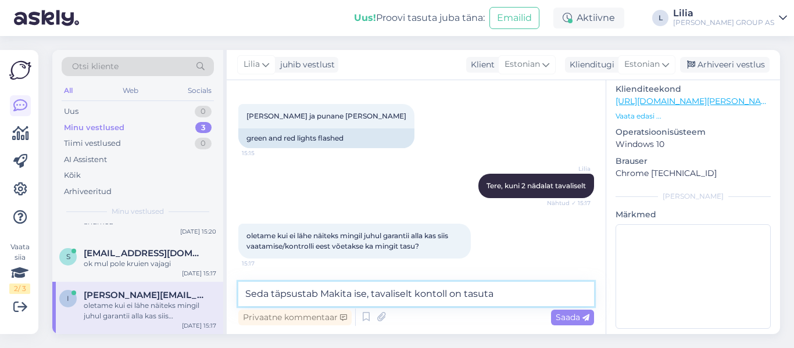
click at [434, 291] on textarea "Seda täpsustab Makita ise, tavaliselt kontoll on tasuta" at bounding box center [416, 294] width 356 height 24
type textarea "Seda täpsustab Makita ise, tavaliselt kontroll on tasuta"
click at [569, 317] on span "Saada" at bounding box center [573, 317] width 34 height 10
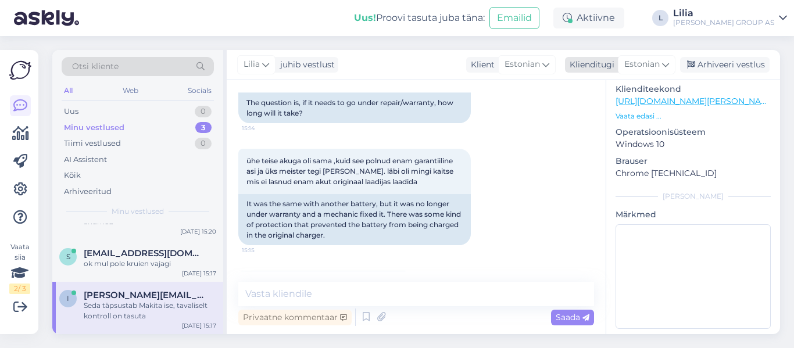
scroll to position [1063, 0]
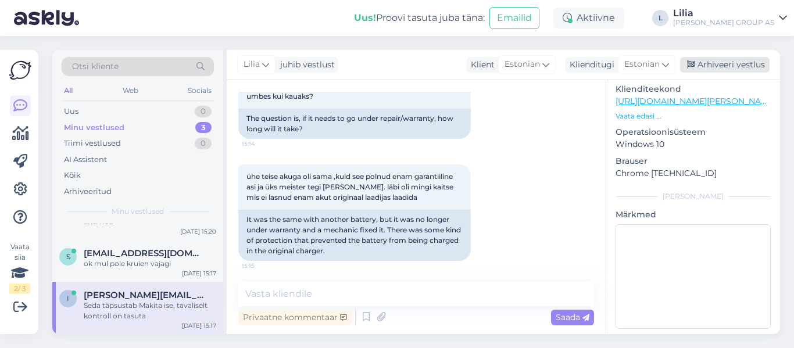
click at [717, 65] on div "Arhiveeri vestlus" at bounding box center [724, 65] width 89 height 16
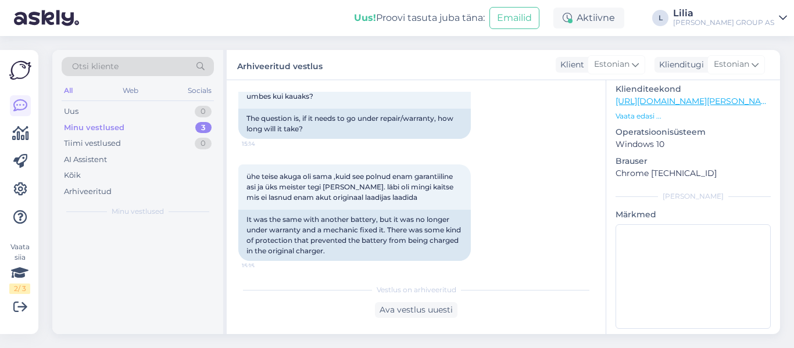
scroll to position [0, 0]
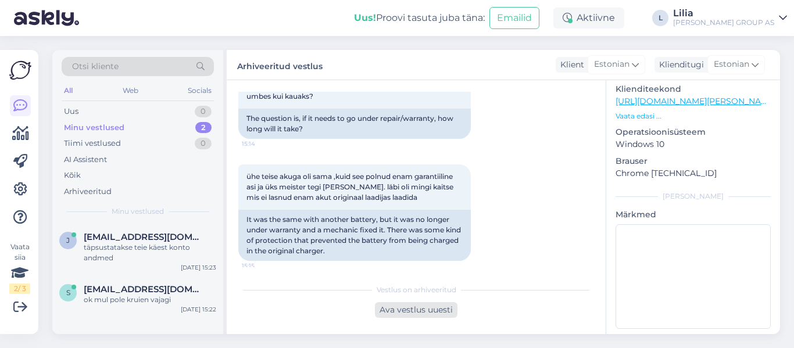
click at [417, 309] on div "Ava vestlus uuesti" at bounding box center [416, 310] width 83 height 16
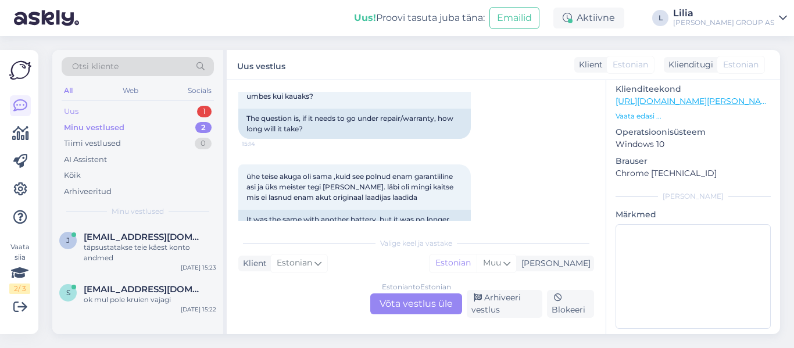
click at [102, 114] on div "Uus 1" at bounding box center [138, 111] width 152 height 16
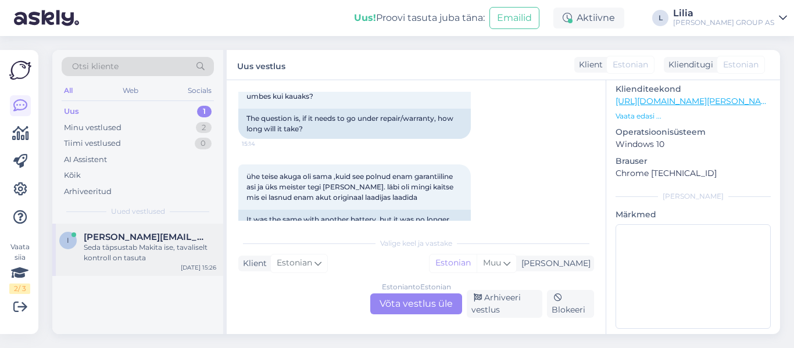
click at [130, 243] on div "Seda täpsustab Makita ise, tavaliselt kontroll on tasuta" at bounding box center [150, 252] width 132 height 21
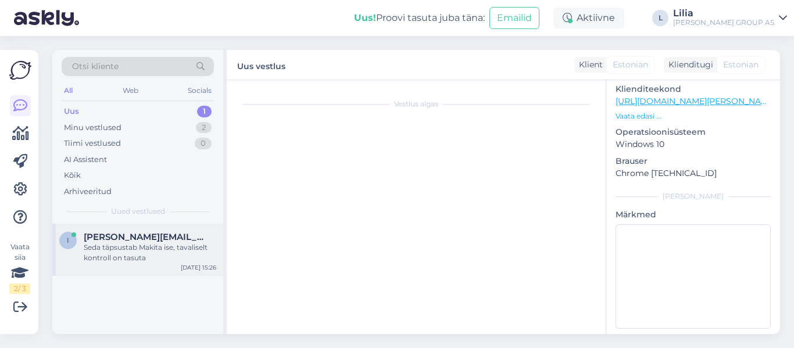
scroll to position [1346, 0]
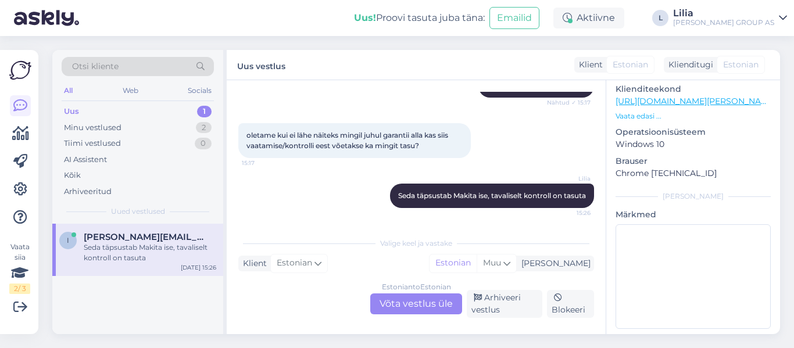
click at [112, 246] on div "Seda täpsustab Makita ise, tavaliselt kontroll on tasuta" at bounding box center [150, 252] width 132 height 21
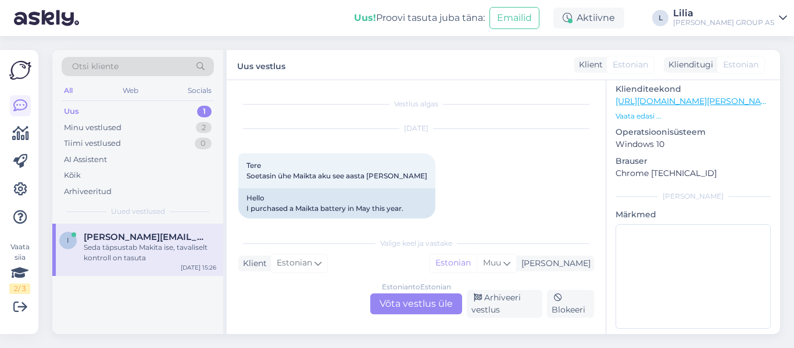
click at [413, 303] on div "Estonian to Estonian Võta vestlus üle" at bounding box center [416, 303] width 92 height 21
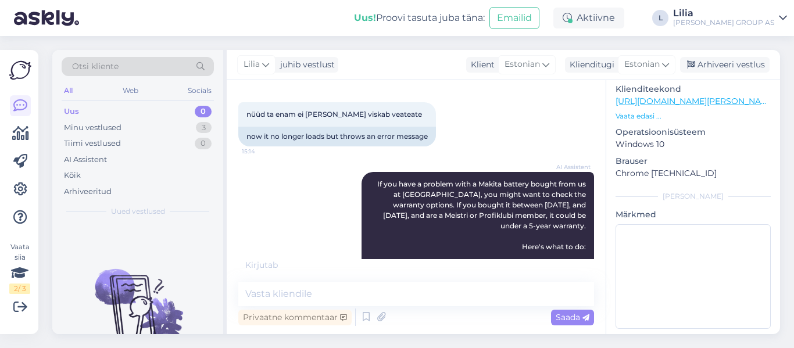
scroll to position [232, 0]
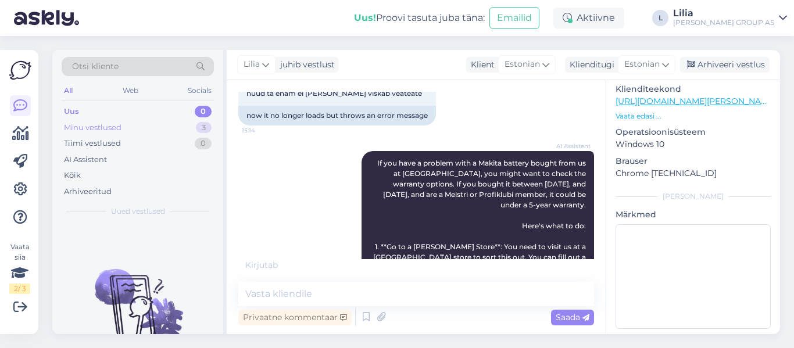
click at [127, 126] on div "Minu vestlused 3" at bounding box center [138, 128] width 152 height 16
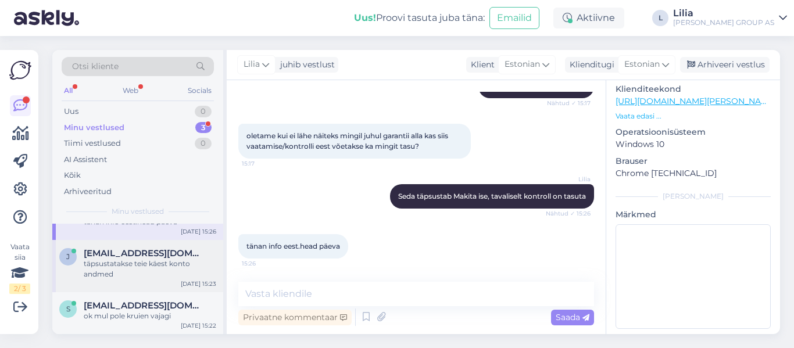
scroll to position [0, 0]
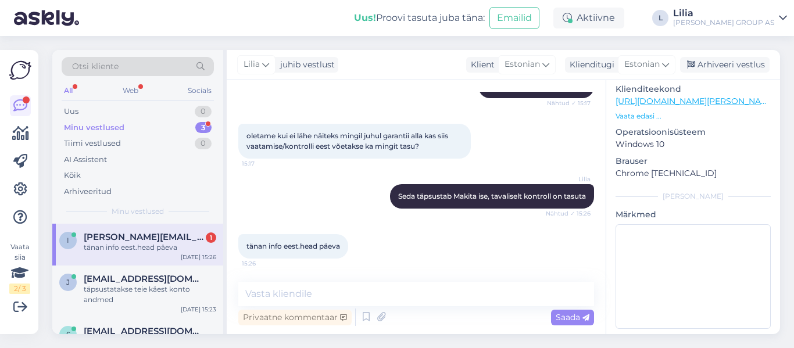
click at [142, 250] on div "tänan info eest.head päeva" at bounding box center [150, 247] width 132 height 10
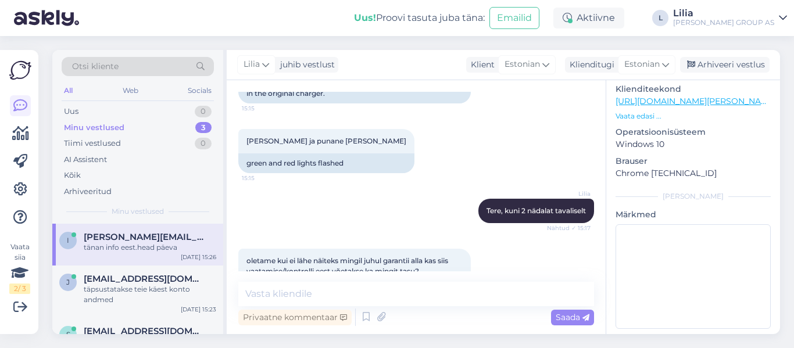
scroll to position [1345, 0]
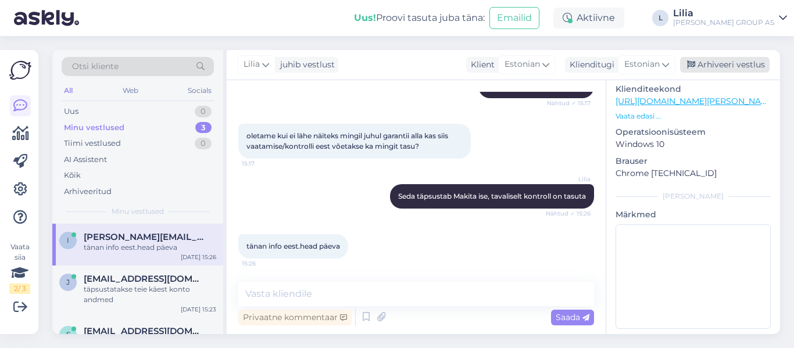
click at [716, 60] on div "Arhiveeri vestlus" at bounding box center [724, 65] width 89 height 16
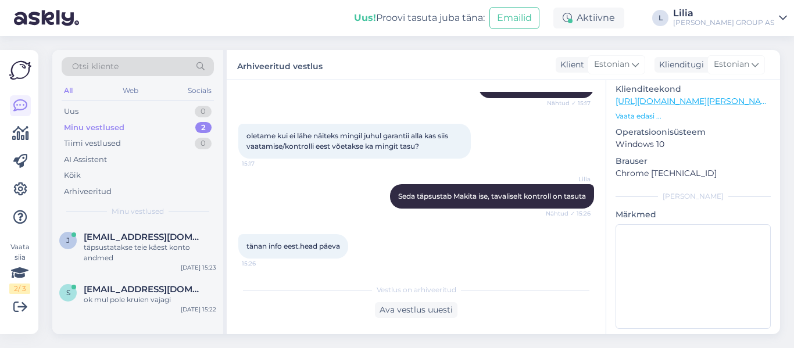
click at [103, 128] on div "Minu vestlused" at bounding box center [94, 128] width 60 height 12
click at [116, 289] on span "[EMAIL_ADDRESS][DOMAIN_NAME]" at bounding box center [144, 289] width 121 height 10
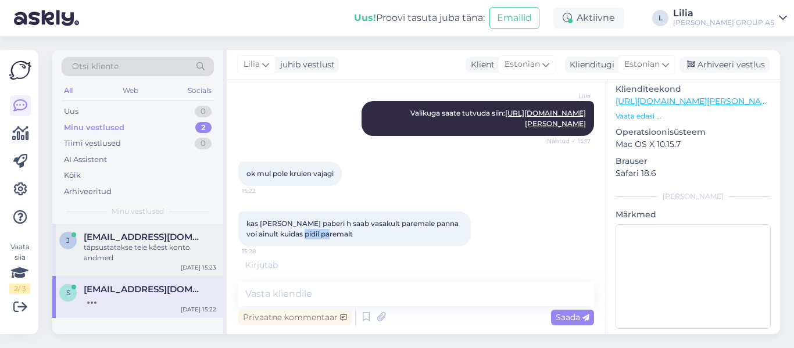
scroll to position [3626, 0]
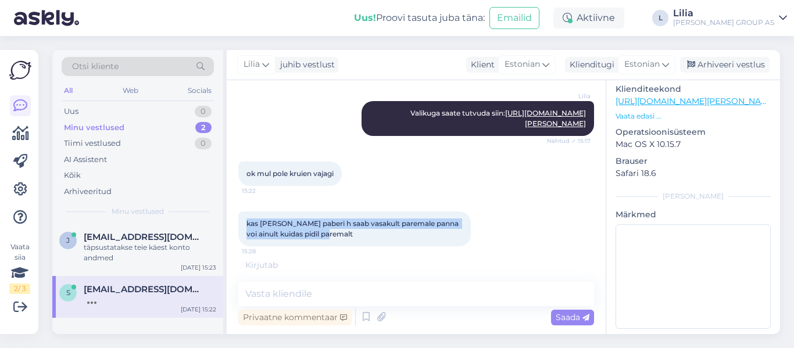
drag, startPoint x: 343, startPoint y: 248, endPoint x: 238, endPoint y: 232, distance: 105.9
click at [238, 232] on div "kas [PERSON_NAME] paberi h saab vasakult paremale panna voi ainult kuidas pidil…" at bounding box center [354, 229] width 232 height 35
copy span "kas [PERSON_NAME] paberi h saab vasakult paremale panna voi ainult kuidas pidil…"
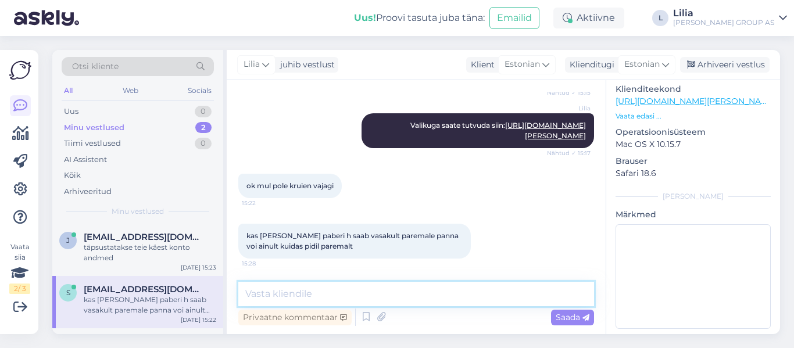
paste textarea "saab paigaldada nii vasakule kui paremale [PERSON_NAME]"
type textarea "saab paigaldada nii vasakule kui paremale [PERSON_NAME]"
click at [574, 314] on span "Saada" at bounding box center [573, 317] width 34 height 10
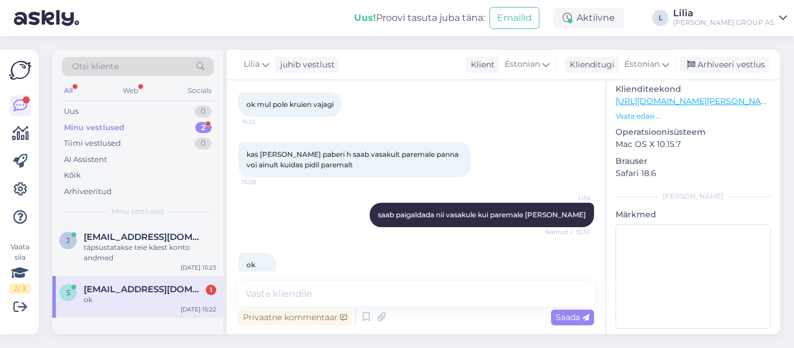
scroll to position [3721, 0]
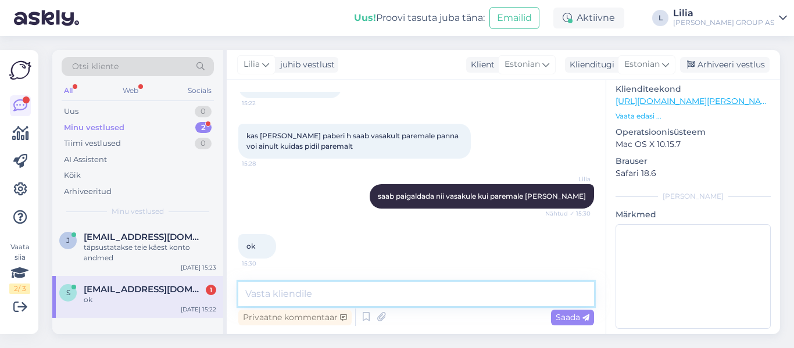
click at [297, 295] on textarea at bounding box center [416, 294] width 356 height 24
click at [128, 244] on div "täpsustatakse teie käest konto andmed" at bounding box center [150, 252] width 132 height 21
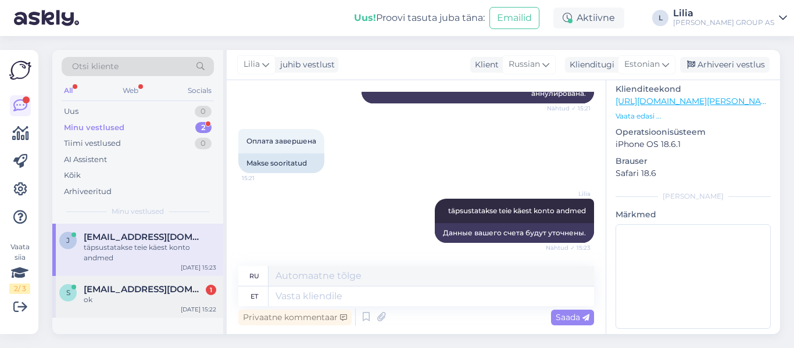
click at [139, 292] on span "[EMAIL_ADDRESS][DOMAIN_NAME]" at bounding box center [144, 289] width 121 height 10
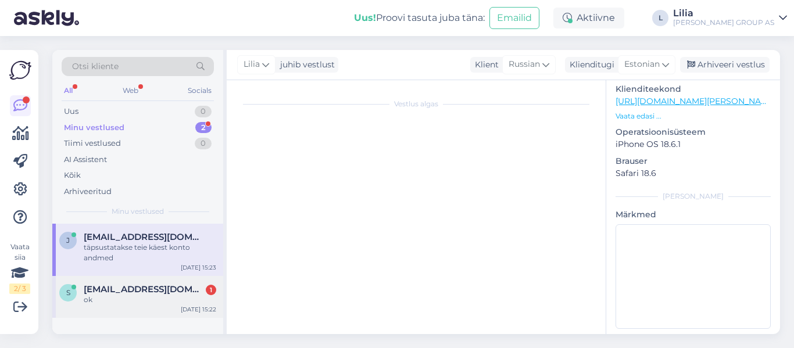
scroll to position [3690, 0]
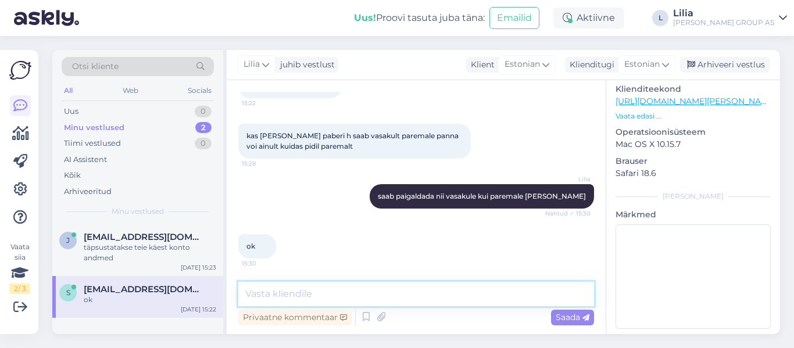
click at [264, 297] on textarea at bounding box center [416, 294] width 356 height 24
click at [746, 62] on div "Arhiveeri vestlus" at bounding box center [724, 65] width 89 height 16
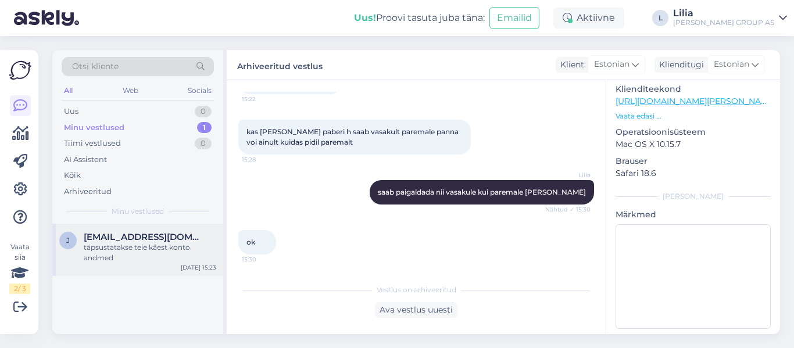
click at [130, 246] on div "täpsustatakse teie käest konto andmed" at bounding box center [150, 252] width 132 height 21
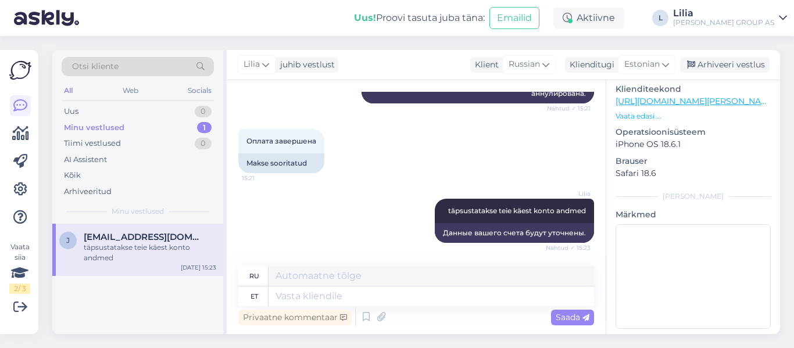
scroll to position [2326, 0]
click at [742, 65] on div "Arhiveeri vestlus" at bounding box center [724, 65] width 89 height 16
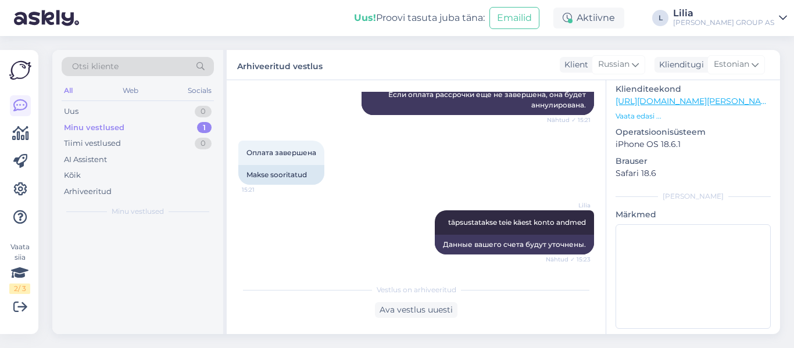
scroll to position [2314, 0]
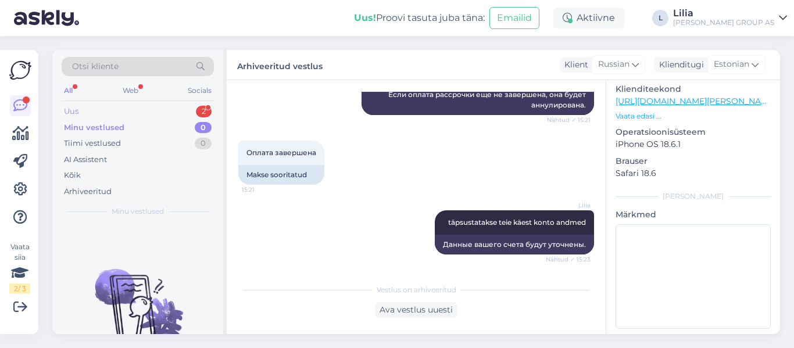
click at [105, 109] on div "Uus 2" at bounding box center [138, 111] width 152 height 16
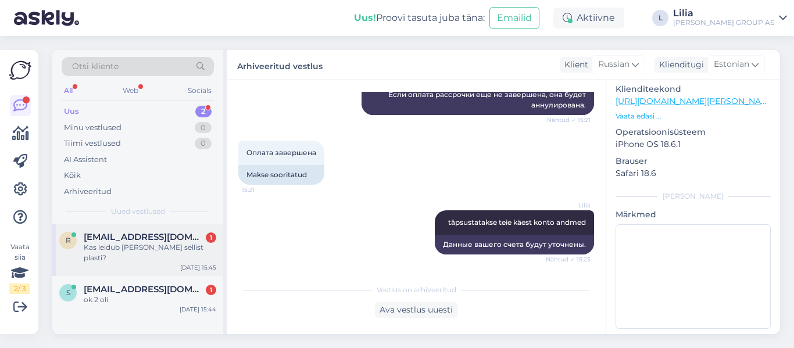
click at [134, 243] on div "Kas leidub [PERSON_NAME] sellist plasti?" at bounding box center [150, 252] width 132 height 21
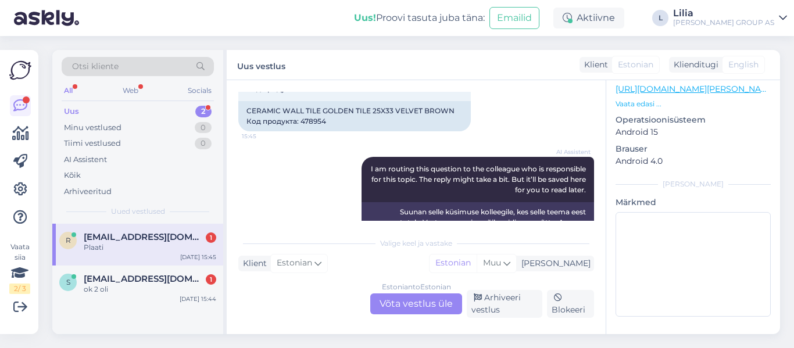
scroll to position [179, 0]
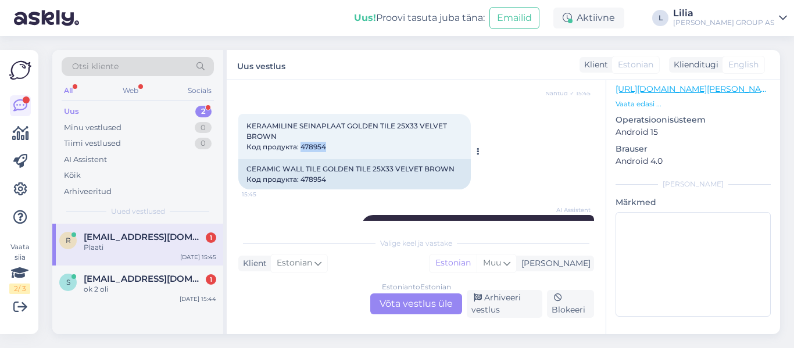
drag, startPoint x: 328, startPoint y: 146, endPoint x: 299, endPoint y: 145, distance: 29.1
click at [299, 145] on div "KERAAMILINE SEINAPLAAT GOLDEN TILE 25X33 VELVET BROWN Код продукта: 478954 15:45" at bounding box center [354, 136] width 232 height 45
copy span "478954"
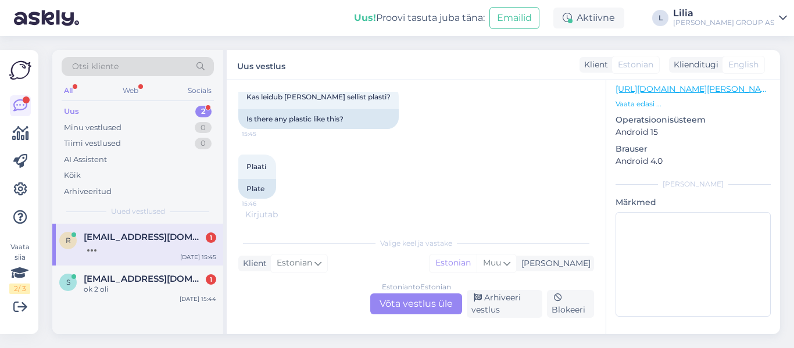
scroll to position [424, 0]
click at [413, 306] on div "Estonian to Estonian Võta vestlus üle" at bounding box center [416, 303] width 92 height 21
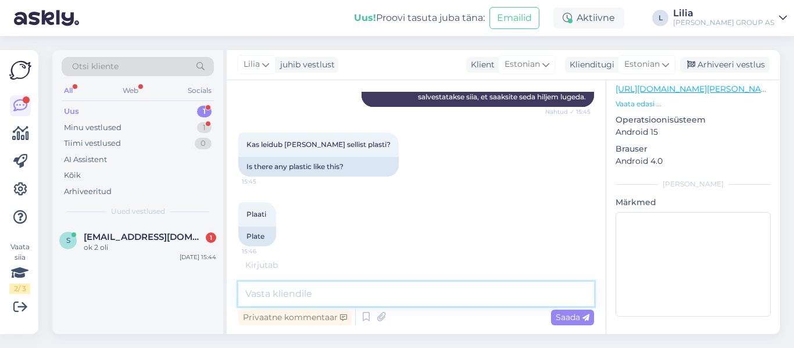
click at [401, 297] on textarea at bounding box center [416, 294] width 356 height 24
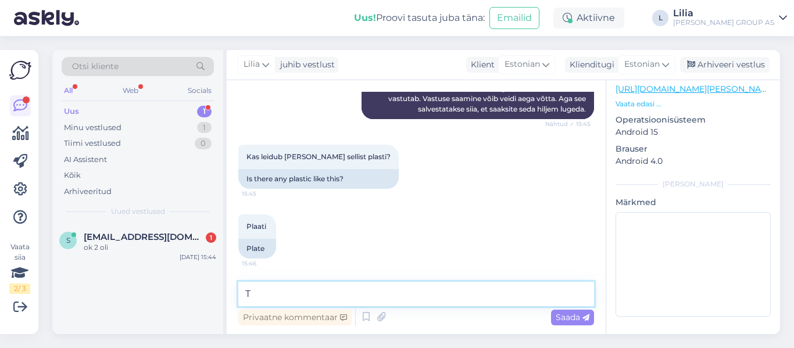
scroll to position [361, 0]
type textarea "Tere, ei ole pakkuda. toode on ka hankija laost otsas"
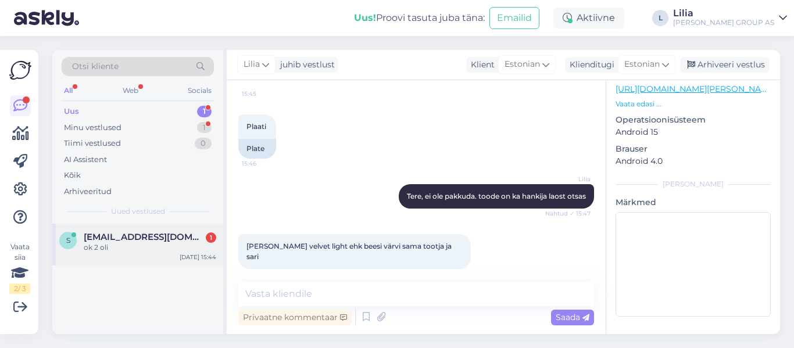
click at [130, 242] on span "[EMAIL_ADDRESS][DOMAIN_NAME]" at bounding box center [144, 237] width 121 height 10
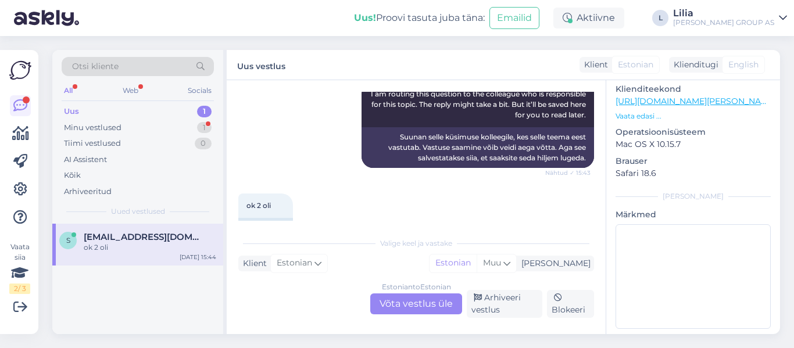
scroll to position [4204, 0]
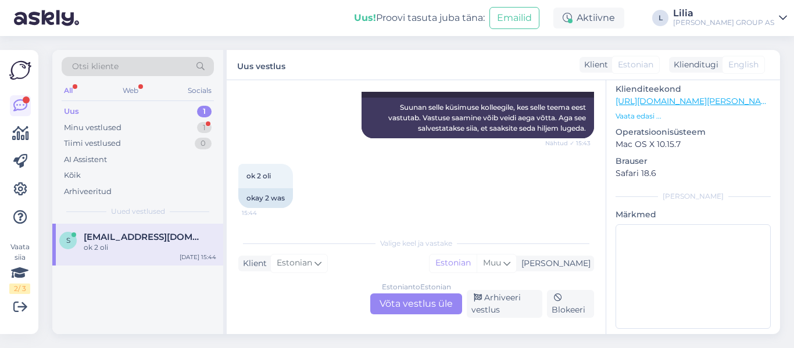
click at [438, 305] on div "Estonian to Estonian Võta vestlus üle" at bounding box center [416, 303] width 92 height 21
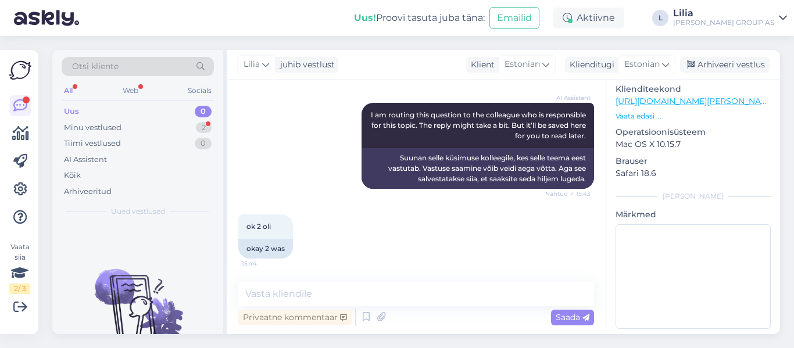
scroll to position [4153, 0]
click at [95, 130] on div "Minu vestlused" at bounding box center [93, 128] width 58 height 12
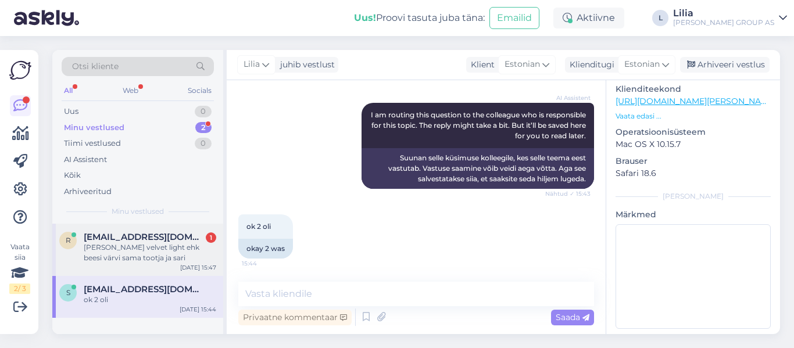
click at [122, 239] on span "[EMAIL_ADDRESS][DOMAIN_NAME]" at bounding box center [144, 237] width 121 height 10
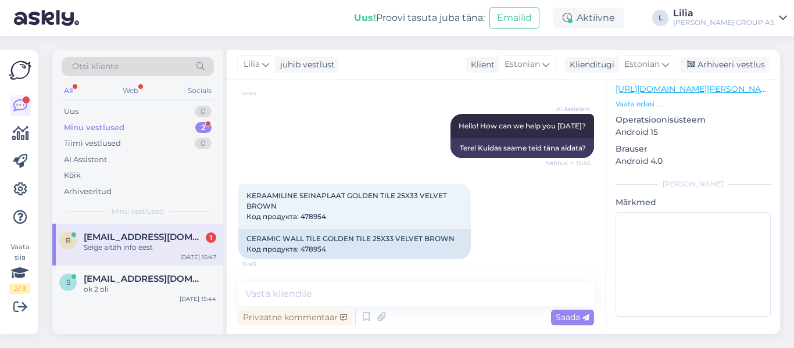
scroll to position [104, 0]
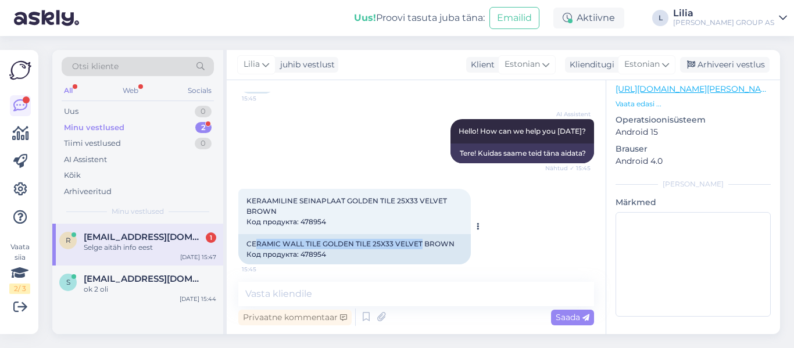
drag, startPoint x: 421, startPoint y: 245, endPoint x: 257, endPoint y: 242, distance: 163.9
click at [257, 242] on div "CERAMIC WALL TILE GOLDEN TILE 25X33 VELVET BROWN Код продукта: 478954" at bounding box center [354, 249] width 232 height 30
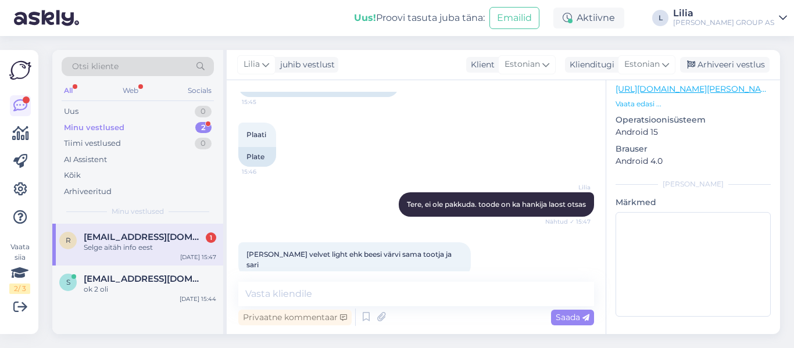
scroll to position [511, 0]
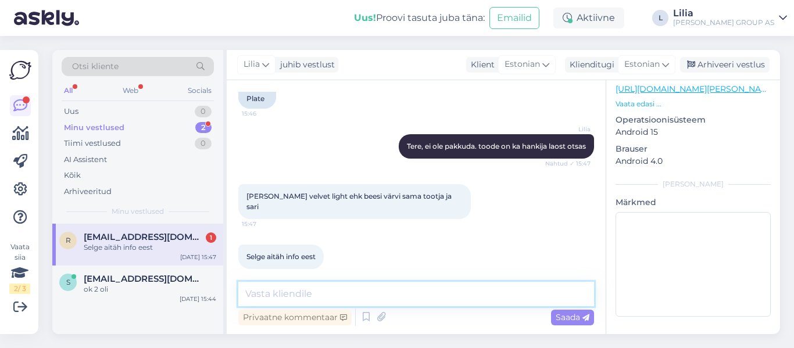
click at [403, 289] on textarea at bounding box center [416, 294] width 356 height 24
paste textarea "Lintman Eesti AS"
type textarea "Soovitame pöörduda [PERSON_NAME] Eesti AS [PERSON_NAME]"
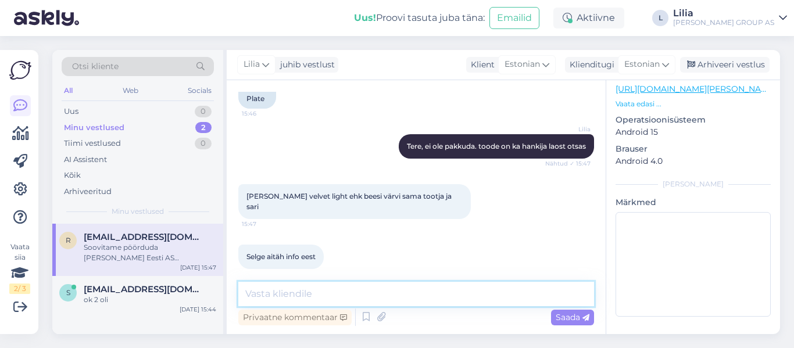
scroll to position [561, 0]
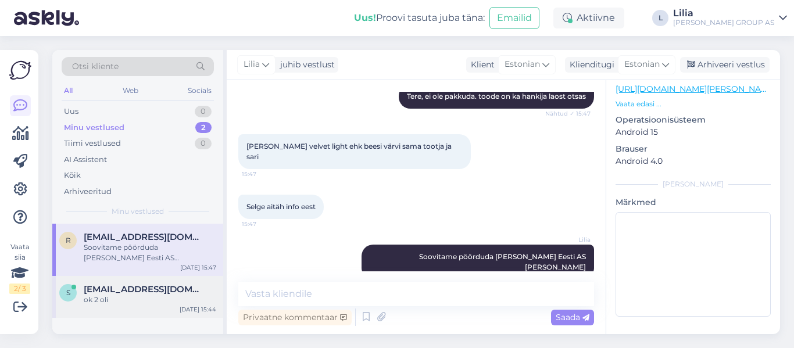
click at [105, 292] on span "[EMAIL_ADDRESS][DOMAIN_NAME]" at bounding box center [144, 289] width 121 height 10
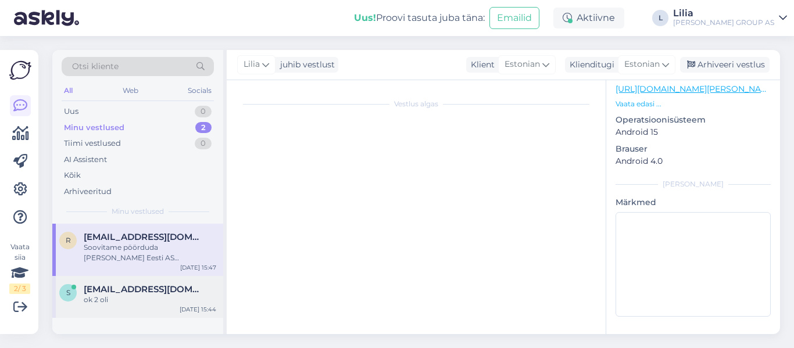
scroll to position [4153, 0]
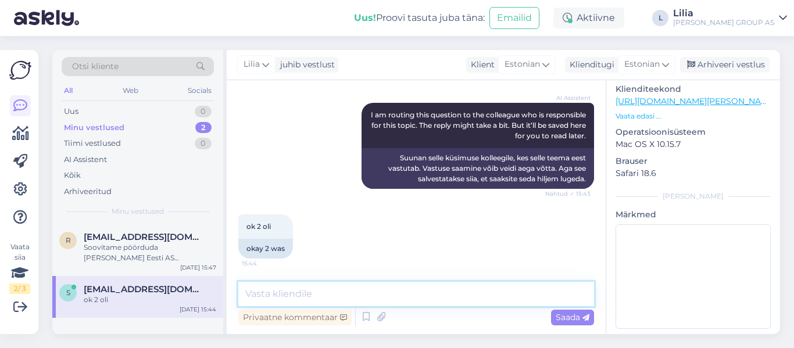
click at [324, 296] on textarea at bounding box center [416, 294] width 356 height 24
drag, startPoint x: 718, startPoint y: 66, endPoint x: 709, endPoint y: 70, distance: 10.4
click at [718, 66] on div "Arhiveeri vestlus" at bounding box center [724, 65] width 89 height 16
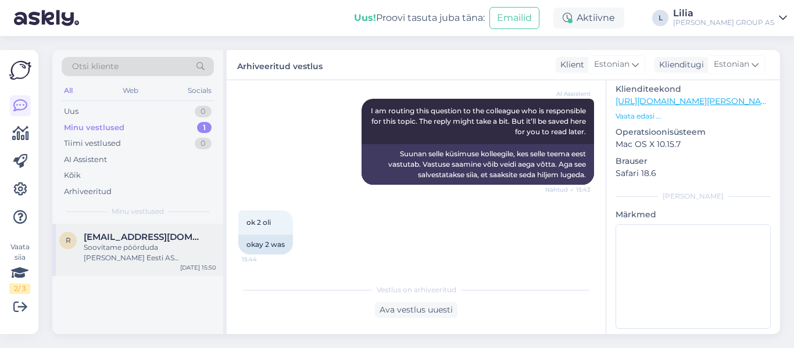
click at [137, 235] on span "[EMAIL_ADDRESS][DOMAIN_NAME]" at bounding box center [144, 237] width 121 height 10
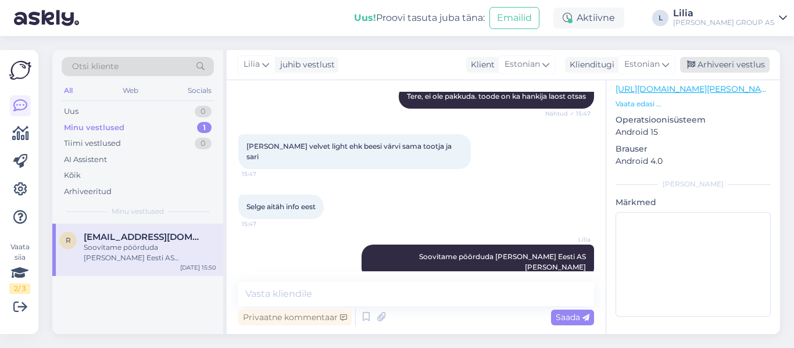
click at [733, 65] on div "Arhiveeri vestlus" at bounding box center [724, 65] width 89 height 16
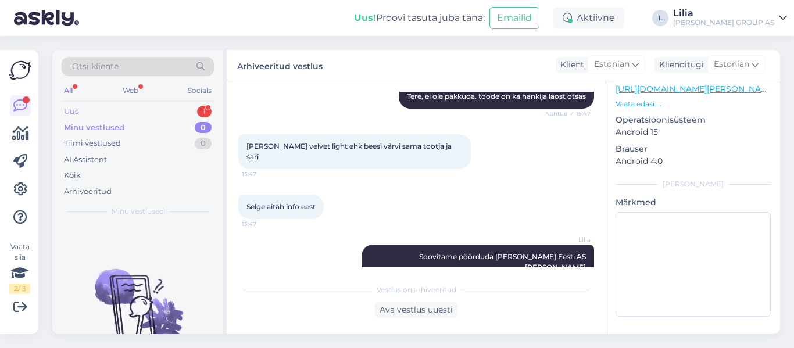
click at [118, 110] on div "Uus 1" at bounding box center [138, 111] width 152 height 16
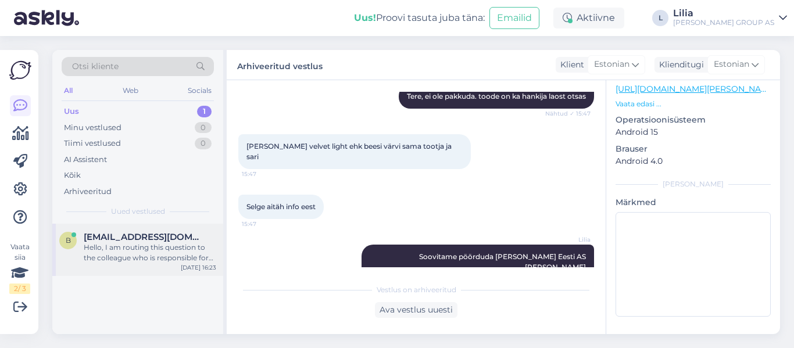
click at [153, 245] on div "Hello, I am routing this question to the colleague who is responsible for this …" at bounding box center [150, 252] width 132 height 21
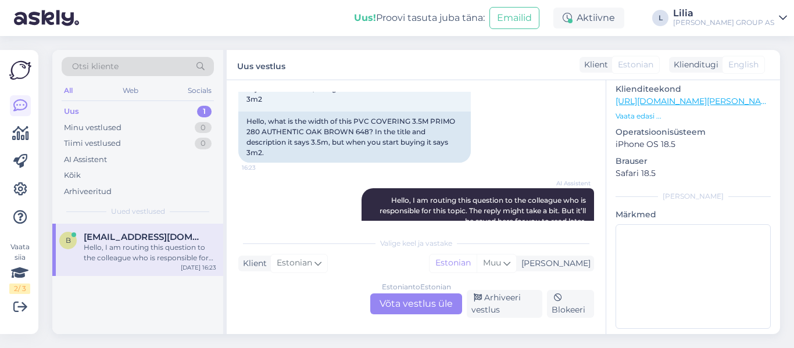
scroll to position [37, 0]
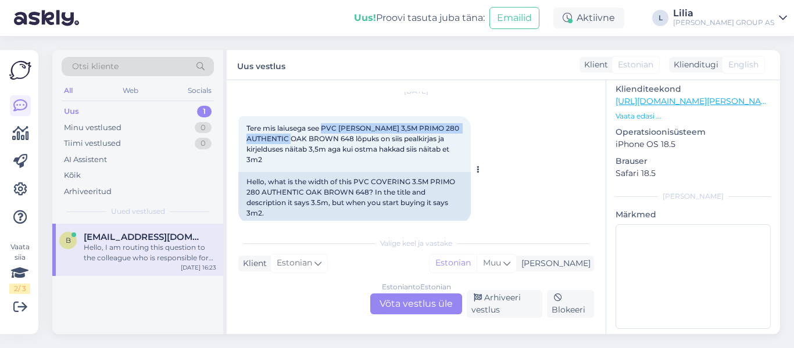
drag, startPoint x: 325, startPoint y: 127, endPoint x: 294, endPoint y: 138, distance: 33.1
click at [294, 138] on span "Tere mis laiusega see PVC [PERSON_NAME] 3,5M PRIMO 280 AUTHENTIC OAK BROWN 648 …" at bounding box center [353, 144] width 214 height 40
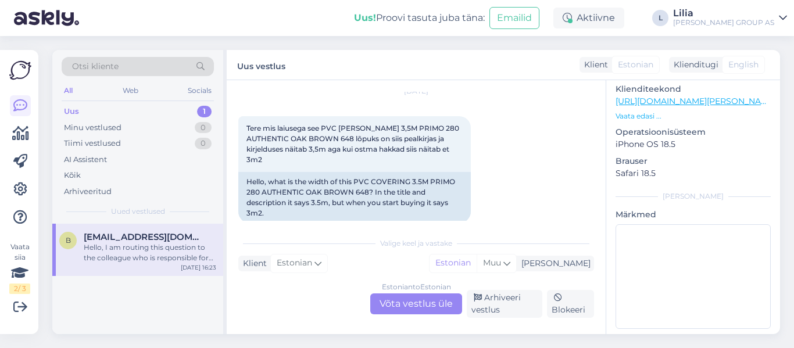
click at [415, 301] on div "Estonian to Estonian Võta vestlus üle" at bounding box center [416, 303] width 92 height 21
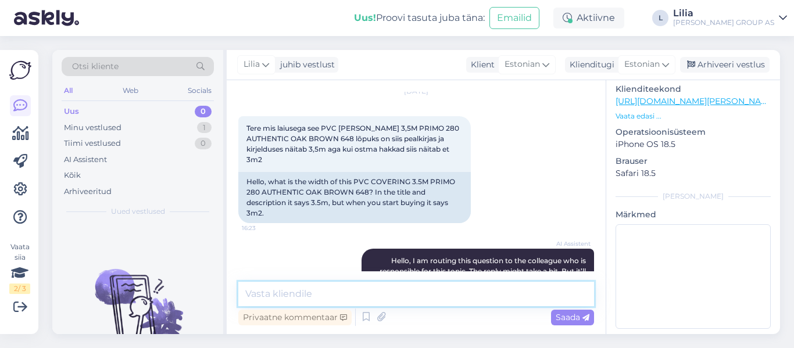
click at [403, 284] on textarea at bounding box center [416, 294] width 356 height 24
click at [307, 292] on textarea "Tere, laius 3,5 parandame ühikud" at bounding box center [416, 294] width 356 height 24
type textarea "Tere, laius 3,5 m parandame ühikud"
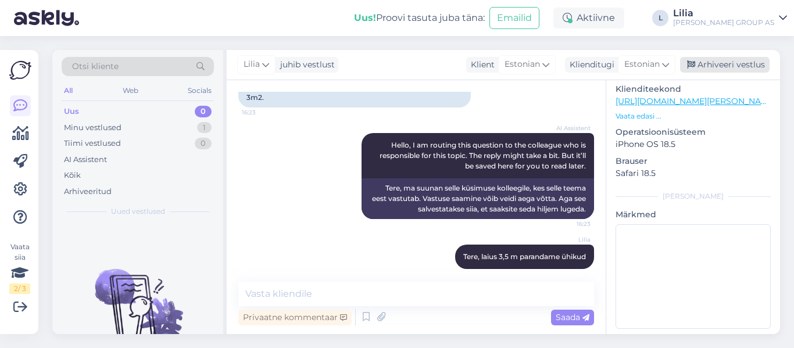
click at [722, 66] on div "Arhiveeri vestlus" at bounding box center [724, 65] width 89 height 16
